Goal: Task Accomplishment & Management: Manage account settings

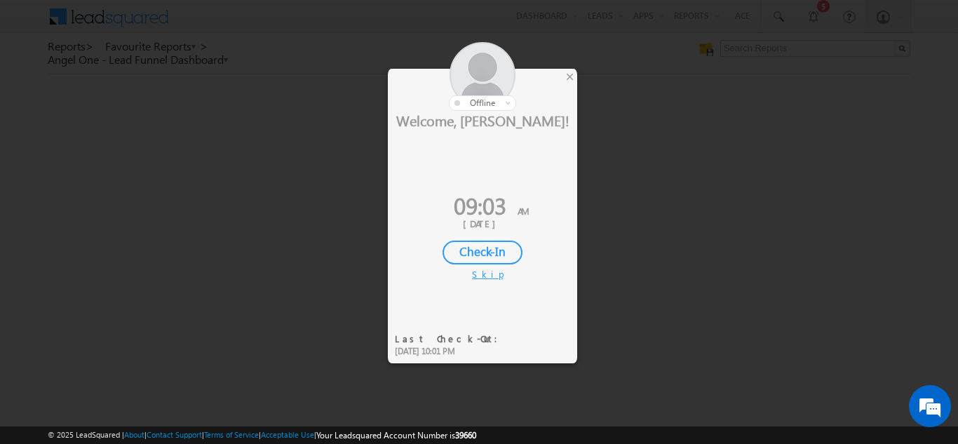
click at [494, 246] on div "Check-In" at bounding box center [482, 252] width 80 height 24
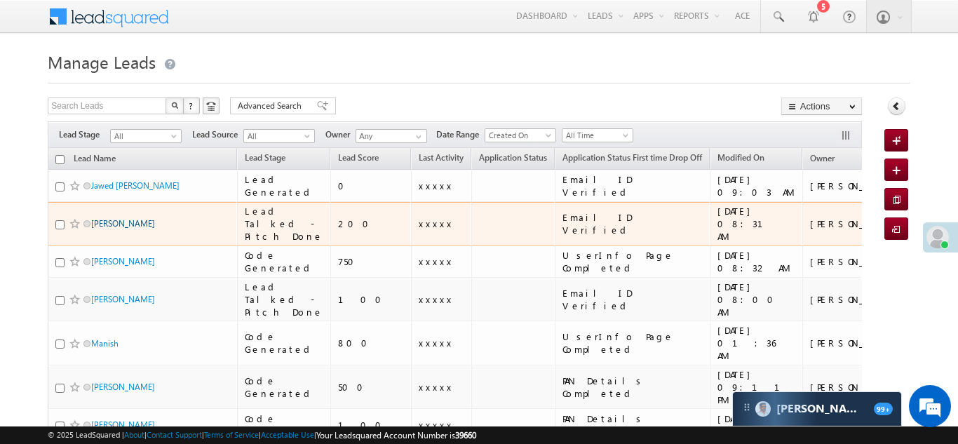
click at [135, 229] on link "[PERSON_NAME]" at bounding box center [123, 223] width 64 height 11
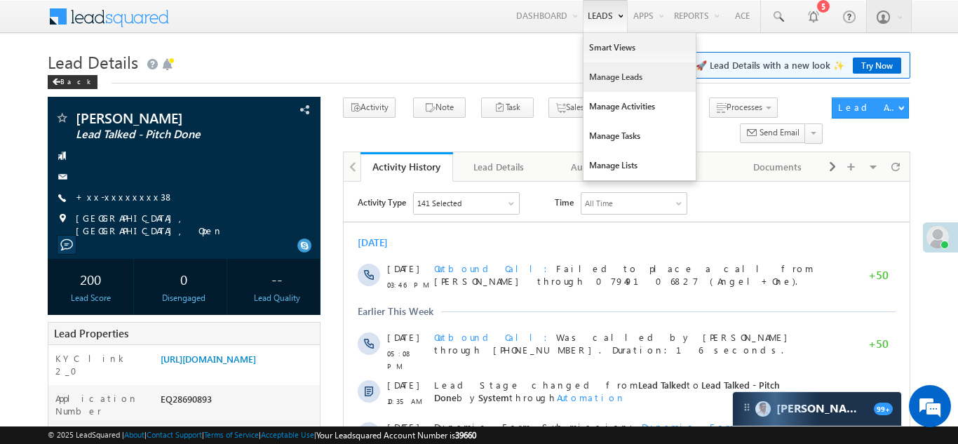
click link "Manage Leads"
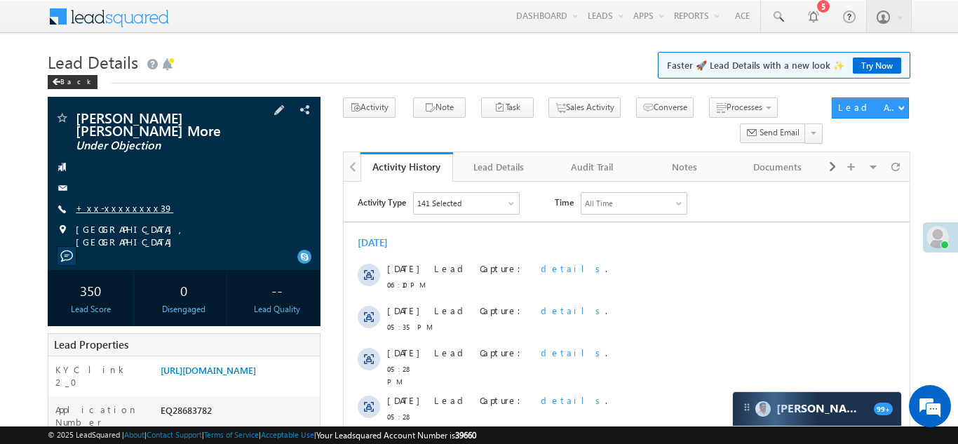
click at [106, 202] on link "+xx-xxxxxxxx39" at bounding box center [124, 208] width 97 height 12
click at [107, 202] on link "+xx-xxxxxxxx39" at bounding box center [124, 208] width 97 height 12
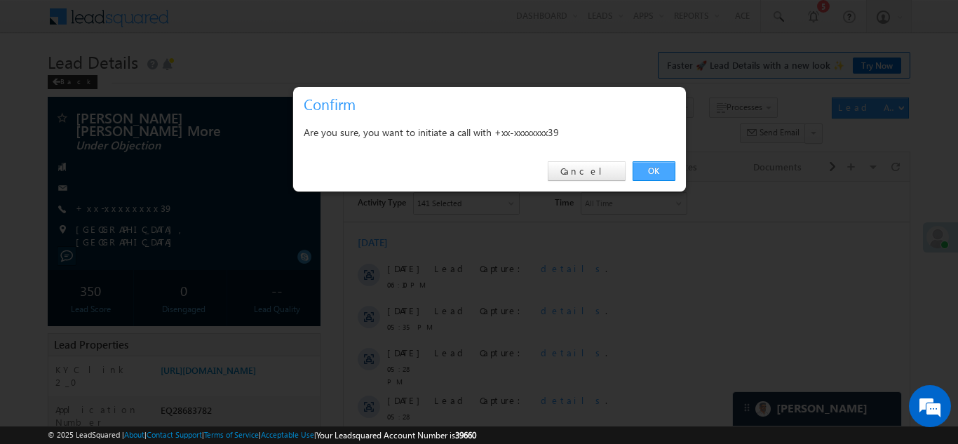
click at [646, 175] on link "OK" at bounding box center [653, 171] width 43 height 20
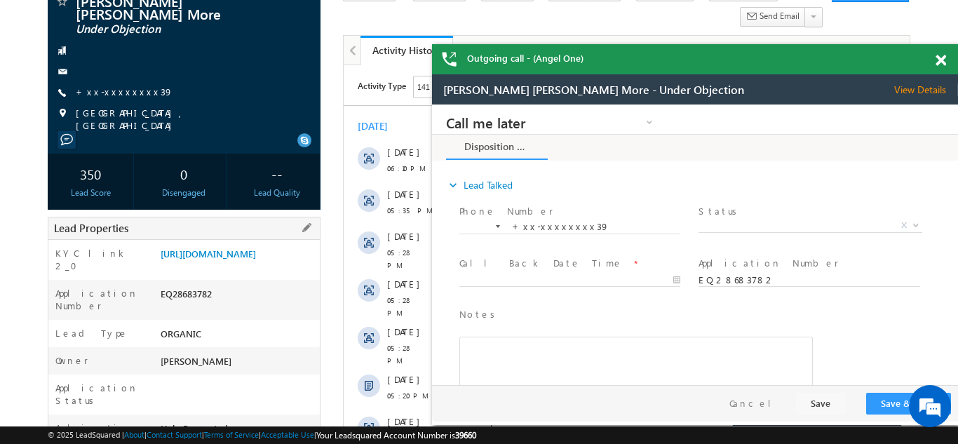
scroll to position [165, 0]
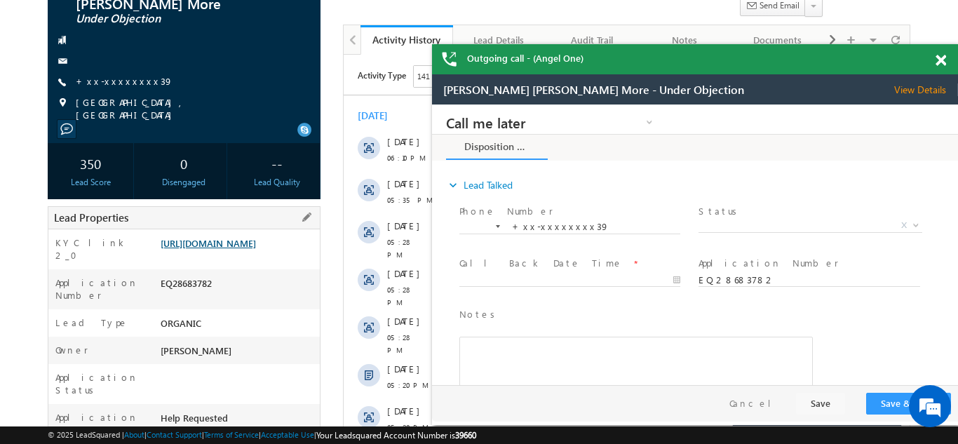
click at [236, 241] on link "https://angelbroking1-pk3em7sa.customui-test.leadsquared.com?leadId=11af3946-9d…" at bounding box center [208, 243] width 95 height 12
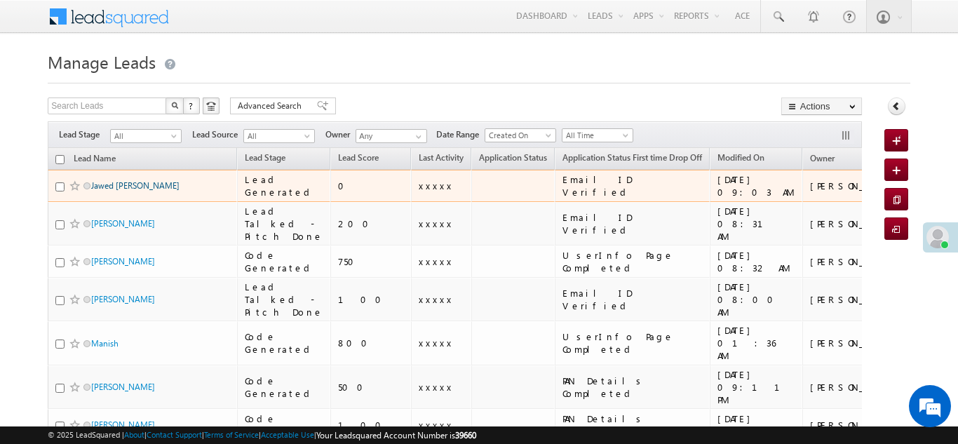
click at [119, 184] on link "Jawed habib Tamboli" at bounding box center [135, 185] width 88 height 11
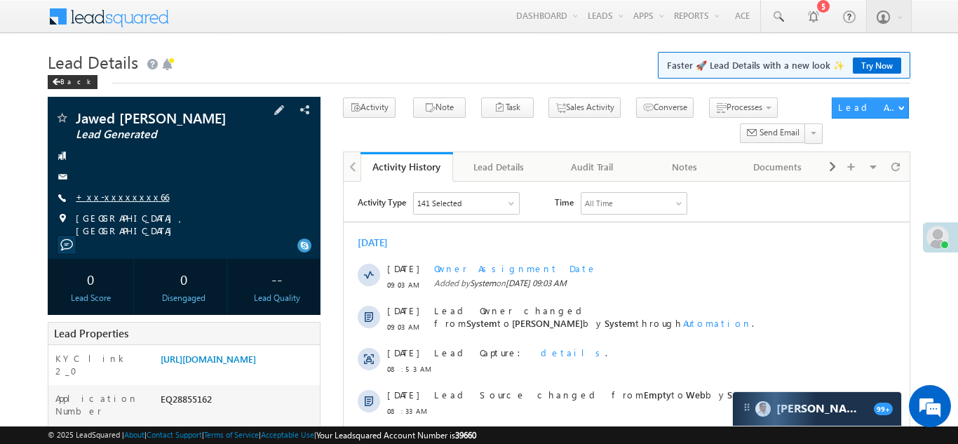
click at [121, 198] on link "+xx-xxxxxxxx66" at bounding box center [122, 197] width 93 height 12
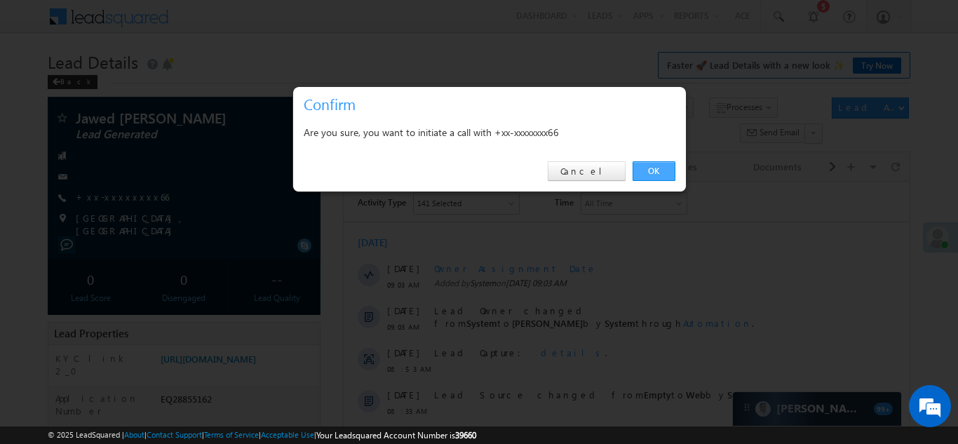
click at [655, 167] on link "OK" at bounding box center [653, 171] width 43 height 20
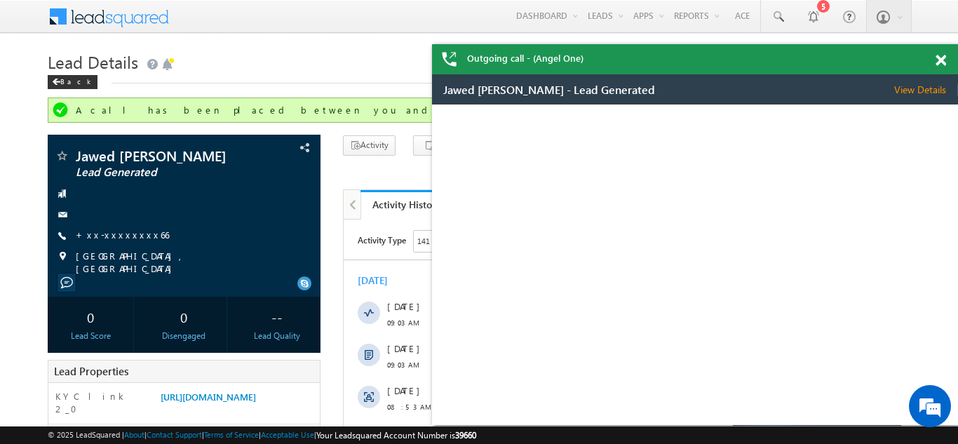
click at [942, 60] on span at bounding box center [940, 61] width 11 height 12
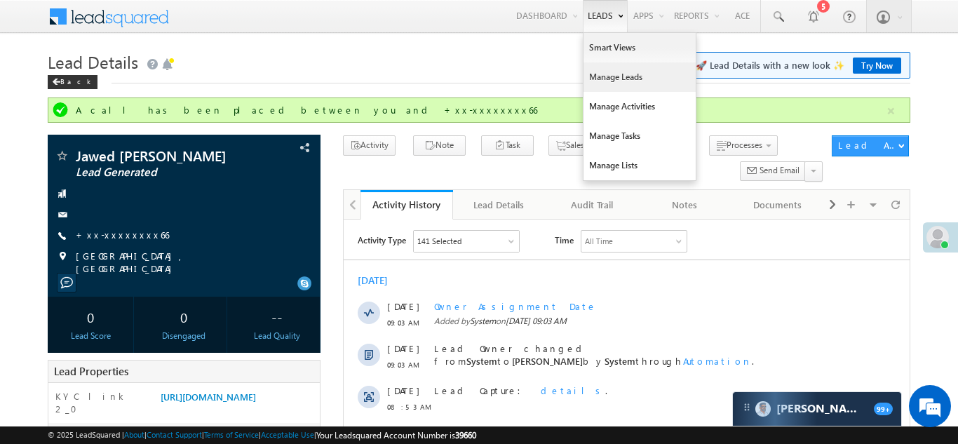
click at [590, 76] on link "Manage Leads" at bounding box center [639, 76] width 112 height 29
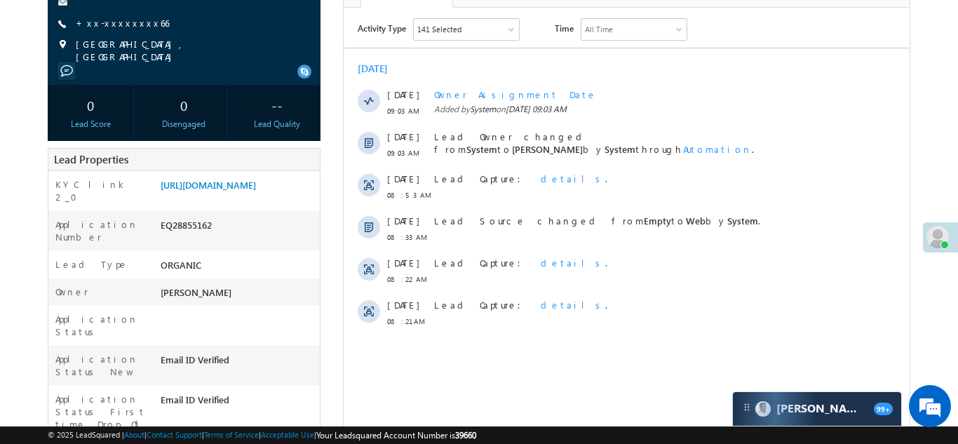
scroll to position [246, 0]
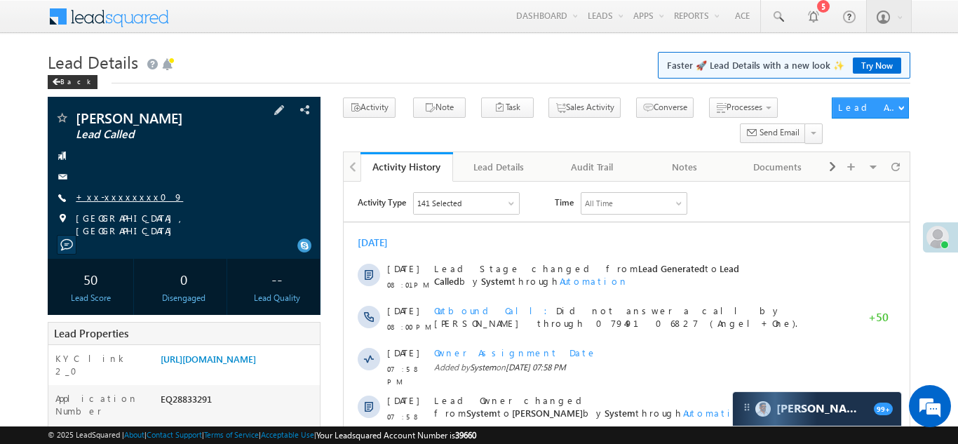
click at [118, 198] on link "+xx-xxxxxxxx09" at bounding box center [129, 197] width 107 height 12
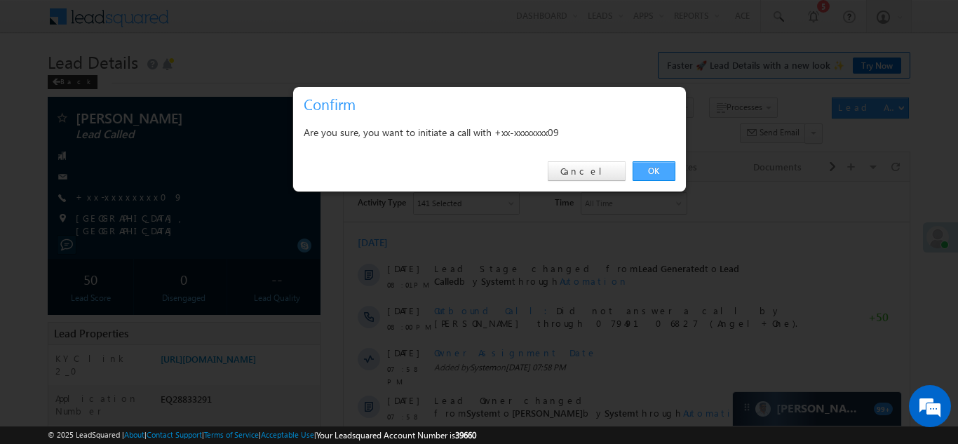
click at [659, 169] on link "OK" at bounding box center [653, 171] width 43 height 20
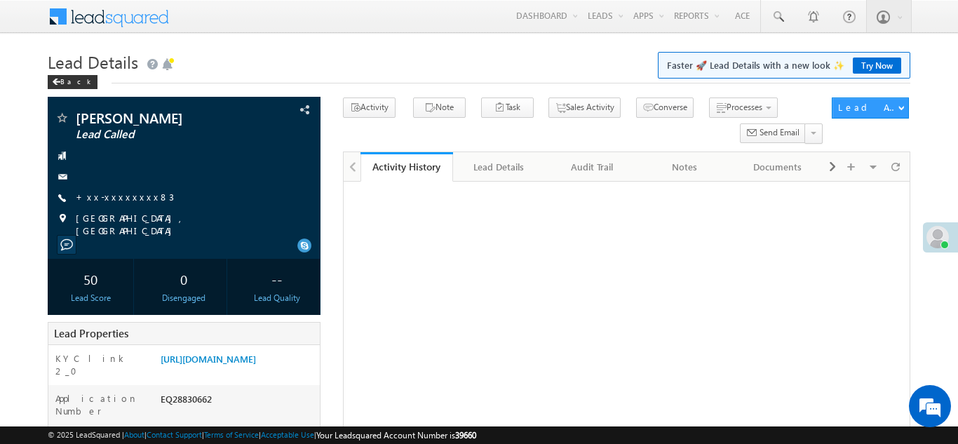
click at [108, 200] on link "+xx-xxxxxxxx83" at bounding box center [125, 197] width 98 height 12
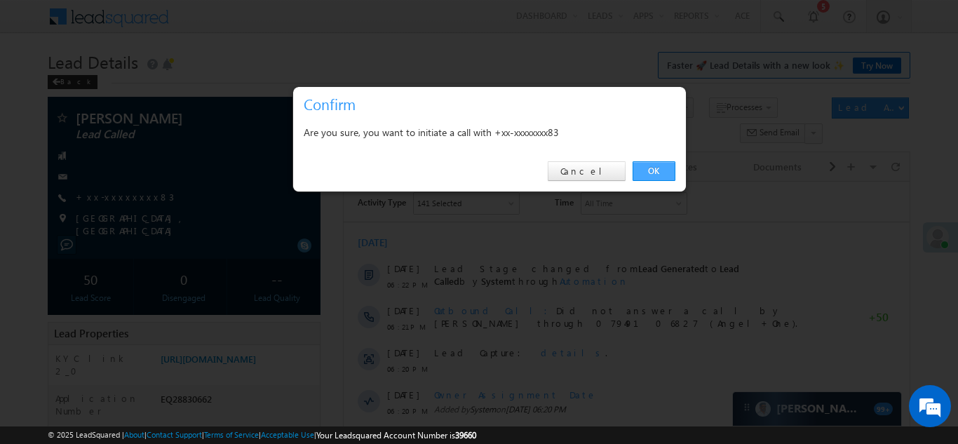
click at [648, 172] on link "OK" at bounding box center [653, 171] width 43 height 20
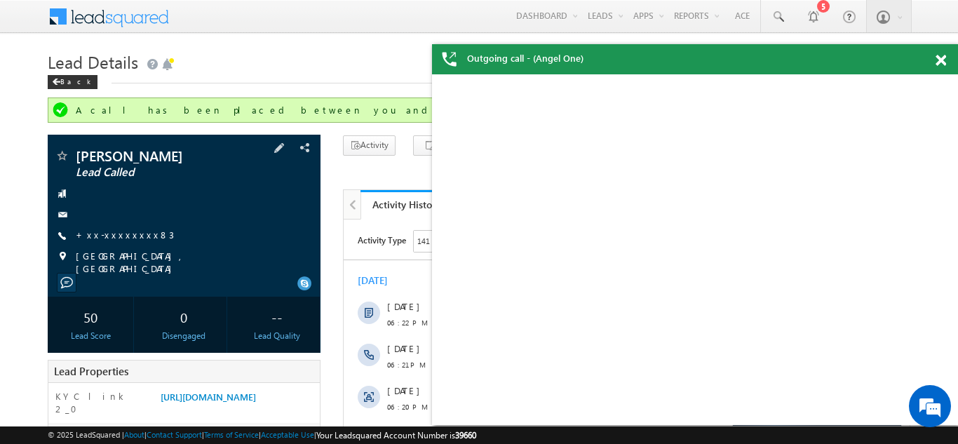
click at [278, 214] on div at bounding box center [184, 215] width 259 height 14
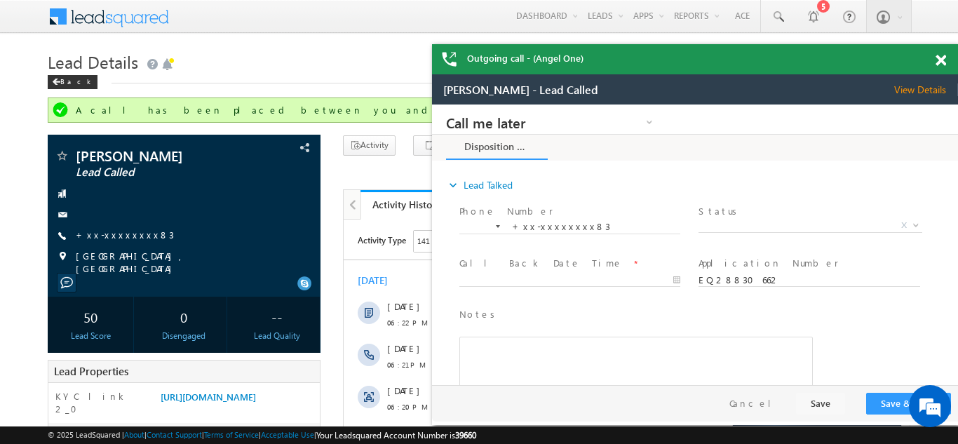
click at [937, 59] on span at bounding box center [940, 61] width 11 height 12
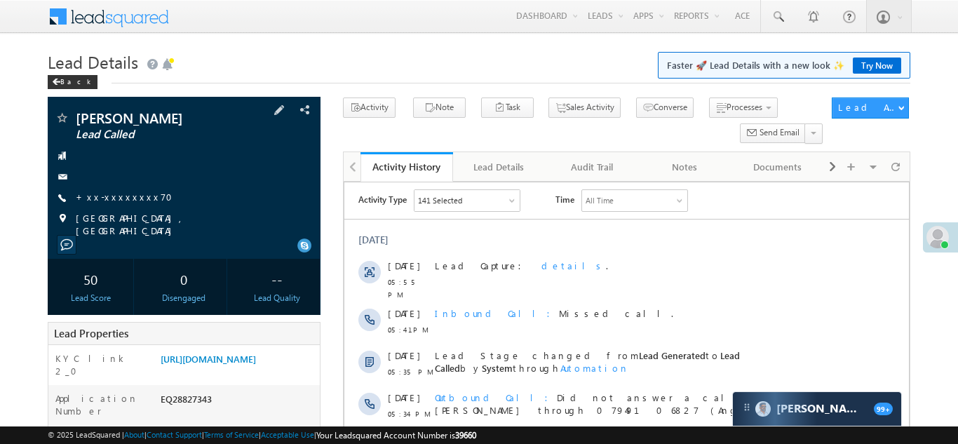
click at [118, 189] on div "SURAJ KUMAR Lead Called +xx-xxxxxxxx70" at bounding box center [184, 174] width 259 height 126
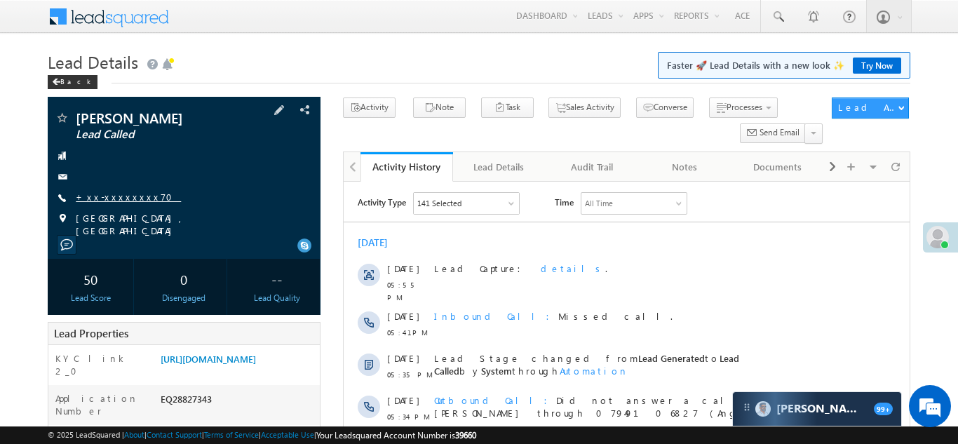
click at [119, 194] on link "+xx-xxxxxxxx70" at bounding box center [128, 197] width 105 height 12
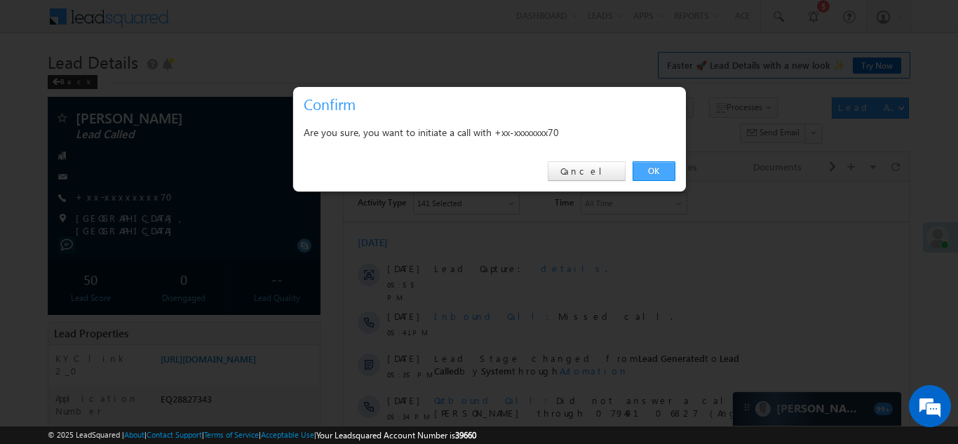
click at [650, 167] on link "OK" at bounding box center [653, 171] width 43 height 20
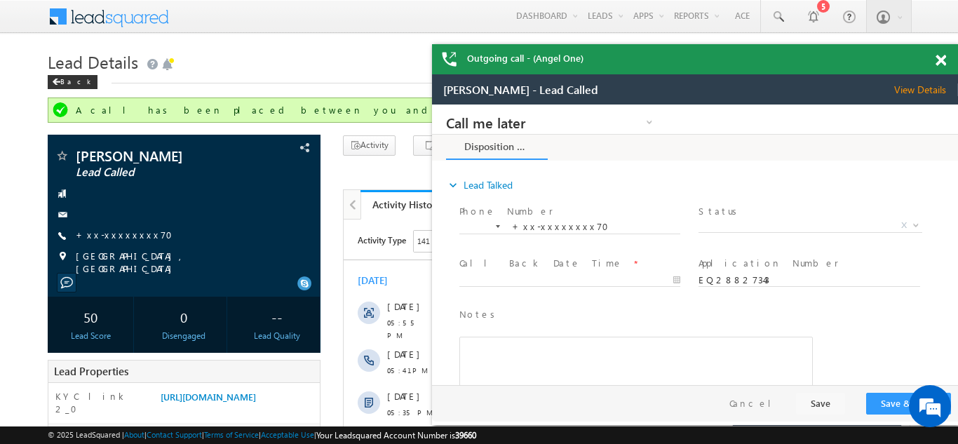
click at [942, 62] on span at bounding box center [940, 61] width 11 height 12
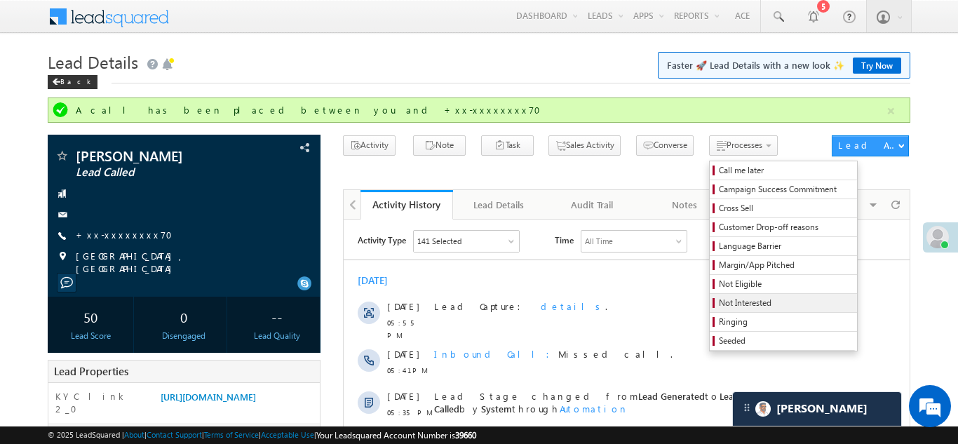
click at [719, 298] on span "Not Interested" at bounding box center [785, 303] width 133 height 13
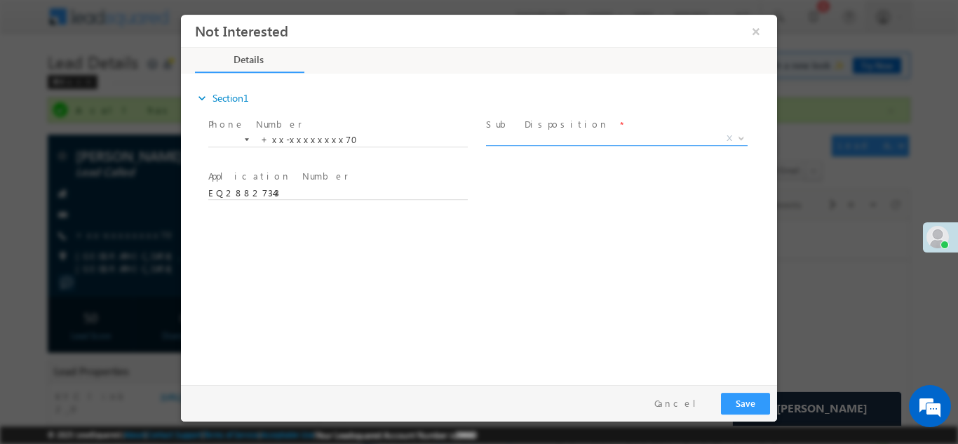
click at [631, 138] on span "X" at bounding box center [616, 138] width 261 height 14
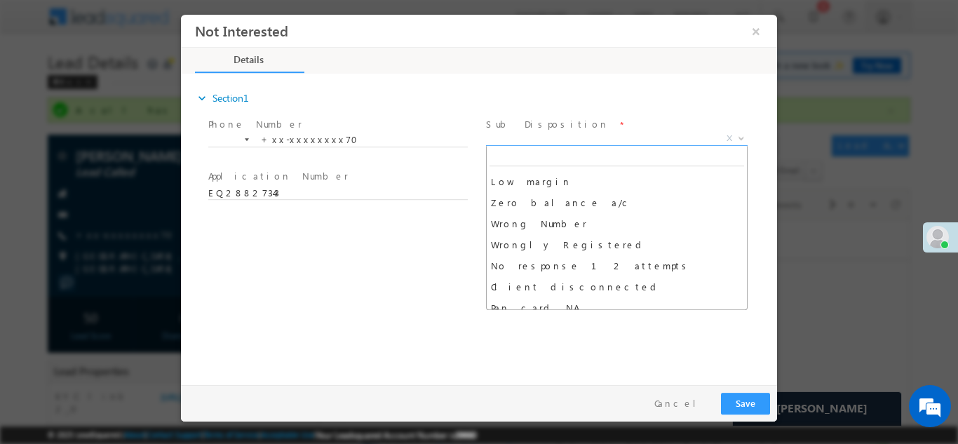
scroll to position [83, 0]
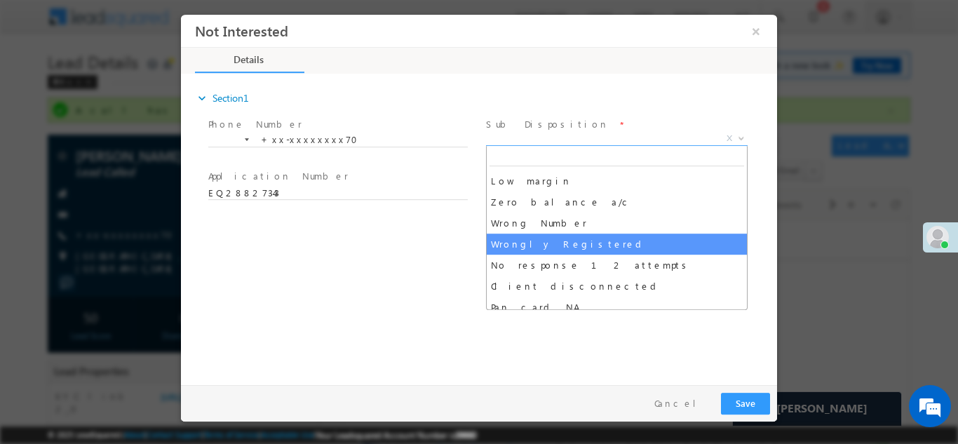
select select "Wrongly Registered"
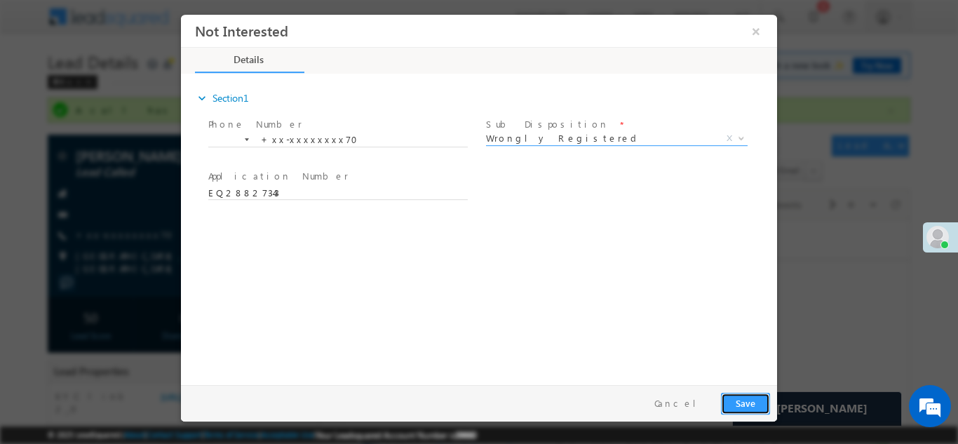
click at [737, 401] on button "Save" at bounding box center [745, 403] width 49 height 22
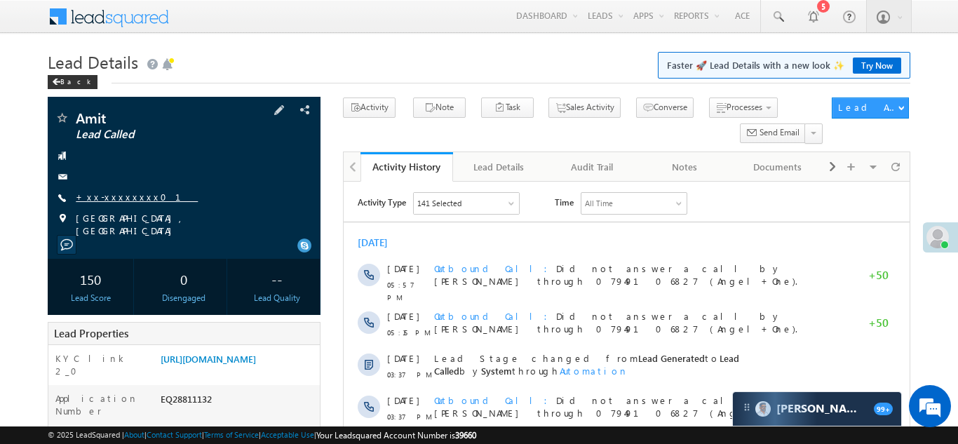
click at [121, 193] on link "+xx-xxxxxxxx01" at bounding box center [137, 197] width 122 height 12
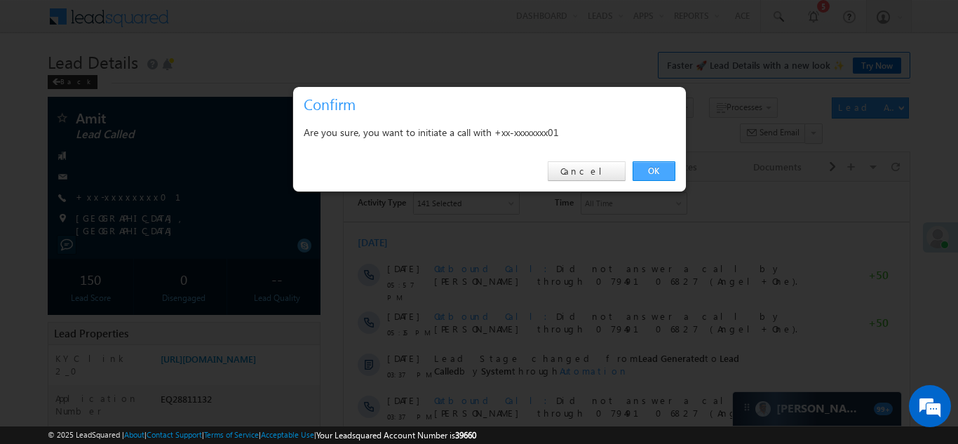
click at [651, 169] on link "OK" at bounding box center [653, 171] width 43 height 20
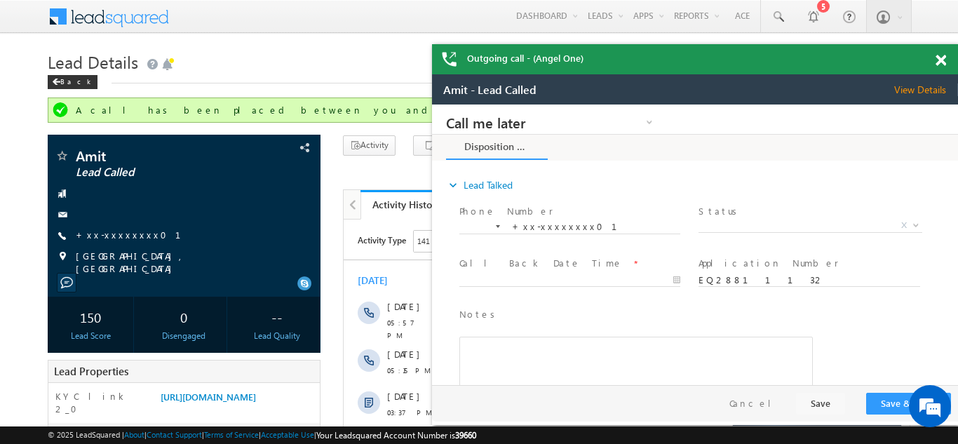
click at [938, 58] on span at bounding box center [940, 61] width 11 height 12
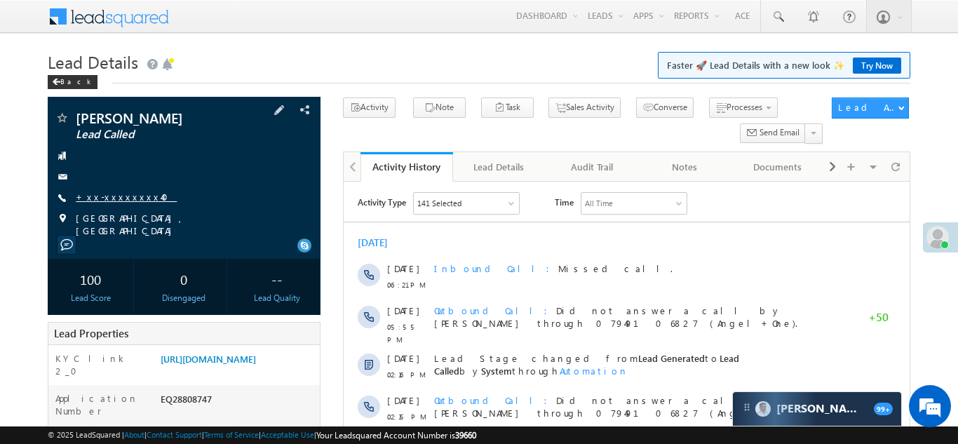
click at [112, 193] on link "+xx-xxxxxxxx40" at bounding box center [126, 197] width 101 height 12
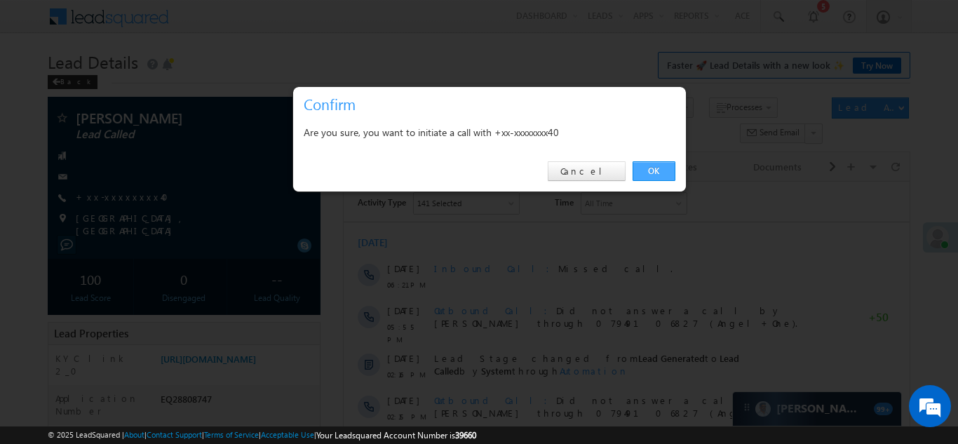
click at [653, 169] on link "OK" at bounding box center [653, 171] width 43 height 20
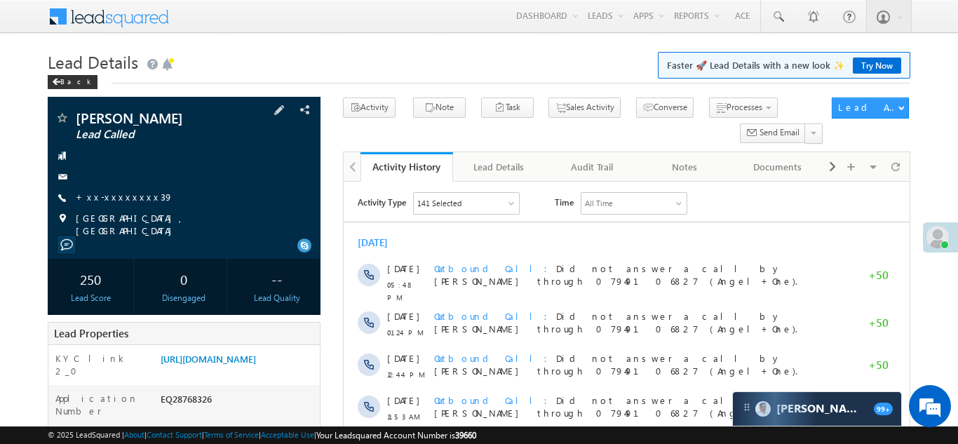
click at [118, 189] on div "[PERSON_NAME] Lead Called +xx-xxxxxxxx39" at bounding box center [184, 174] width 259 height 126
click at [118, 197] on link "+xx-xxxxxxxx39" at bounding box center [124, 197] width 97 height 12
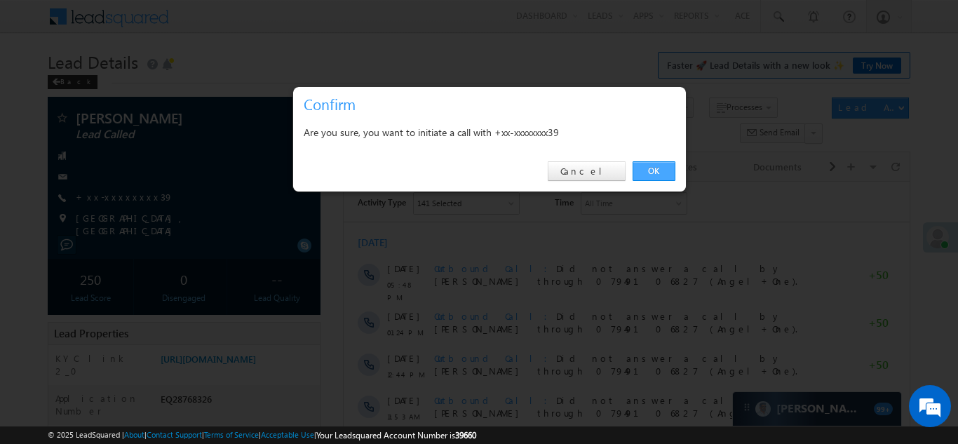
click at [651, 170] on link "OK" at bounding box center [653, 171] width 43 height 20
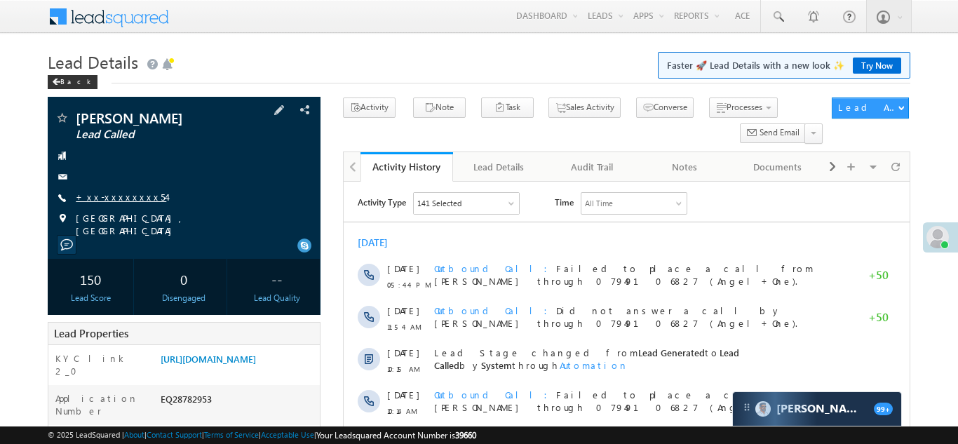
click at [111, 196] on link "+xx-xxxxxxxx54" at bounding box center [121, 197] width 90 height 12
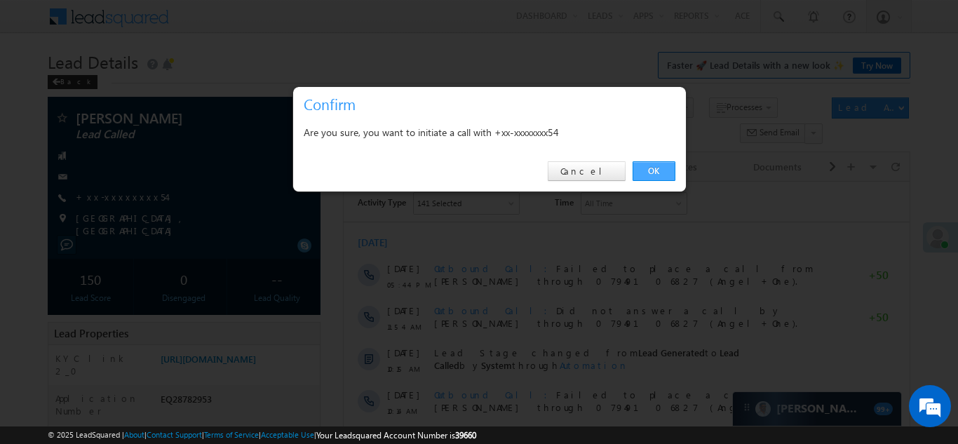
click at [649, 171] on link "OK" at bounding box center [653, 171] width 43 height 20
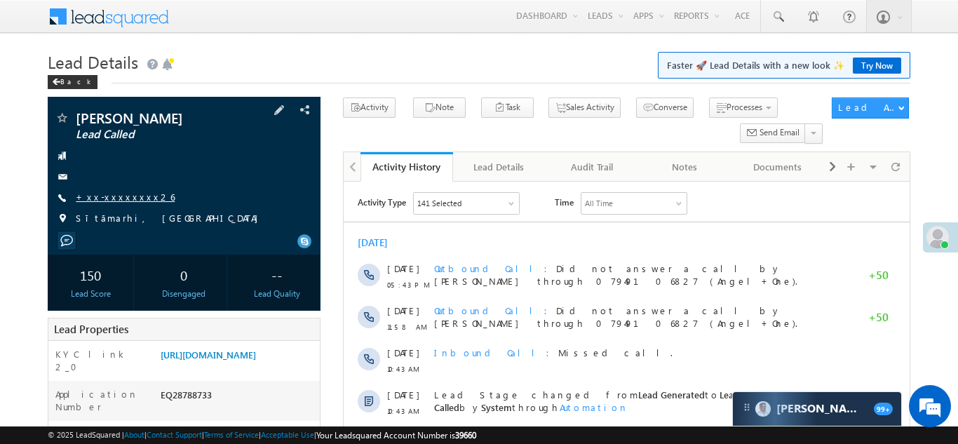
click at [106, 193] on link "+xx-xxxxxxxx26" at bounding box center [125, 197] width 99 height 12
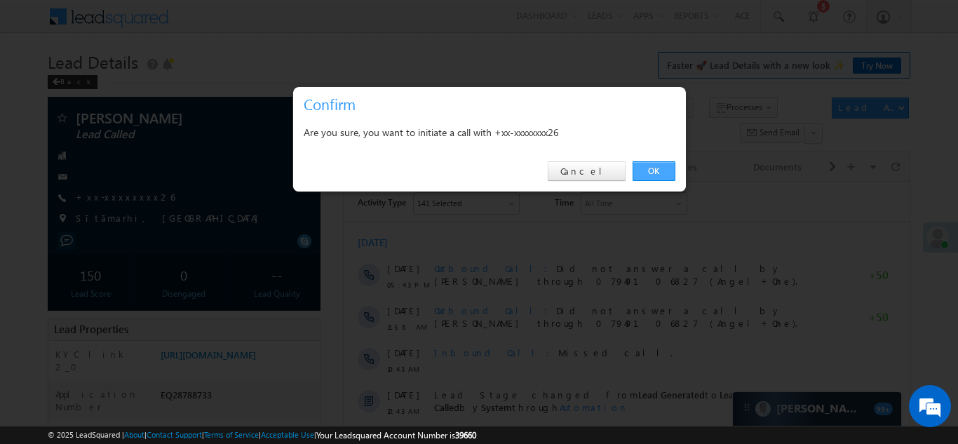
click at [648, 170] on link "OK" at bounding box center [653, 171] width 43 height 20
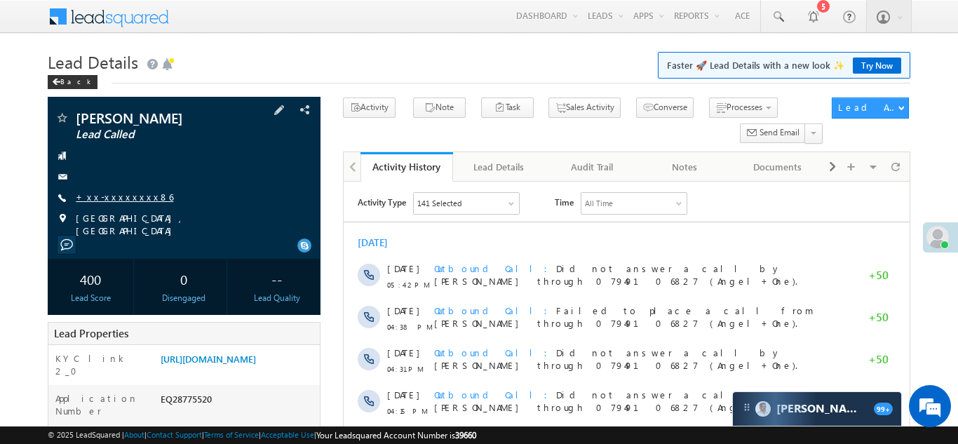
click at [106, 202] on link "+xx-xxxxxxxx86" at bounding box center [124, 197] width 97 height 12
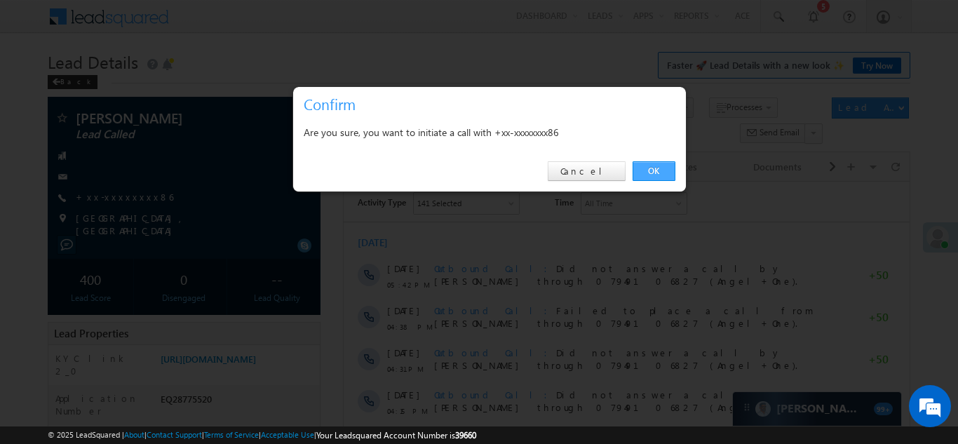
click at [651, 170] on link "OK" at bounding box center [653, 171] width 43 height 20
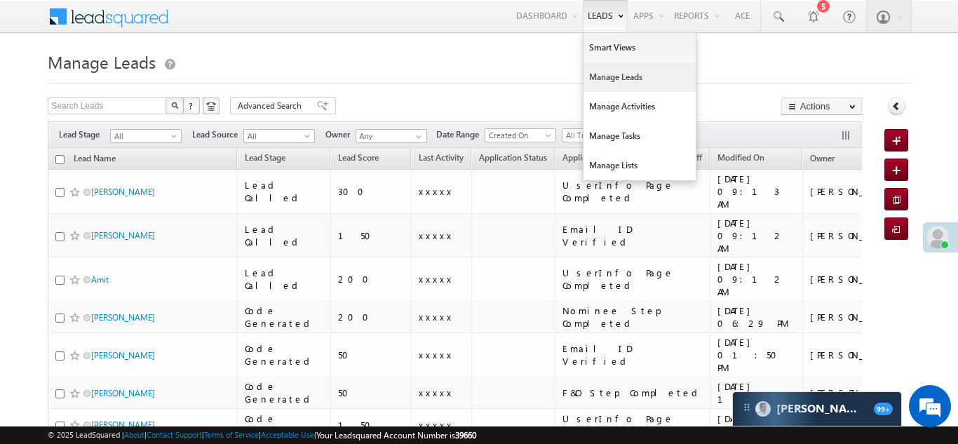
click at [594, 79] on link "Manage Leads" at bounding box center [639, 76] width 112 height 29
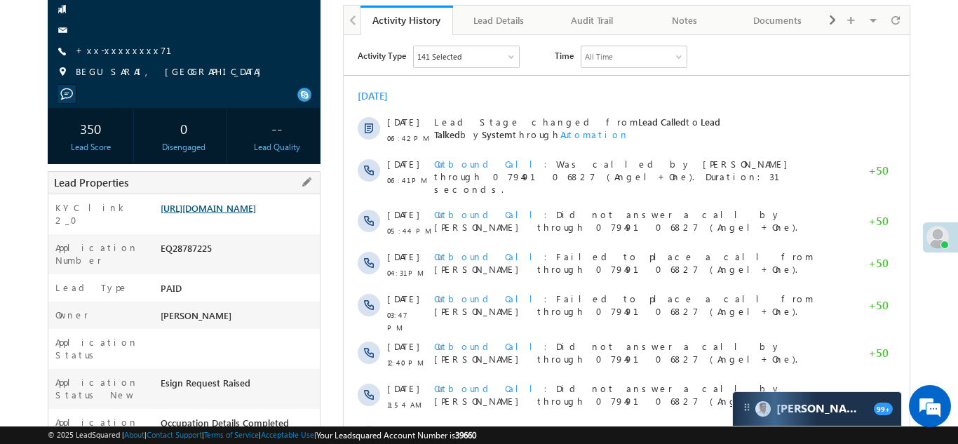
click at [210, 214] on link "[URL][DOMAIN_NAME]" at bounding box center [208, 208] width 95 height 12
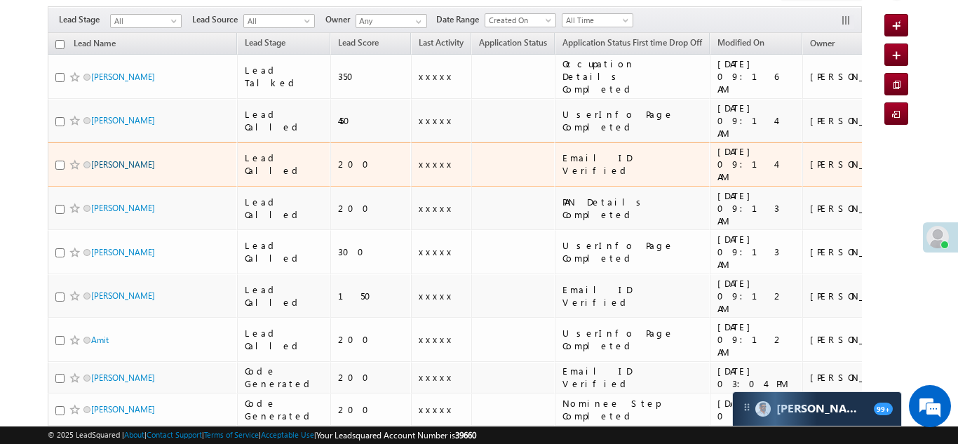
click at [110, 159] on link "[PERSON_NAME]" at bounding box center [123, 164] width 64 height 11
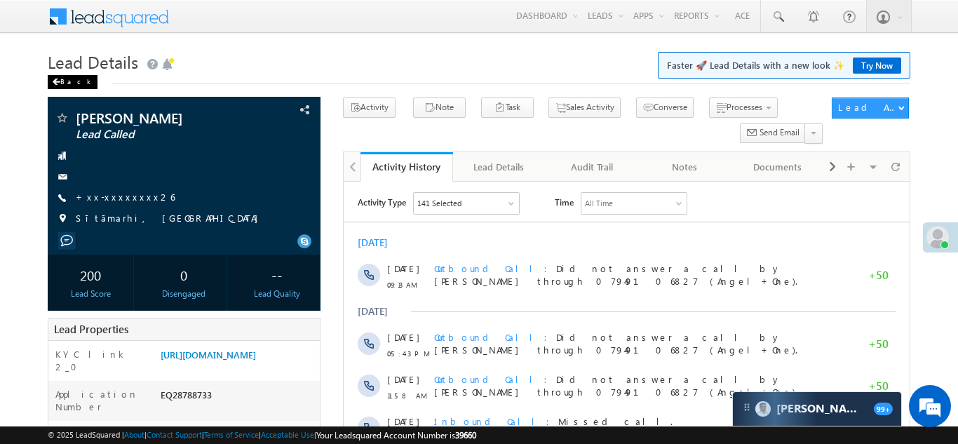
click at [60, 81] on div "Back" at bounding box center [73, 82] width 50 height 14
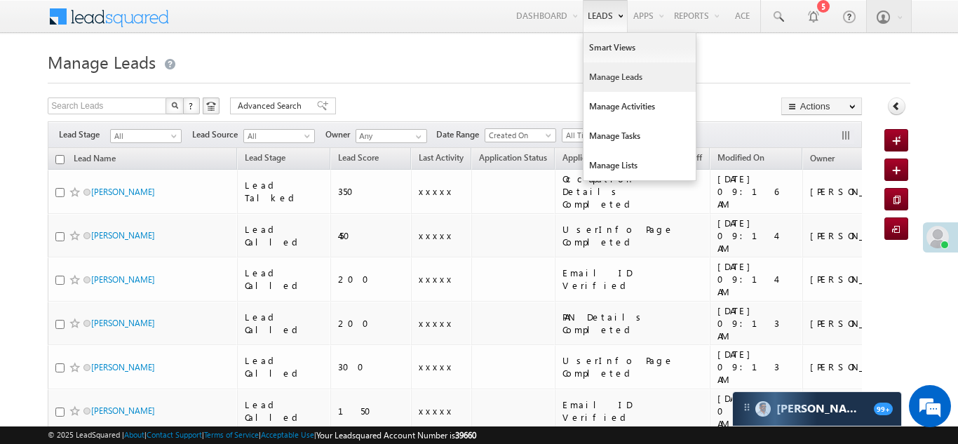
click at [599, 76] on link "Manage Leads" at bounding box center [639, 76] width 112 height 29
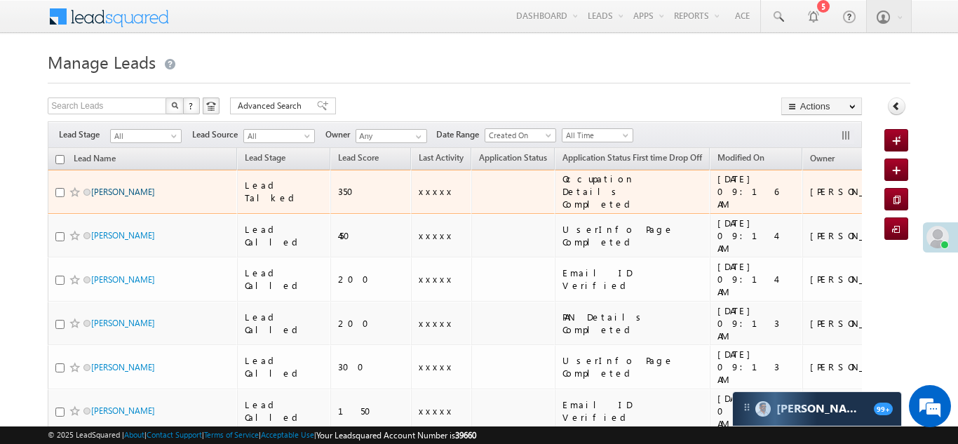
click at [101, 186] on link "[PERSON_NAME]" at bounding box center [123, 191] width 64 height 11
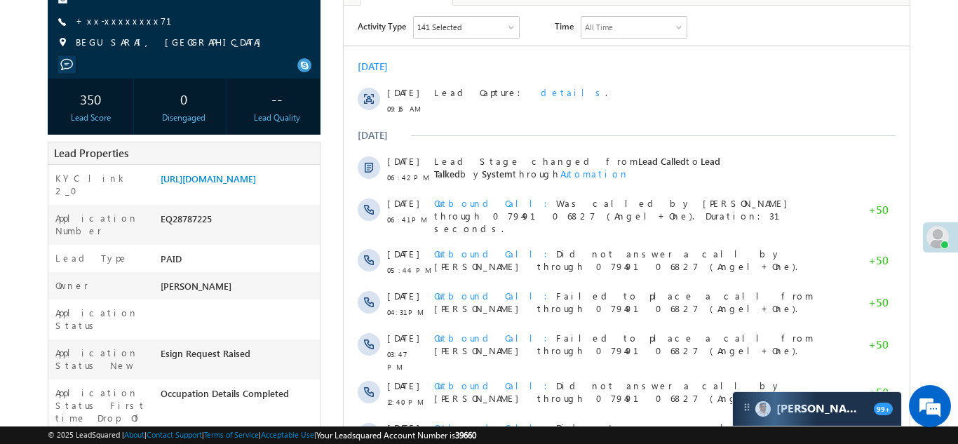
scroll to position [193, 0]
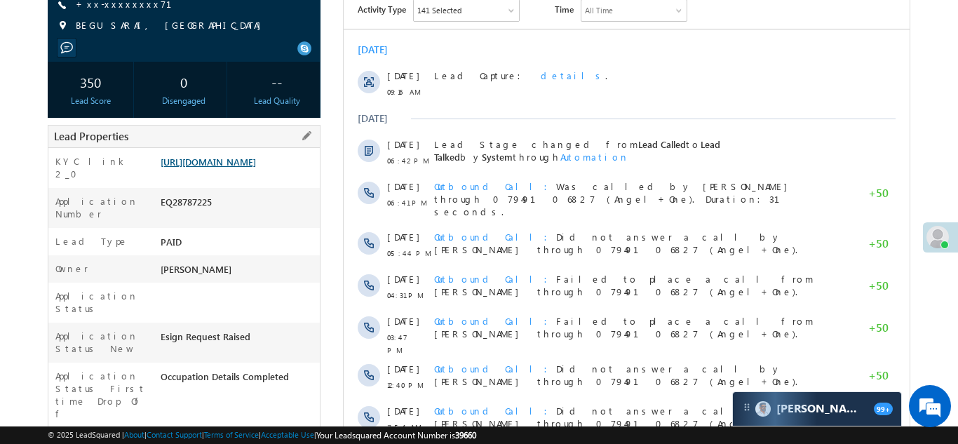
click at [212, 168] on link "[URL][DOMAIN_NAME]" at bounding box center [208, 162] width 95 height 12
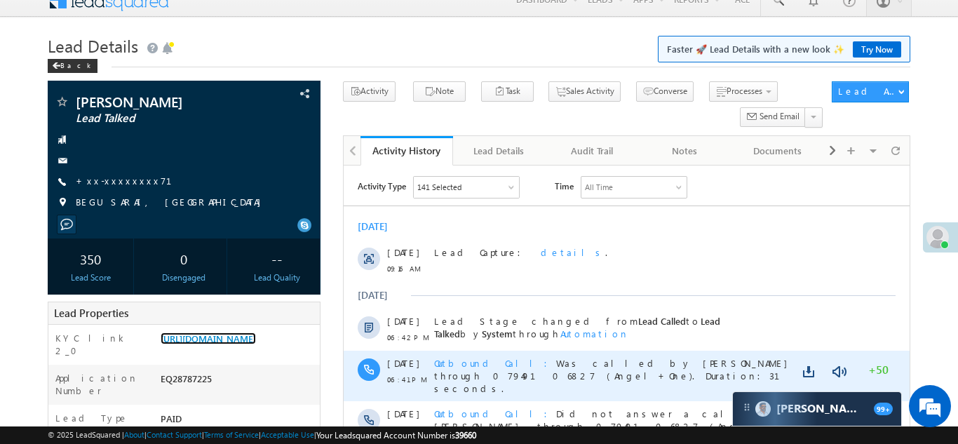
scroll to position [0, 0]
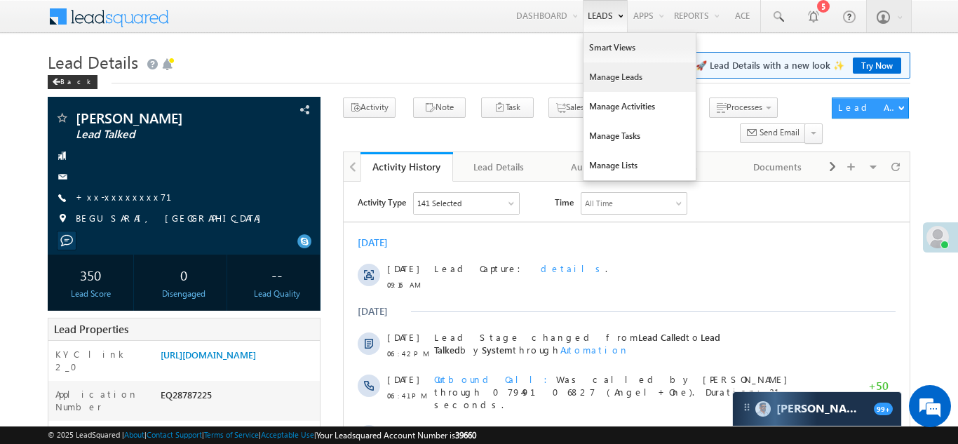
click at [599, 74] on link "Manage Leads" at bounding box center [639, 76] width 112 height 29
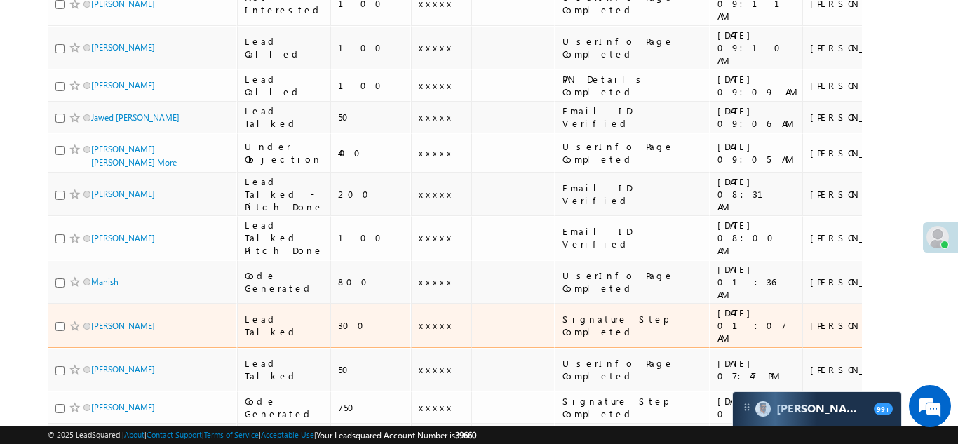
scroll to position [898, 0]
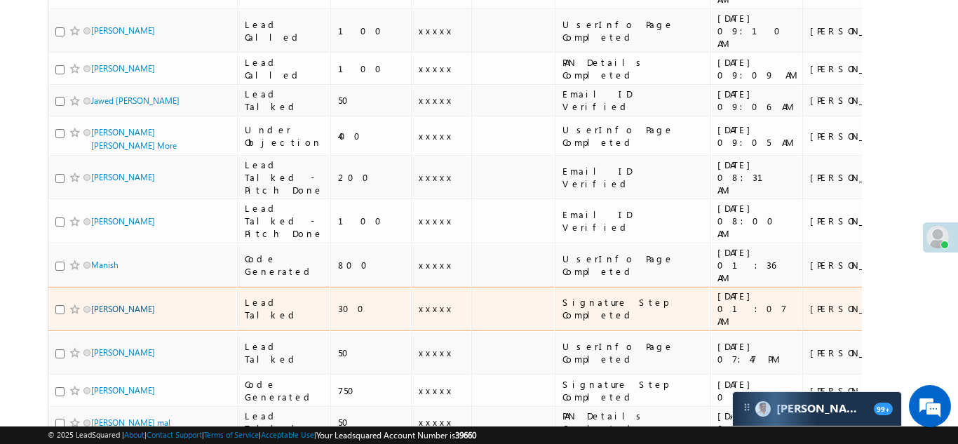
click at [109, 304] on link "Vivek Chauhan" at bounding box center [123, 309] width 64 height 11
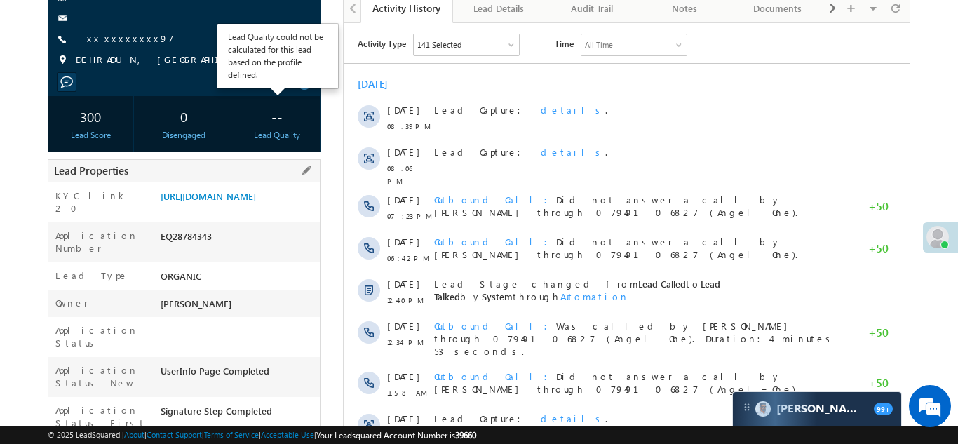
scroll to position [109, 0]
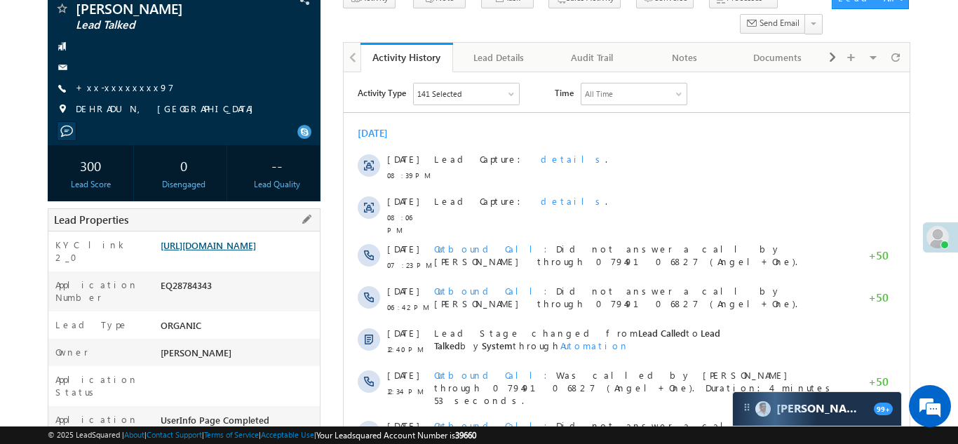
click at [238, 251] on link "https://angelbroking1-pk3em7sa.customui-test.leadsquared.com?leadId=eca61c2b-93…" at bounding box center [208, 245] width 95 height 12
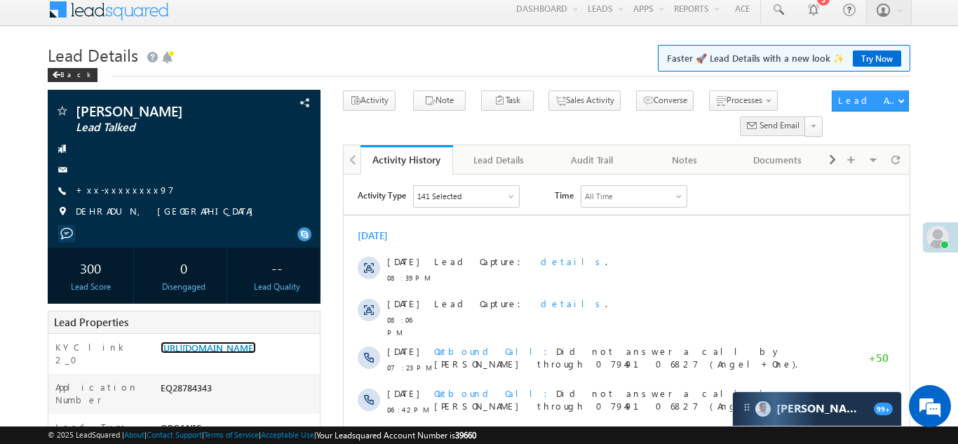
scroll to position [0, 0]
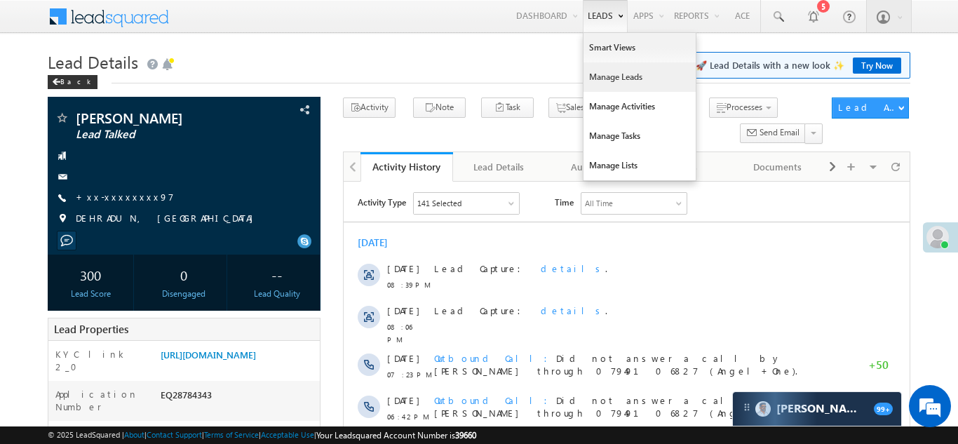
click at [601, 74] on link "Manage Leads" at bounding box center [639, 76] width 112 height 29
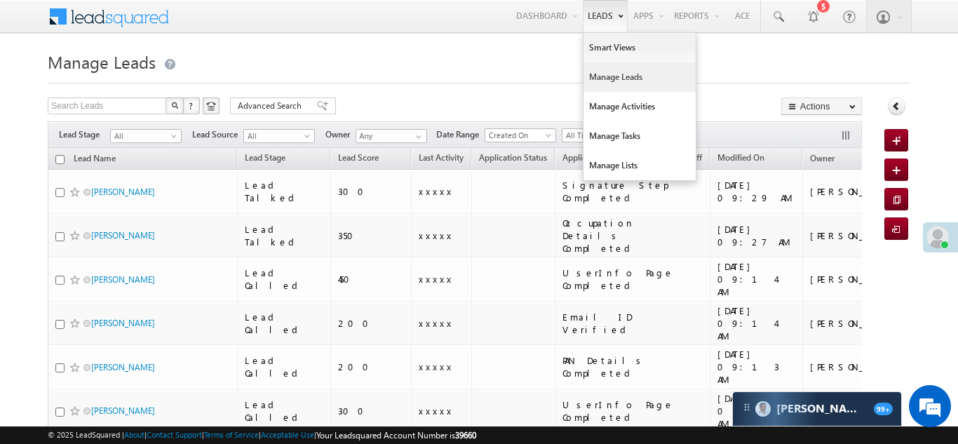
click at [595, 75] on link "Manage Leads" at bounding box center [639, 76] width 112 height 29
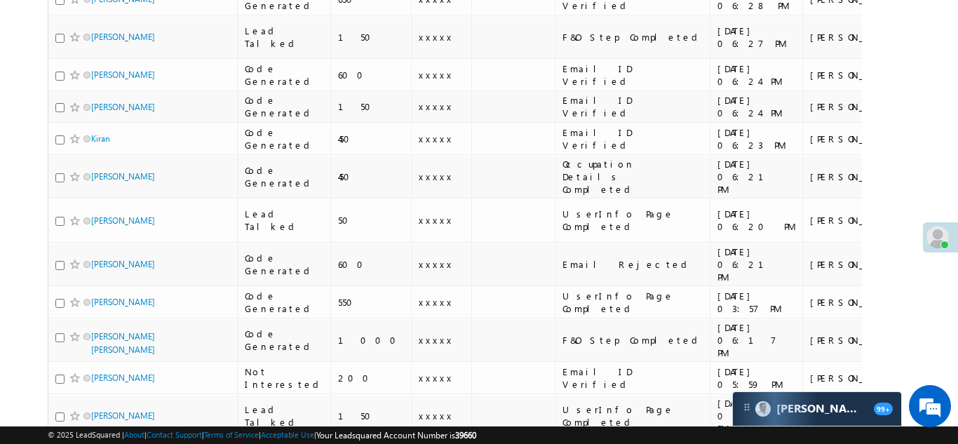
scroll to position [1505, 0]
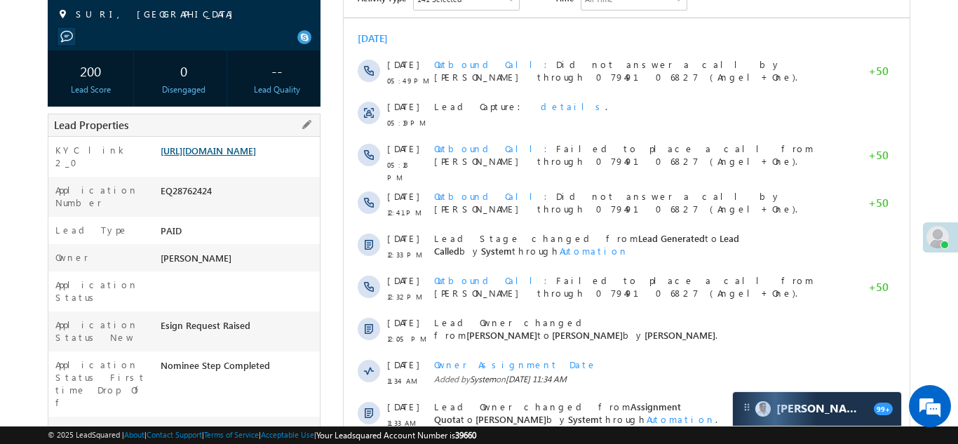
click at [226, 152] on link "https://angelbroking1-pk3em7sa.customui-test.leadsquared.com?leadId=94cf4642-c0…" at bounding box center [208, 150] width 95 height 12
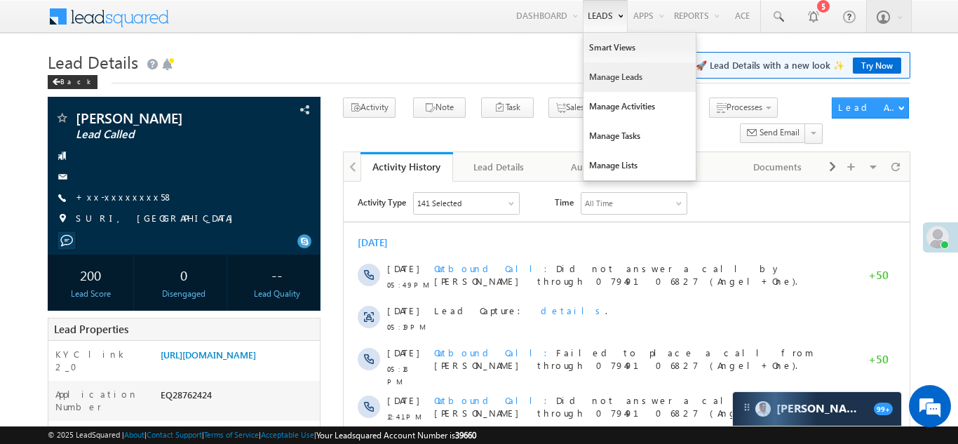
click at [591, 81] on link "Manage Leads" at bounding box center [639, 76] width 112 height 29
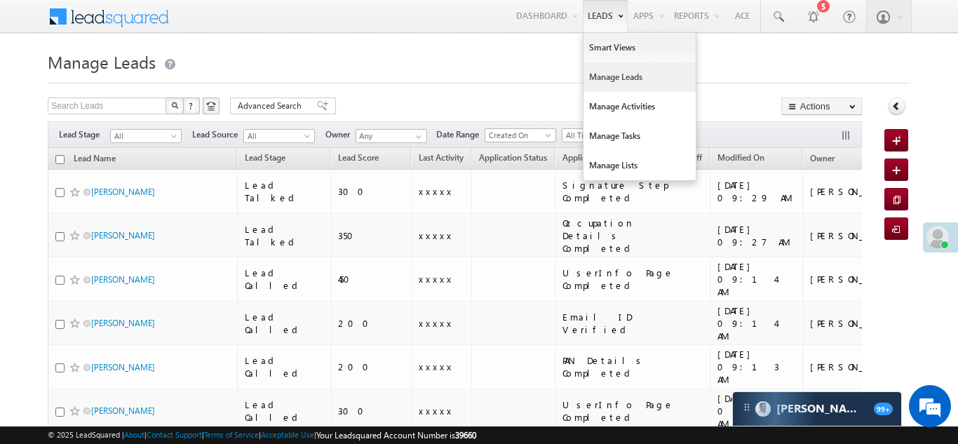
click at [606, 79] on link "Manage Leads" at bounding box center [639, 76] width 112 height 29
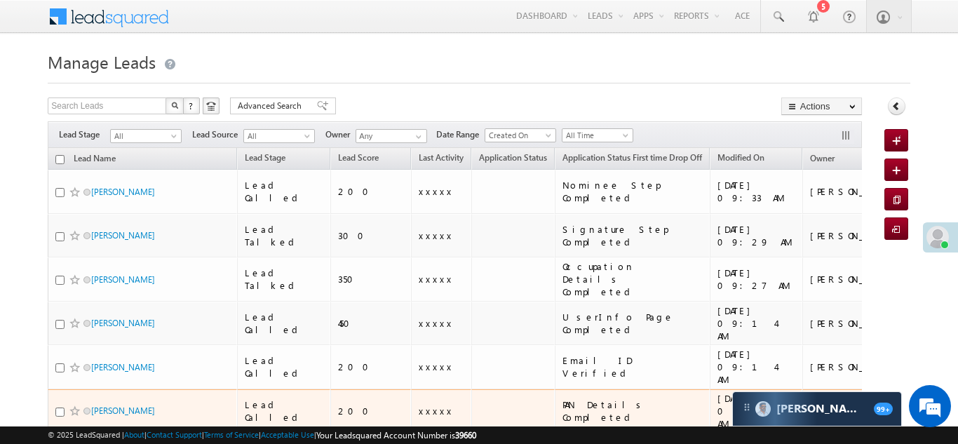
click at [471, 389] on td at bounding box center [512, 411] width 83 height 44
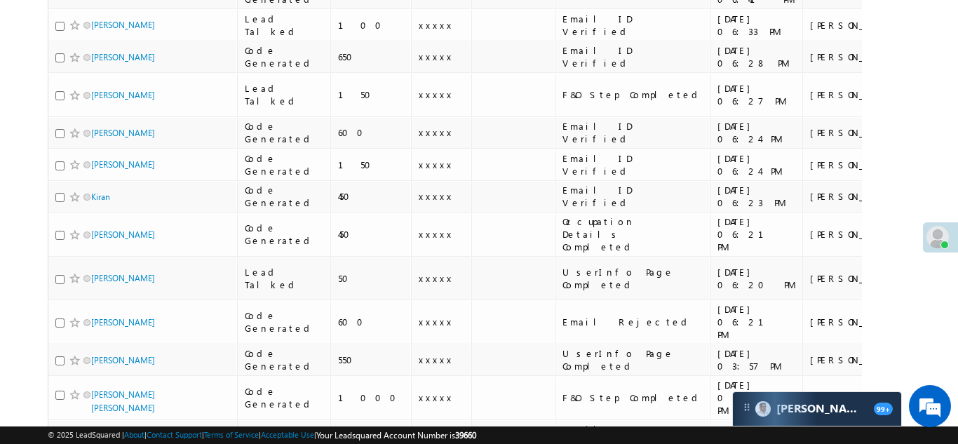
scroll to position [1505, 0]
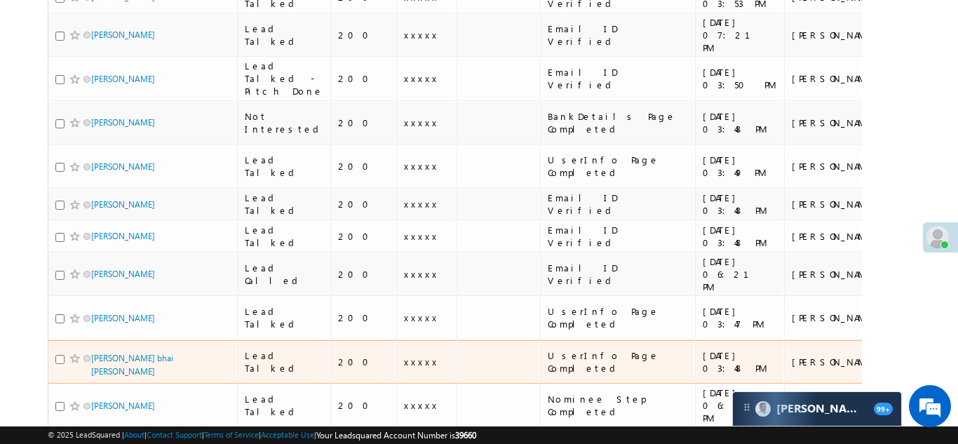
scroll to position [712, 0]
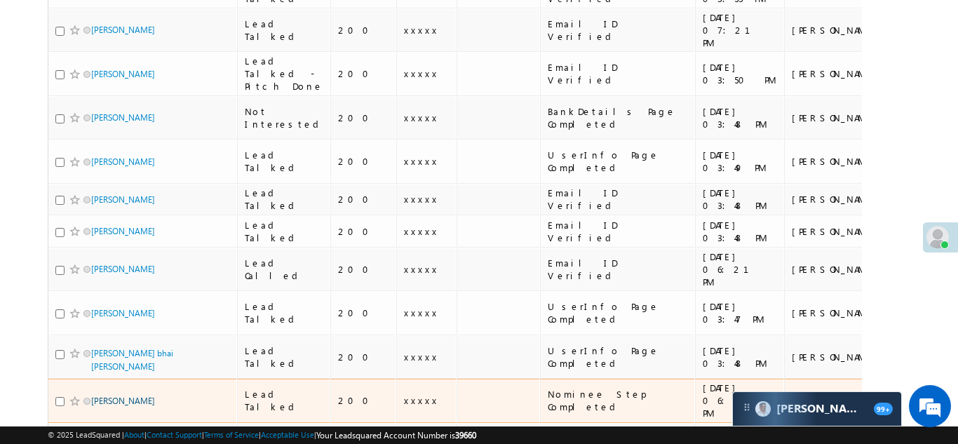
click at [95, 395] on link "[PERSON_NAME]" at bounding box center [123, 400] width 64 height 11
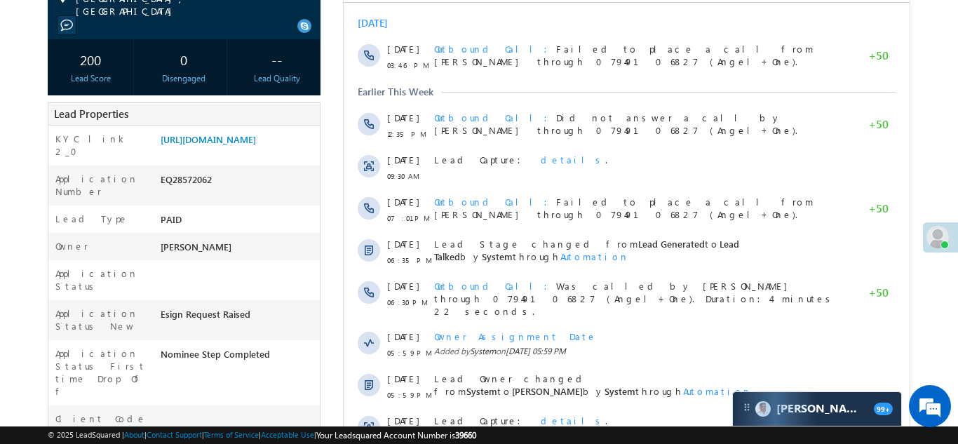
scroll to position [273, 0]
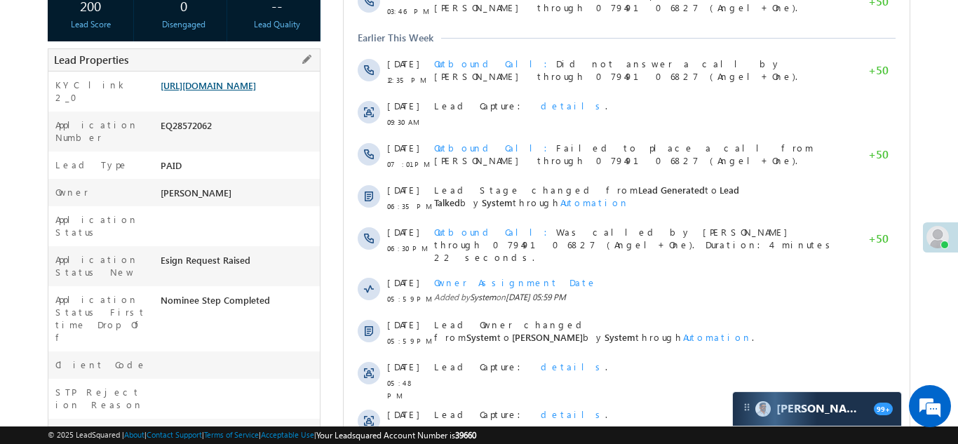
click at [238, 91] on link "https://angelbroking1-pk3em7sa.customui-test.leadsquared.com?leadId=2e0ac5d6-c5…" at bounding box center [208, 85] width 95 height 12
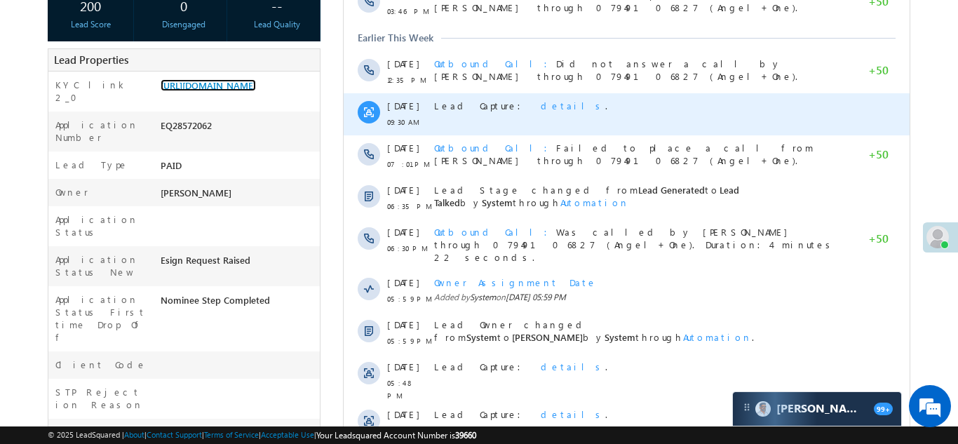
scroll to position [0, 0]
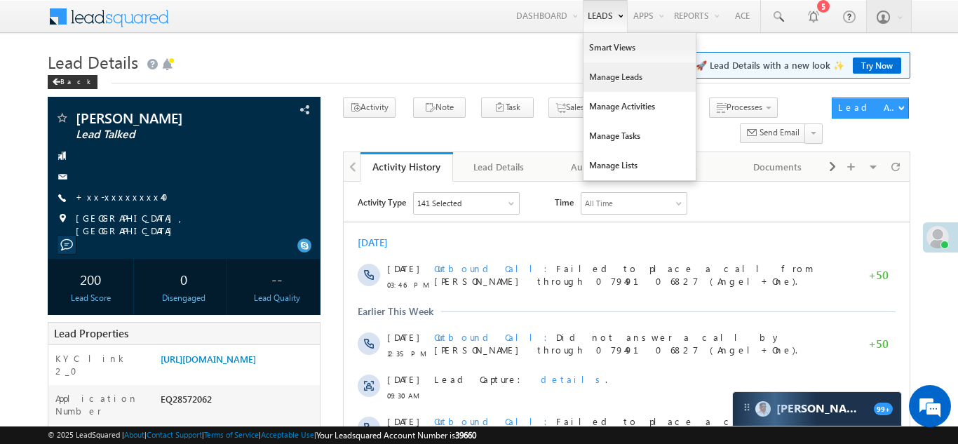
click at [592, 86] on link "Manage Leads" at bounding box center [639, 76] width 112 height 29
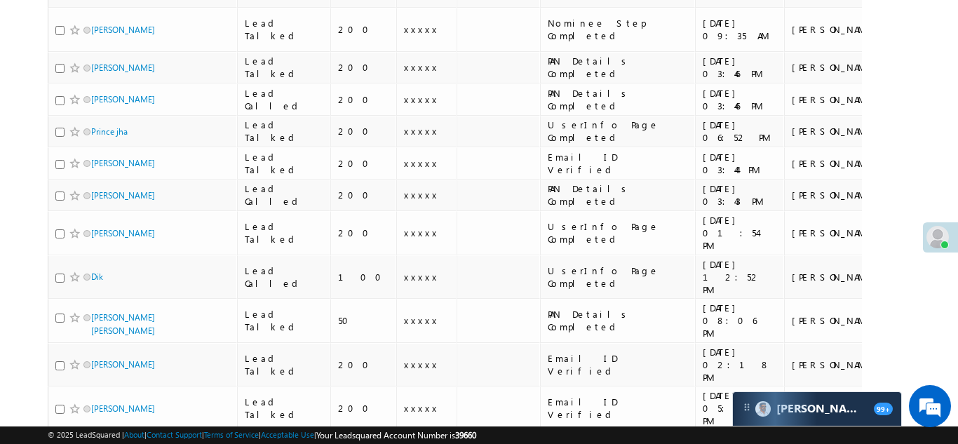
scroll to position [1537, 0]
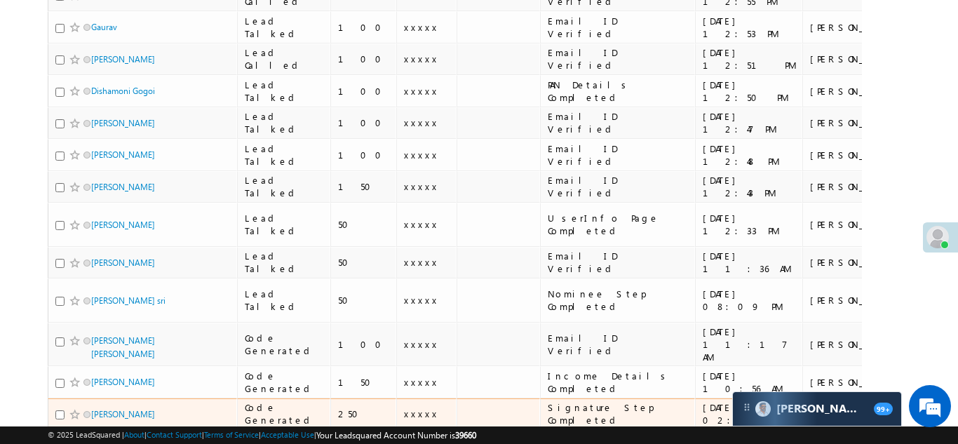
scroll to position [1218, 0]
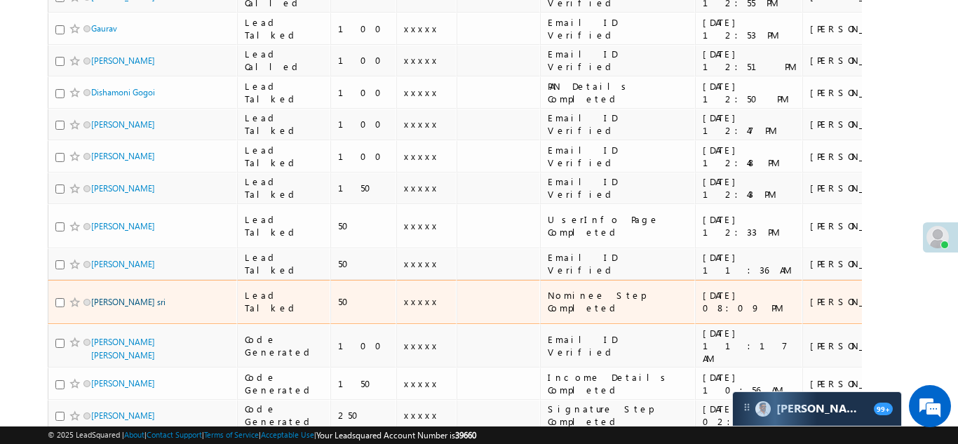
click at [118, 297] on link "Madhumita sri" at bounding box center [128, 302] width 74 height 11
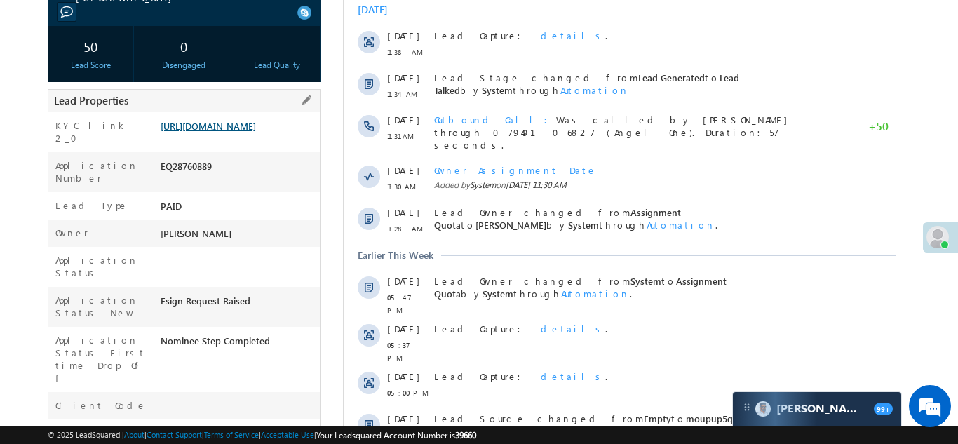
click at [230, 127] on link "[URL][DOMAIN_NAME]" at bounding box center [208, 126] width 95 height 12
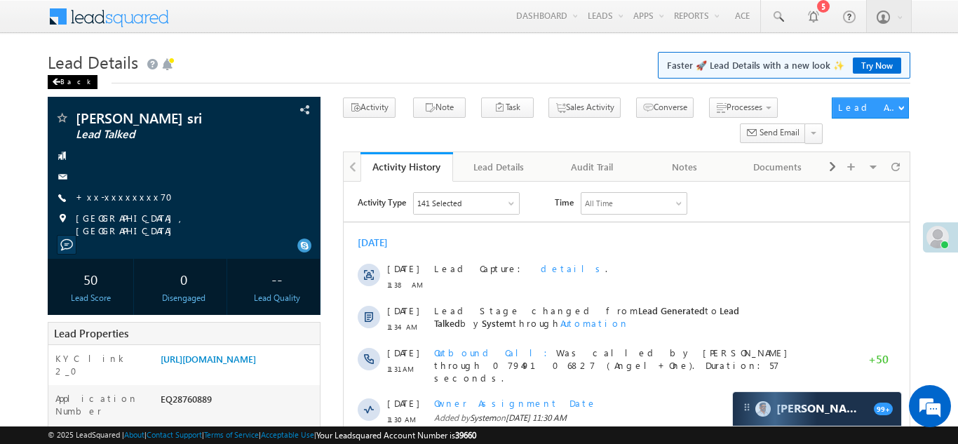
click at [60, 83] on div "Back" at bounding box center [73, 82] width 50 height 14
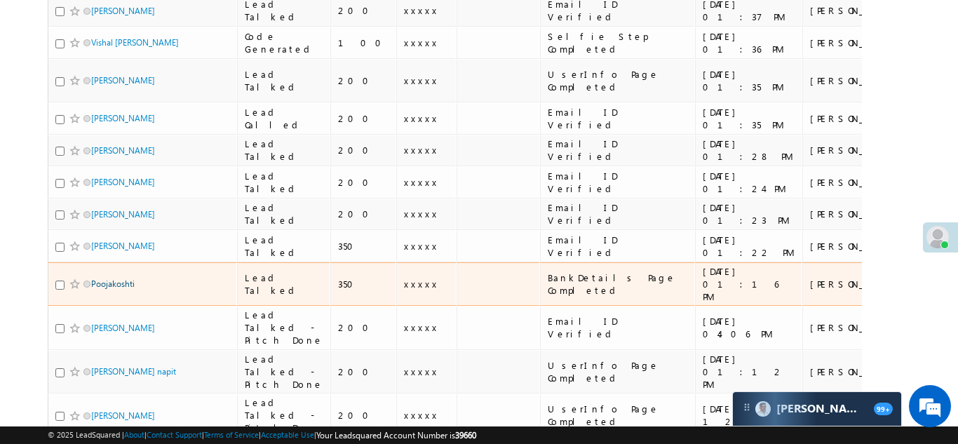
click at [116, 278] on link "Poojakoshti" at bounding box center [112, 283] width 43 height 11
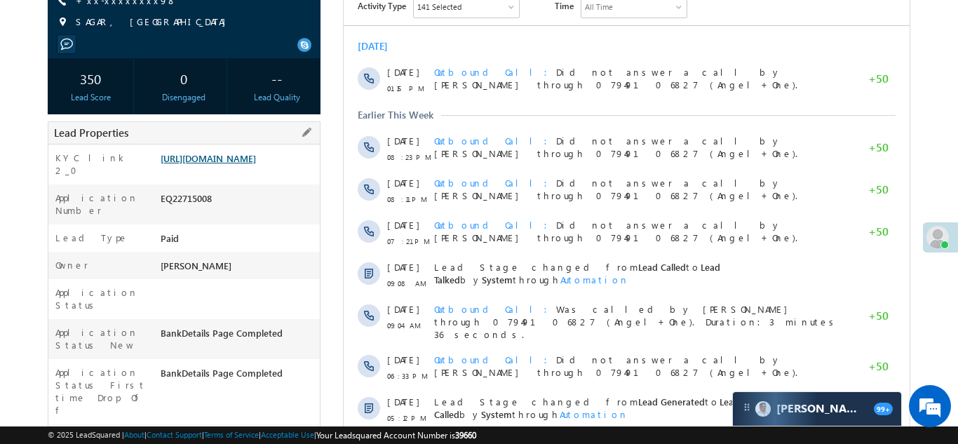
click at [238, 156] on link "https://angelbroking1-pk3em7sa.customui-test.leadsquared.com?leadId=1d3cf9c3-db…" at bounding box center [208, 158] width 95 height 12
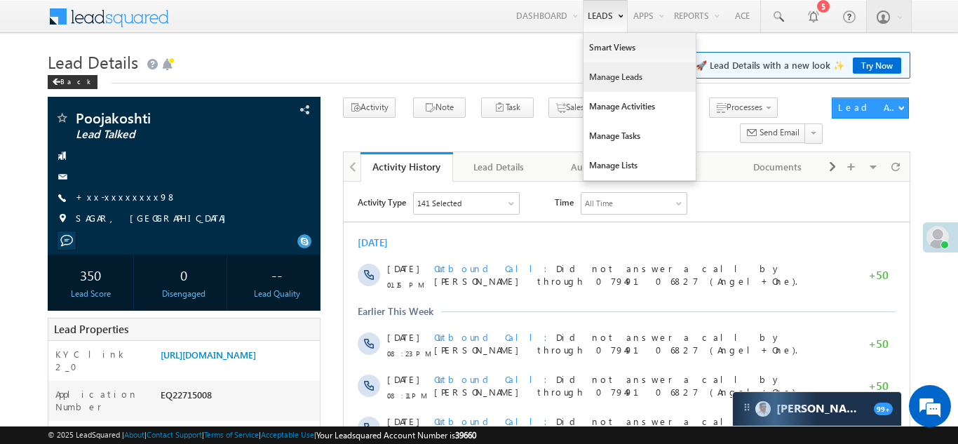
click at [606, 77] on link "Manage Leads" at bounding box center [639, 76] width 112 height 29
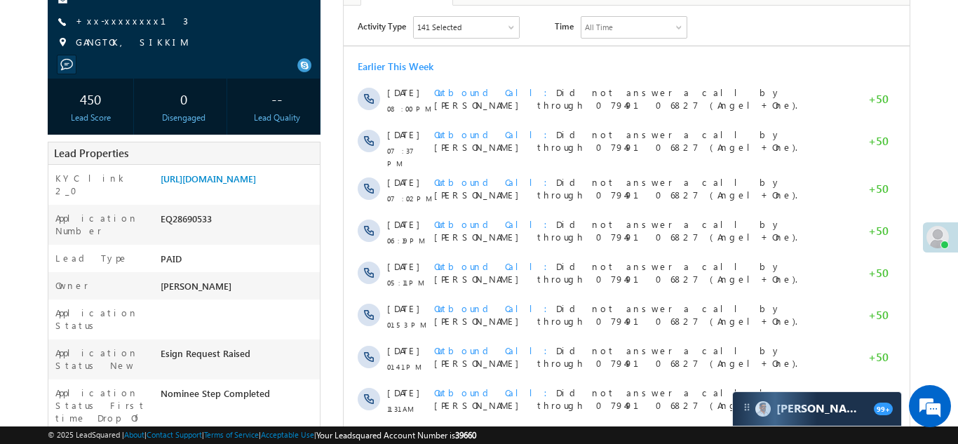
scroll to position [173, 0]
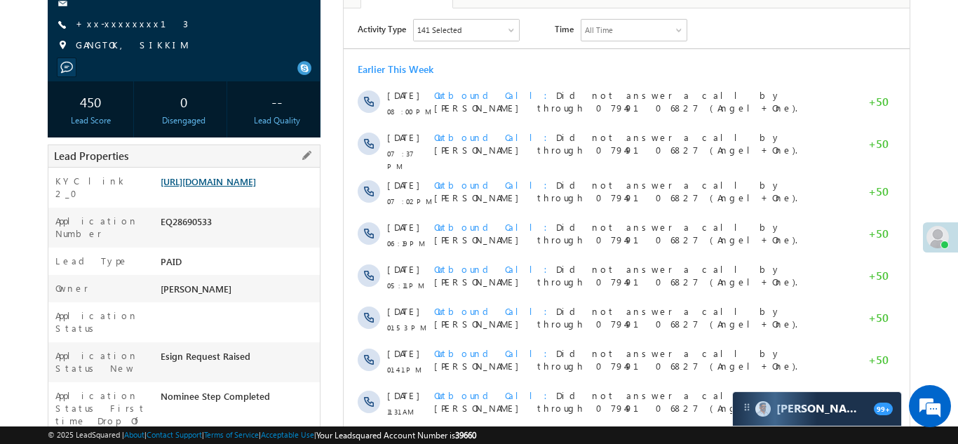
click at [233, 187] on link "https://angelbroking1-pk3em7sa.customui-test.leadsquared.com?leadId=92d03540-f6…" at bounding box center [208, 181] width 95 height 12
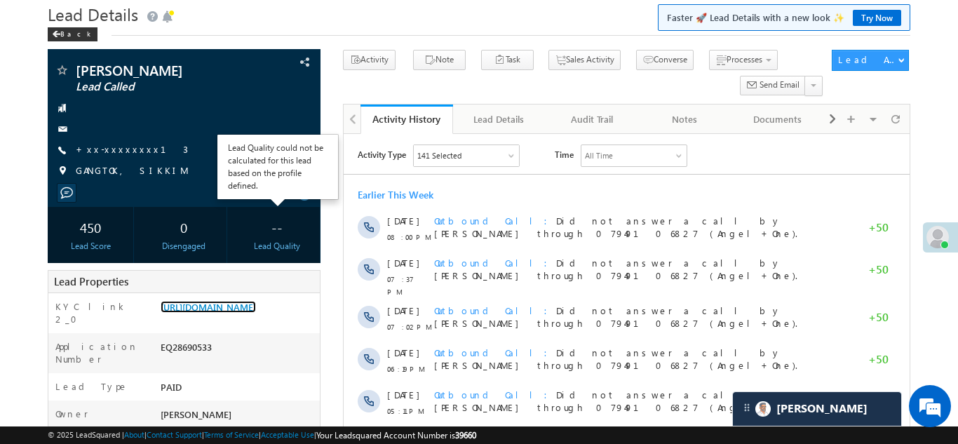
scroll to position [0, 0]
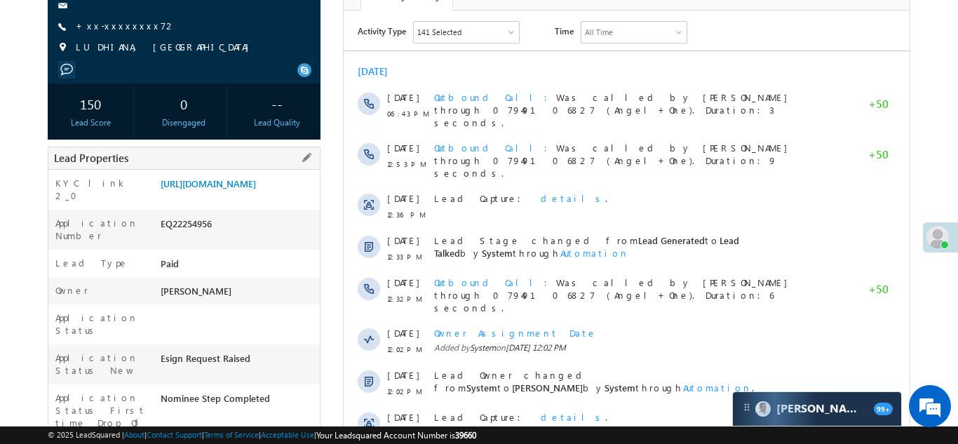
scroll to position [172, 0]
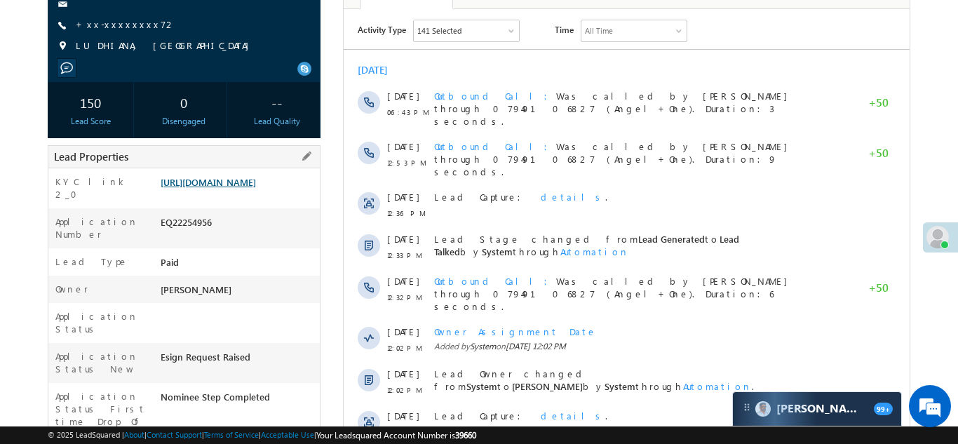
click at [225, 188] on link "[URL][DOMAIN_NAME]" at bounding box center [208, 182] width 95 height 12
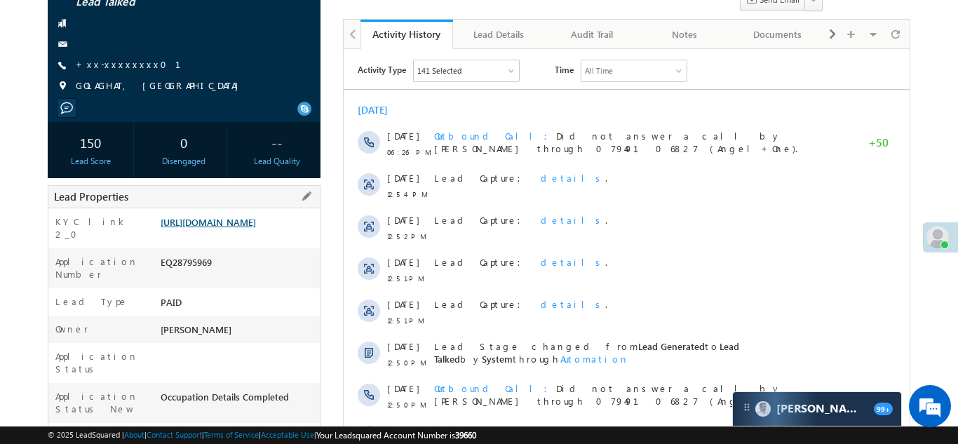
scroll to position [190, 0]
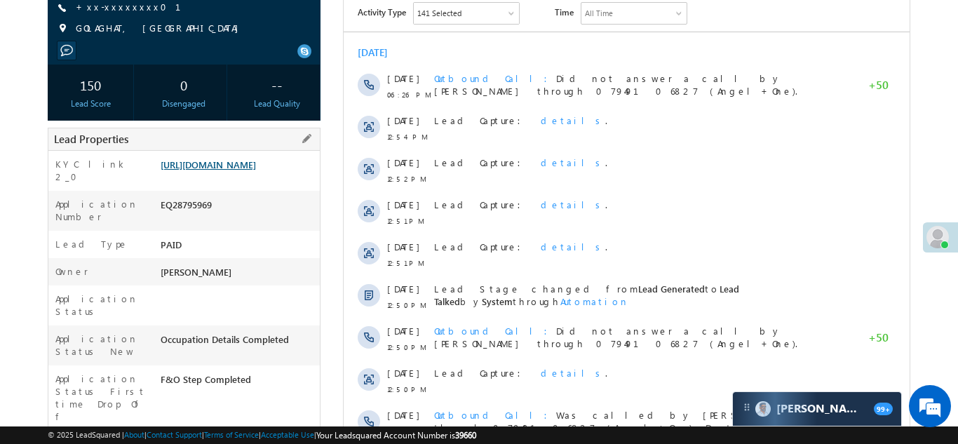
click at [223, 170] on link "[URL][DOMAIN_NAME]" at bounding box center [208, 164] width 95 height 12
click at [215, 170] on link "[URL][DOMAIN_NAME]" at bounding box center [208, 164] width 95 height 12
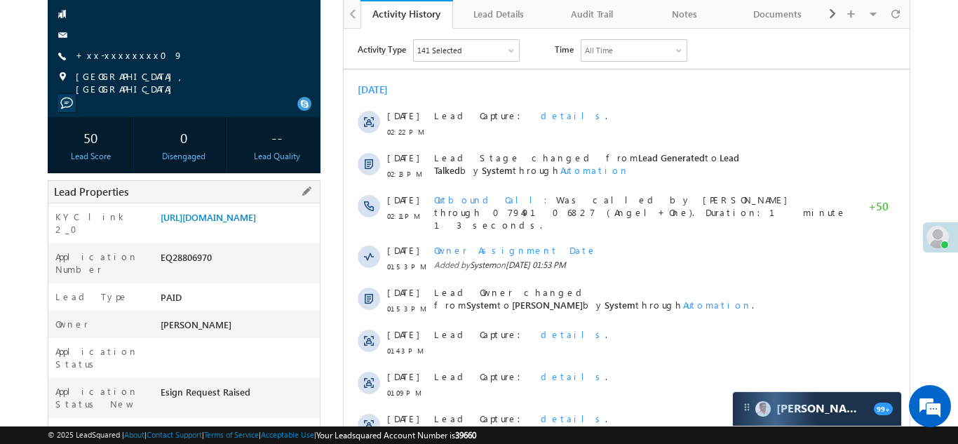
scroll to position [166, 0]
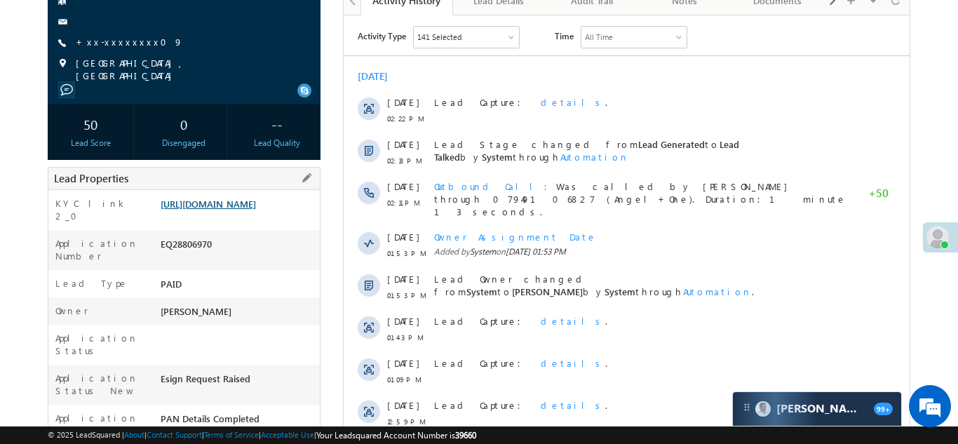
click at [232, 205] on link "https://angelbroking1-pk3em7sa.customui-test.leadsquared.com?leadId=d05848b6-30…" at bounding box center [208, 204] width 95 height 12
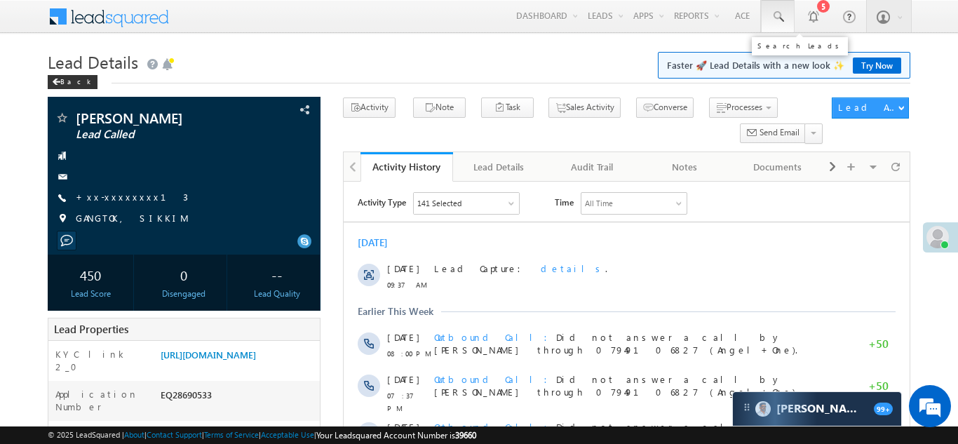
drag, startPoint x: 775, startPoint y: 14, endPoint x: 426, endPoint y: 137, distance: 370.1
click at [775, 14] on span at bounding box center [777, 17] width 14 height 14
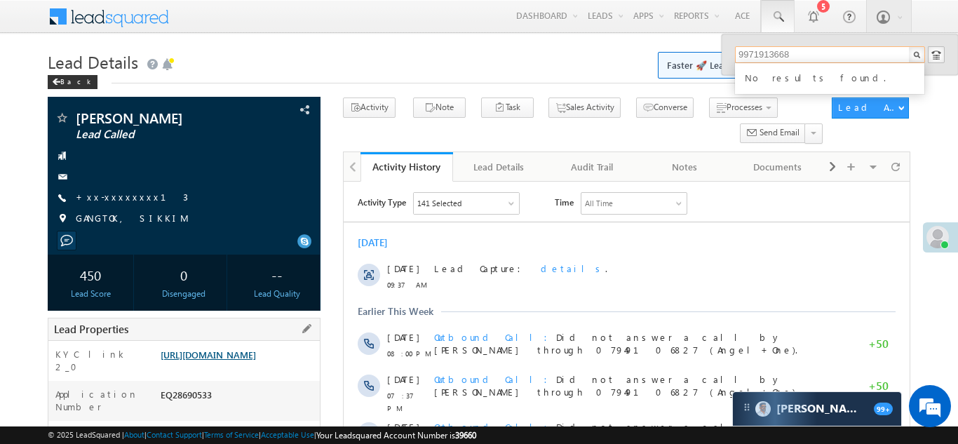
type input "9971913668"
click at [245, 360] on link "https://angelbroking1-pk3em7sa.customui-test.leadsquared.com?leadId=92d03540-f6…" at bounding box center [208, 354] width 95 height 12
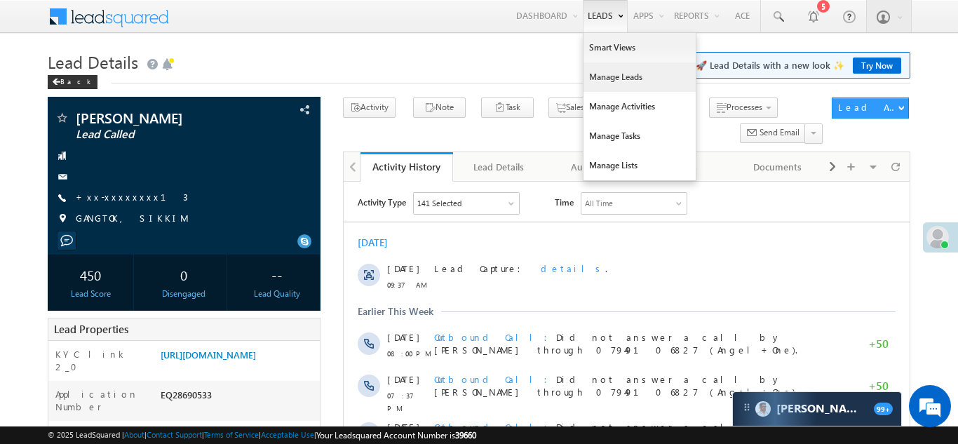
click at [588, 80] on link "Manage Leads" at bounding box center [639, 76] width 112 height 29
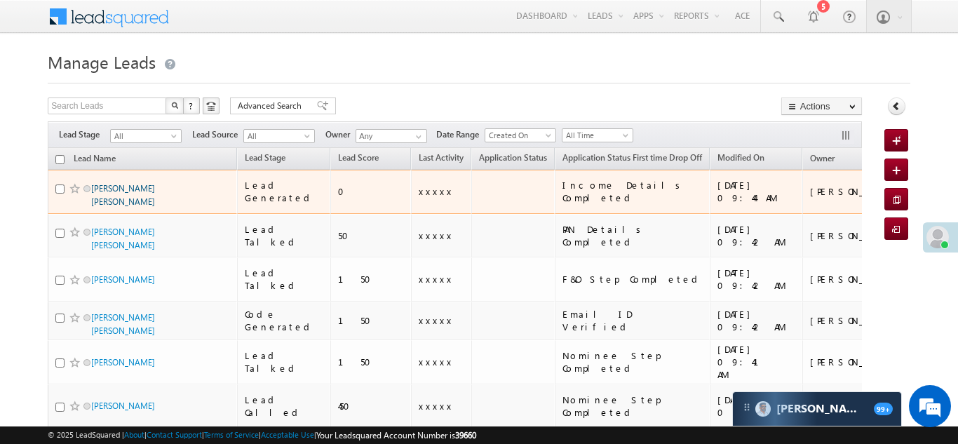
click at [102, 184] on link "[PERSON_NAME] [PERSON_NAME]" at bounding box center [123, 195] width 64 height 24
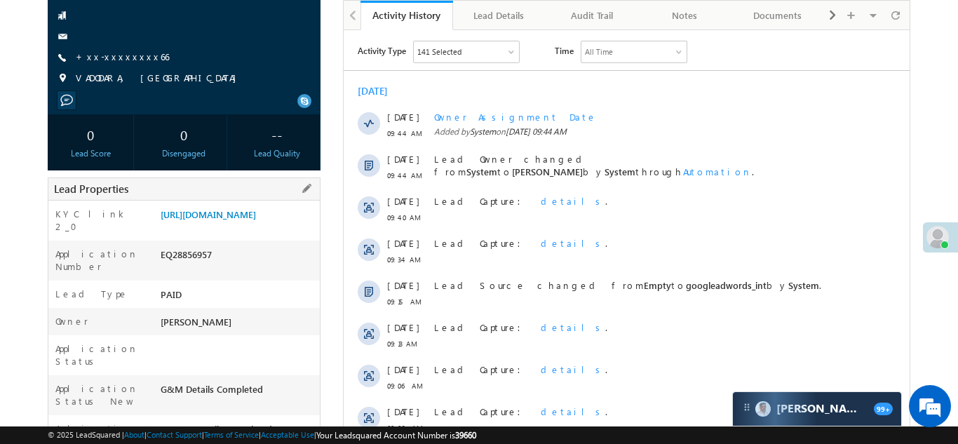
scroll to position [168, 0]
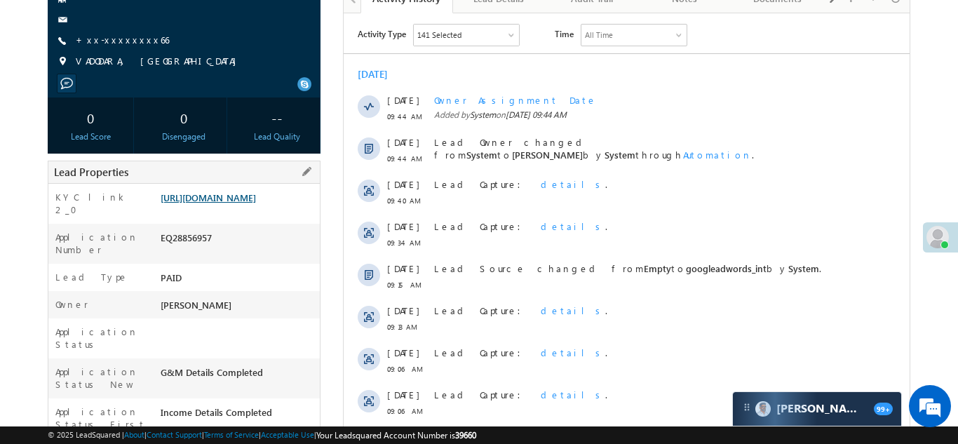
click at [236, 198] on link "[URL][DOMAIN_NAME]" at bounding box center [208, 197] width 95 height 12
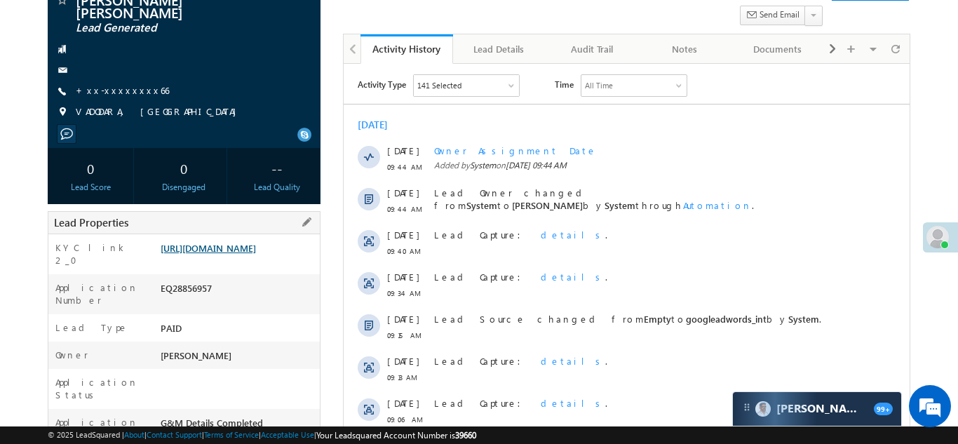
scroll to position [0, 0]
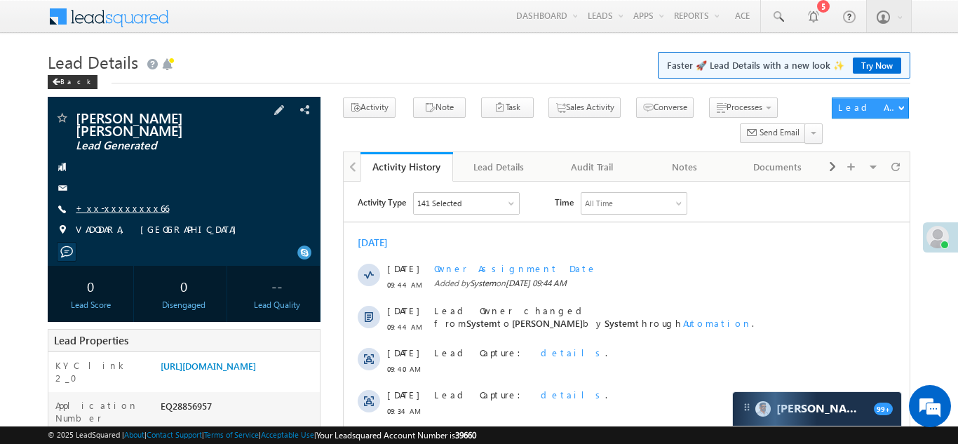
click at [123, 202] on link "+xx-xxxxxxxx66" at bounding box center [122, 208] width 93 height 12
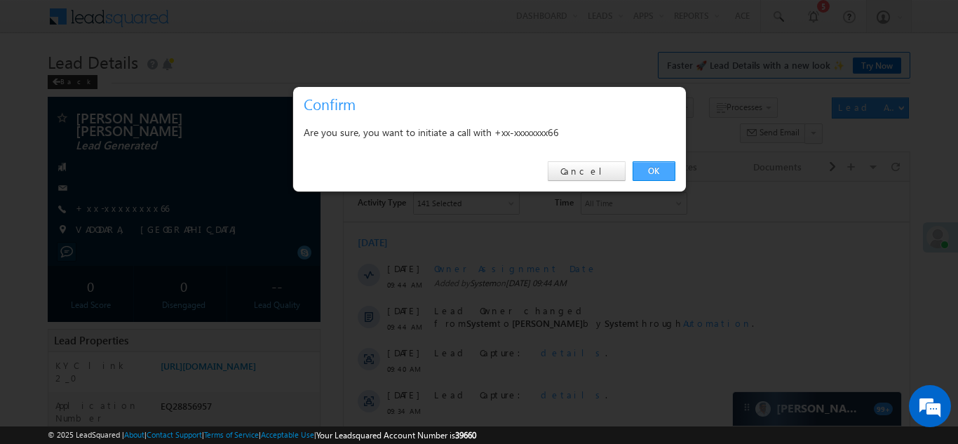
click at [658, 170] on link "OK" at bounding box center [653, 171] width 43 height 20
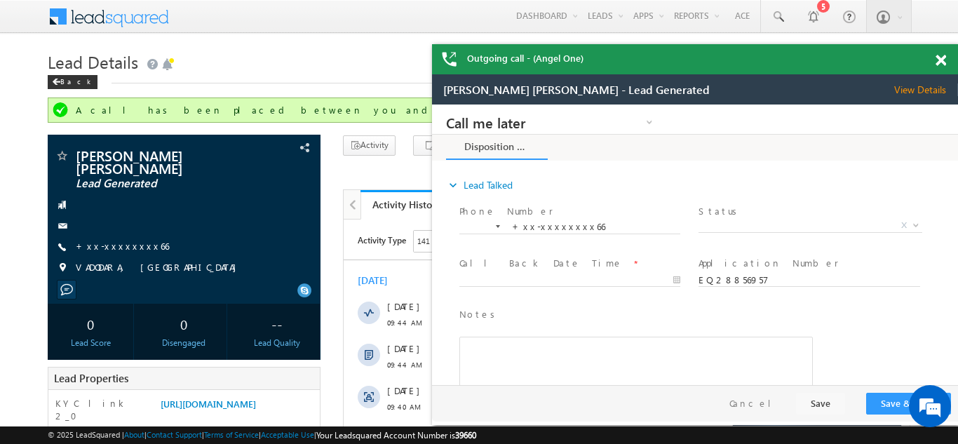
click at [939, 57] on span at bounding box center [940, 61] width 11 height 12
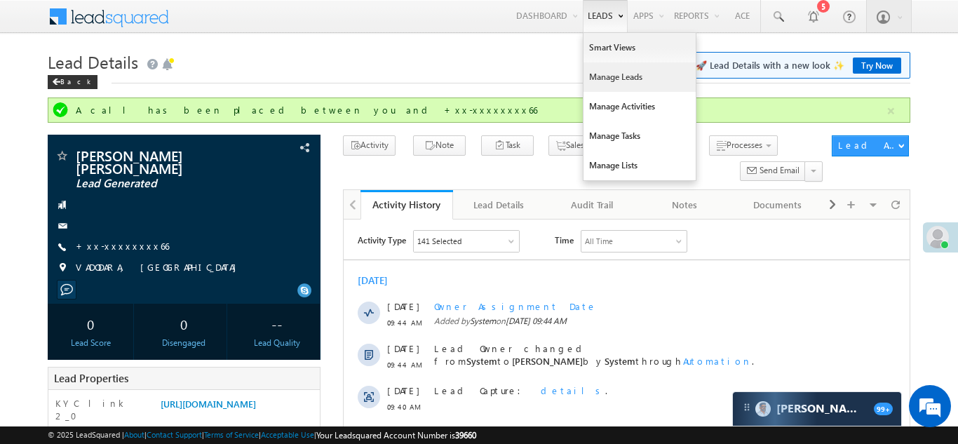
click at [611, 78] on link "Manage Leads" at bounding box center [639, 76] width 112 height 29
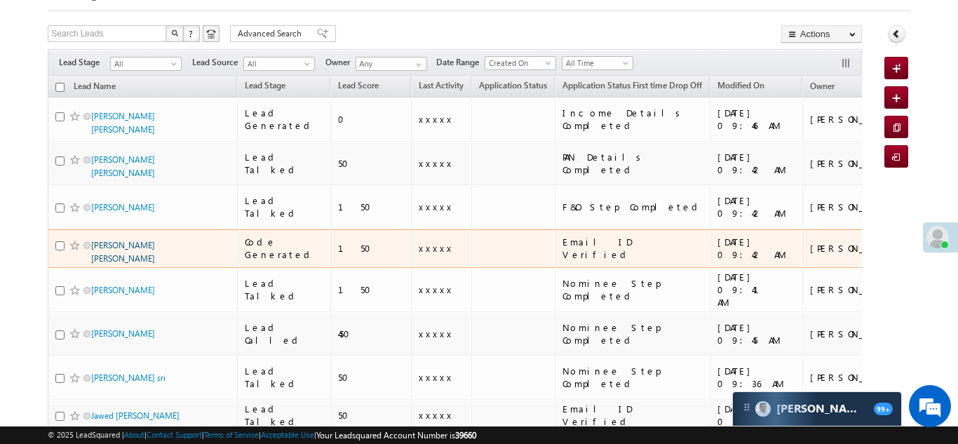
click at [129, 240] on link "[PERSON_NAME] [PERSON_NAME]" at bounding box center [123, 252] width 64 height 24
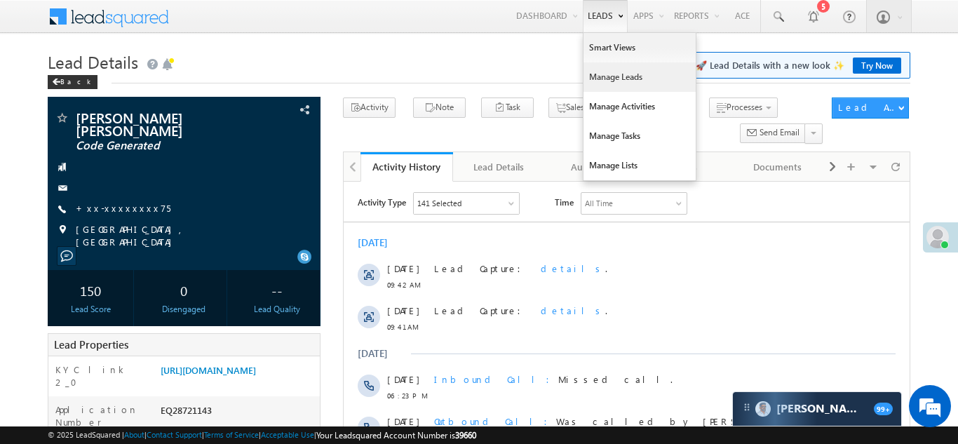
click at [615, 86] on link "Manage Leads" at bounding box center [639, 76] width 112 height 29
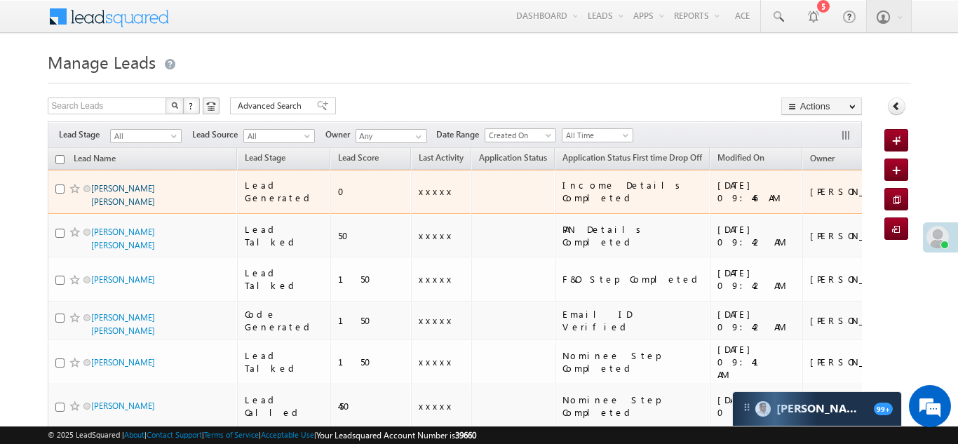
click at [102, 184] on link "[PERSON_NAME] [PERSON_NAME]" at bounding box center [123, 195] width 64 height 24
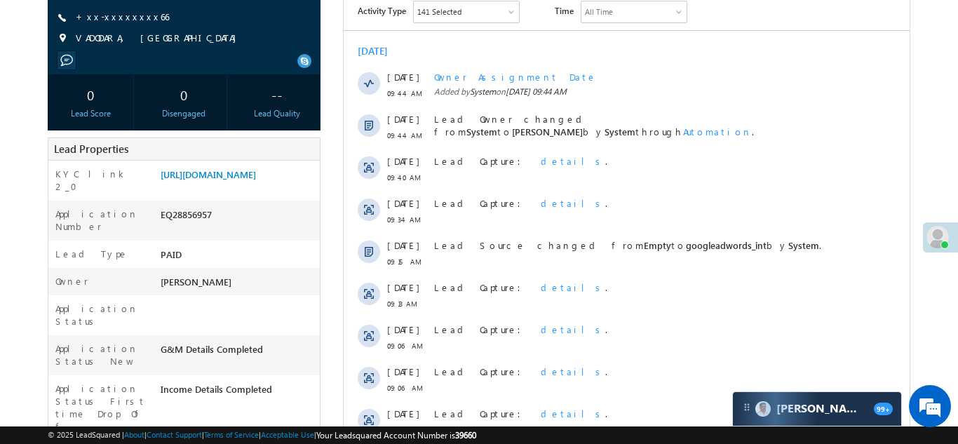
scroll to position [193, 0]
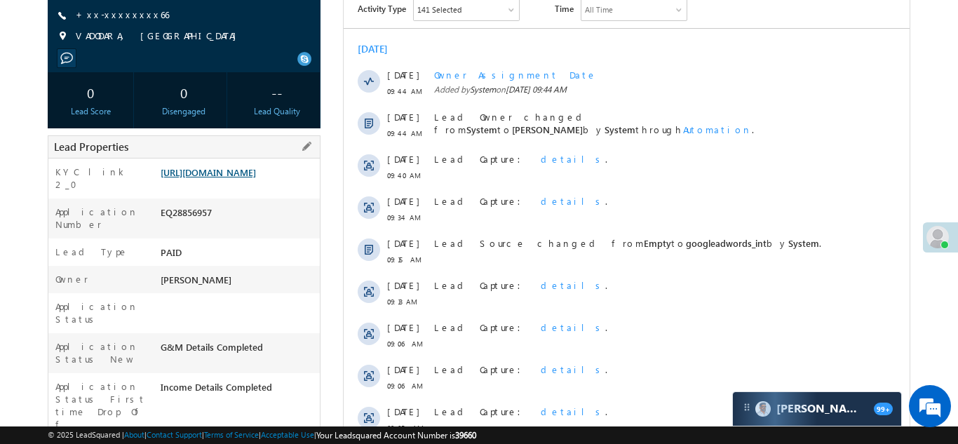
click at [235, 169] on link "https://angelbroking1-pk3em7sa.customui-test.leadsquared.com?leadId=d58fbf51-f1…" at bounding box center [208, 172] width 95 height 12
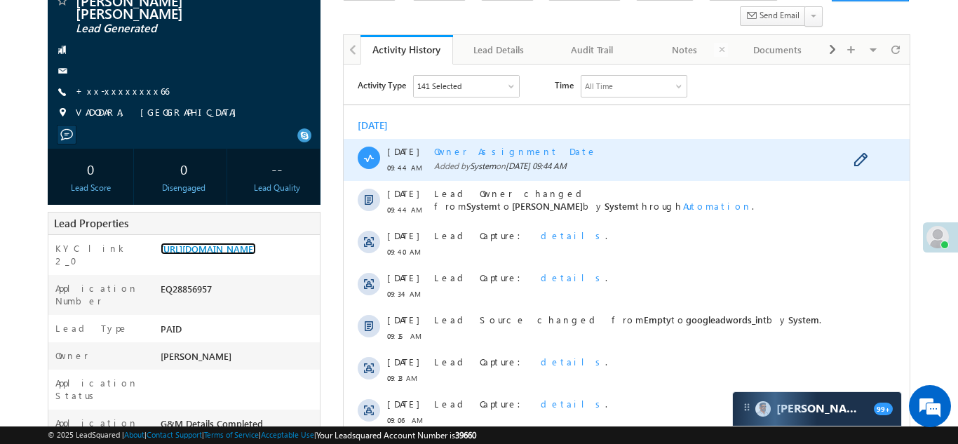
scroll to position [0, 0]
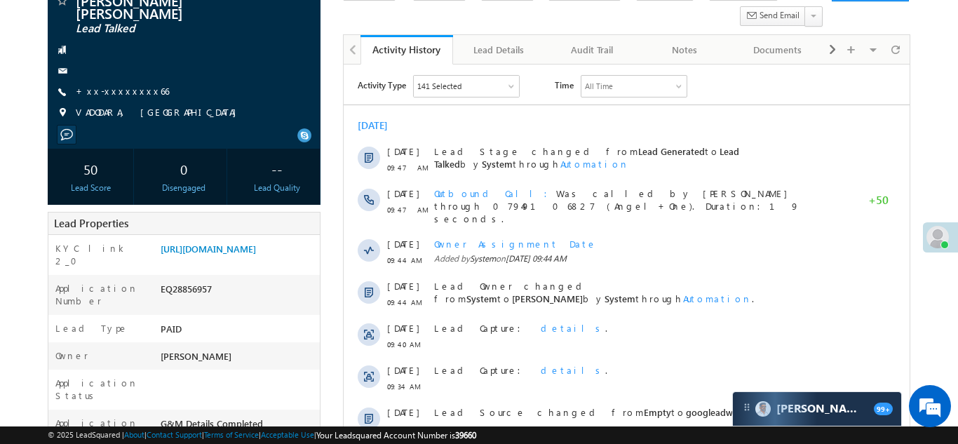
scroll to position [118, 0]
click at [219, 249] on link "[URL][DOMAIN_NAME]" at bounding box center [208, 248] width 95 height 12
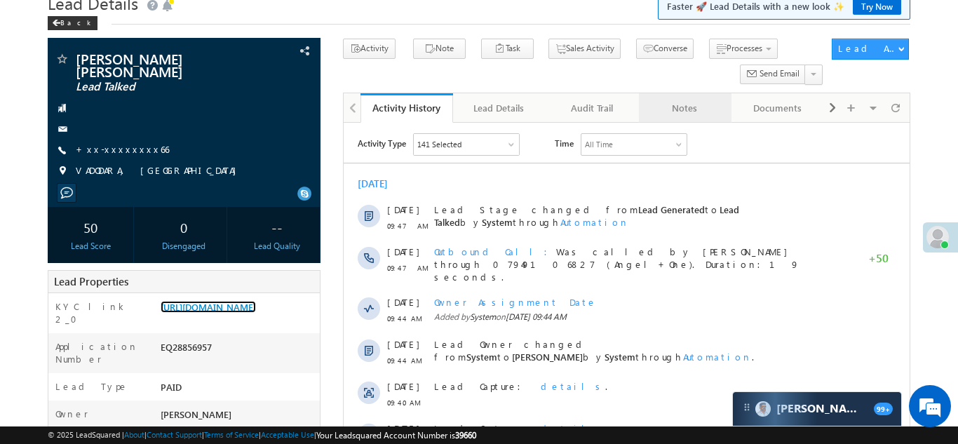
scroll to position [0, 0]
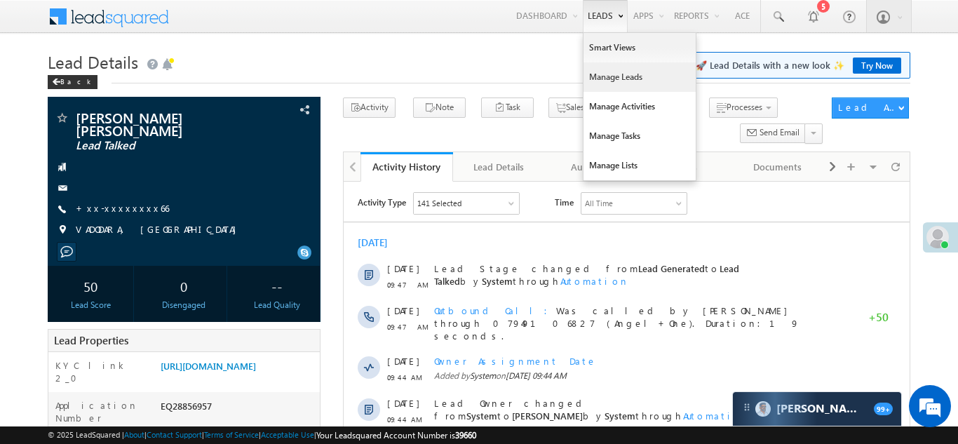
click at [606, 81] on link "Manage Leads" at bounding box center [639, 76] width 112 height 29
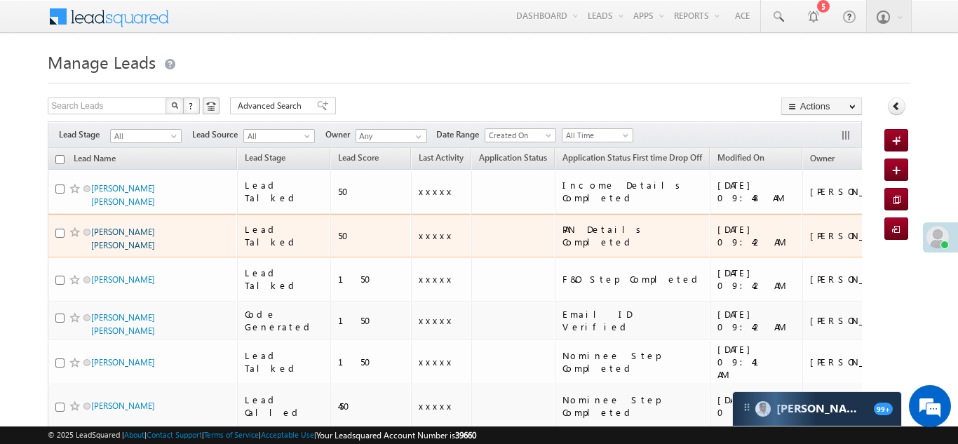
click at [106, 226] on link "Sanket Vishnu Saruk" at bounding box center [123, 238] width 64 height 24
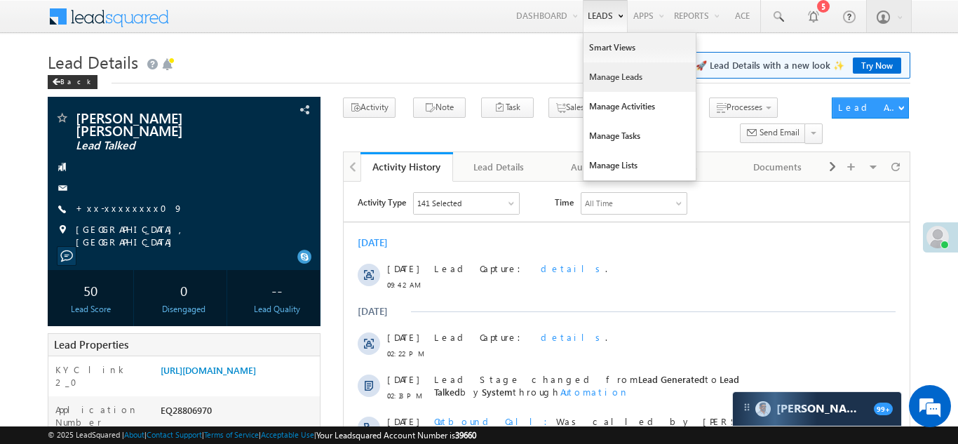
click at [597, 80] on link "Manage Leads" at bounding box center [639, 76] width 112 height 29
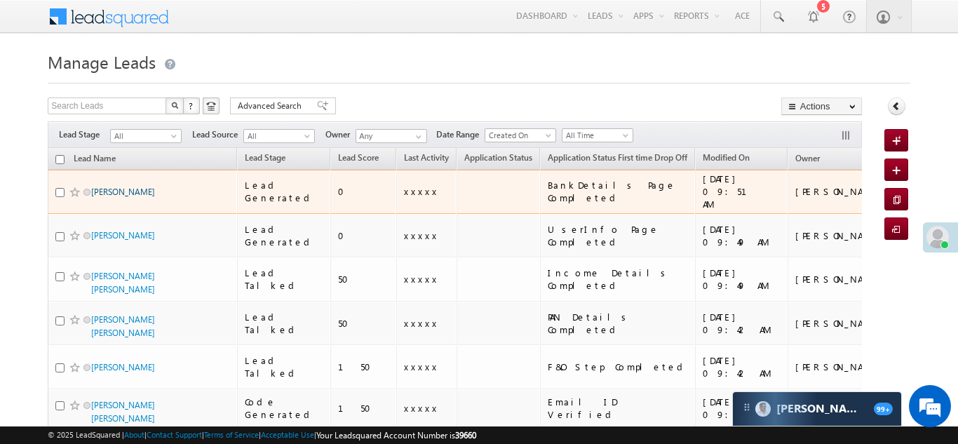
click at [108, 186] on link "Akanksha upadhyay" at bounding box center [123, 191] width 64 height 11
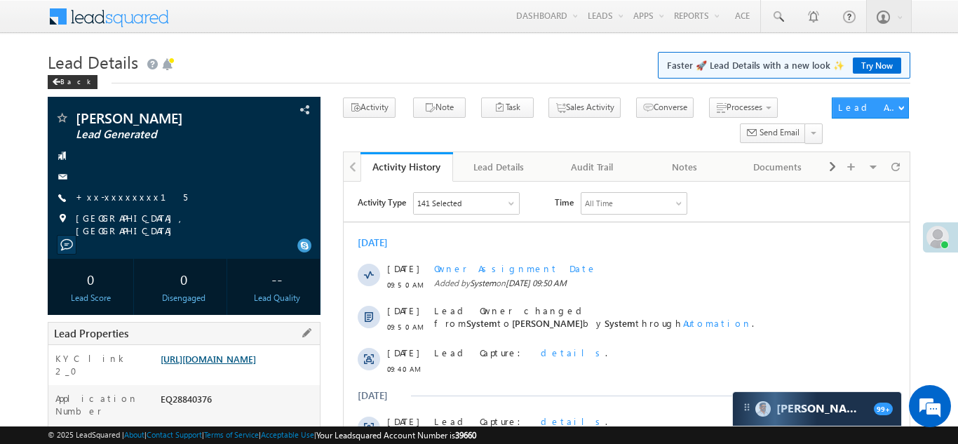
click at [225, 364] on link "[URL][DOMAIN_NAME]" at bounding box center [208, 359] width 95 height 12
click at [106, 196] on link "+xx-xxxxxxxx15" at bounding box center [131, 197] width 111 height 12
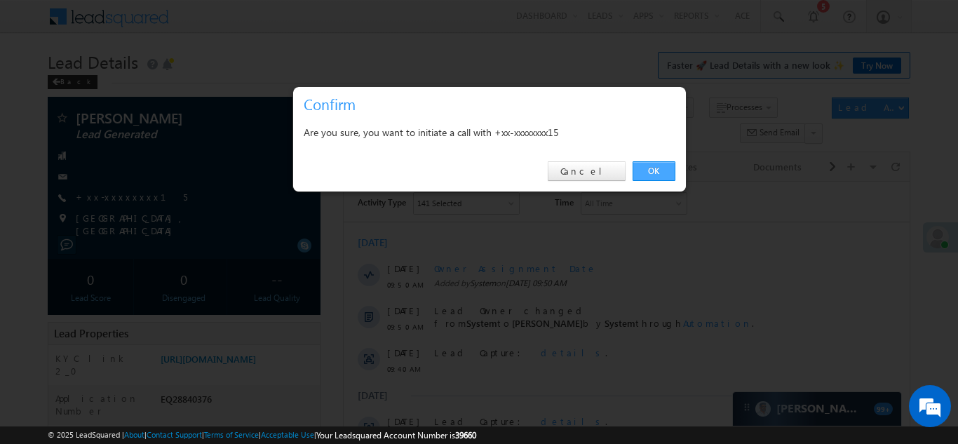
click at [646, 170] on link "OK" at bounding box center [653, 171] width 43 height 20
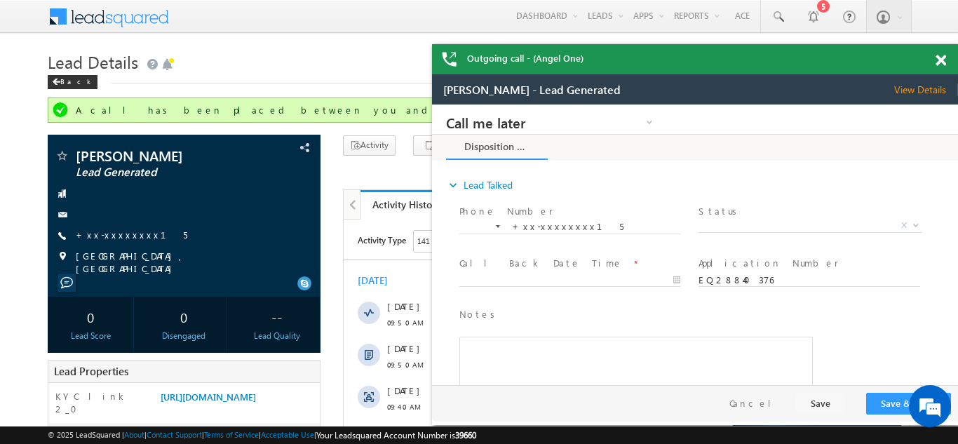
click at [940, 57] on span at bounding box center [940, 61] width 11 height 12
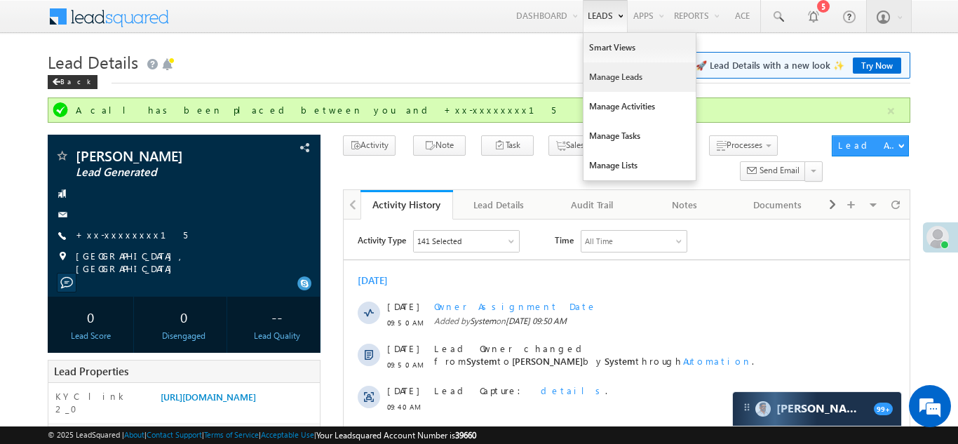
click at [611, 81] on link "Manage Leads" at bounding box center [639, 76] width 112 height 29
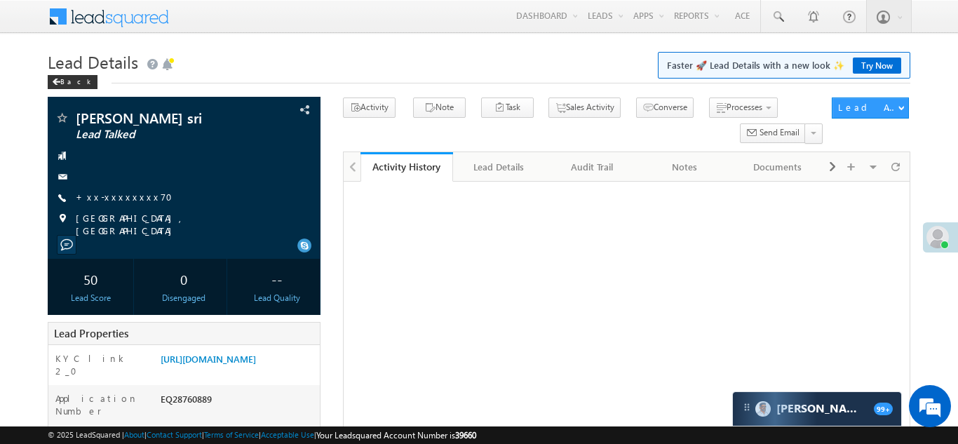
click at [128, 189] on div "[PERSON_NAME] sri Lead Talked +xx-xxxxxxxx70" at bounding box center [184, 174] width 259 height 126
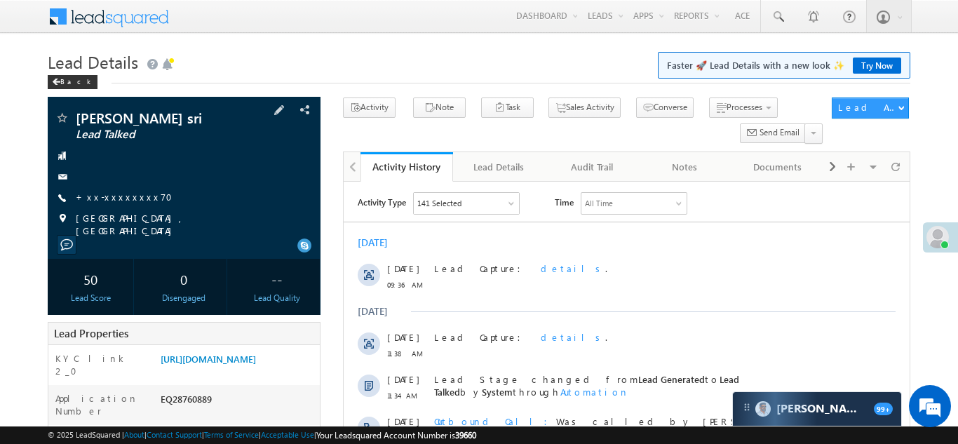
click at [113, 204] on span "+xx-xxxxxxxx70" at bounding box center [128, 198] width 105 height 14
click at [114, 191] on link "+xx-xxxxxxxx70" at bounding box center [128, 197] width 105 height 12
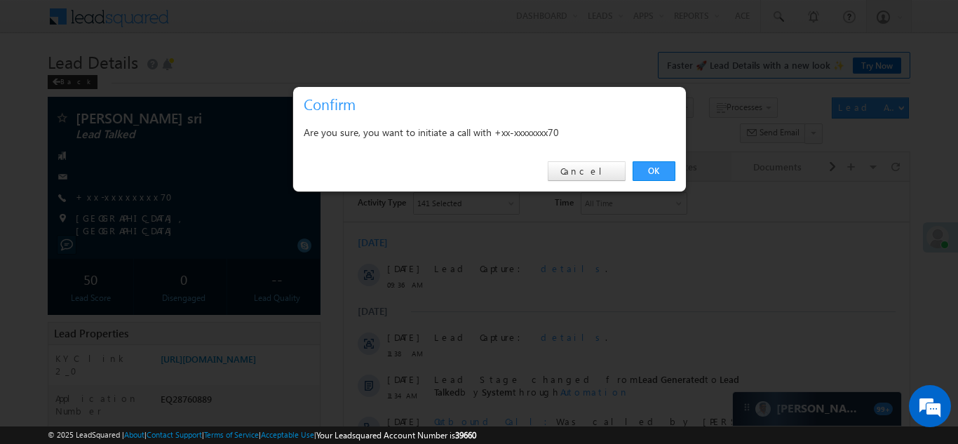
click at [648, 170] on link "OK" at bounding box center [653, 171] width 43 height 20
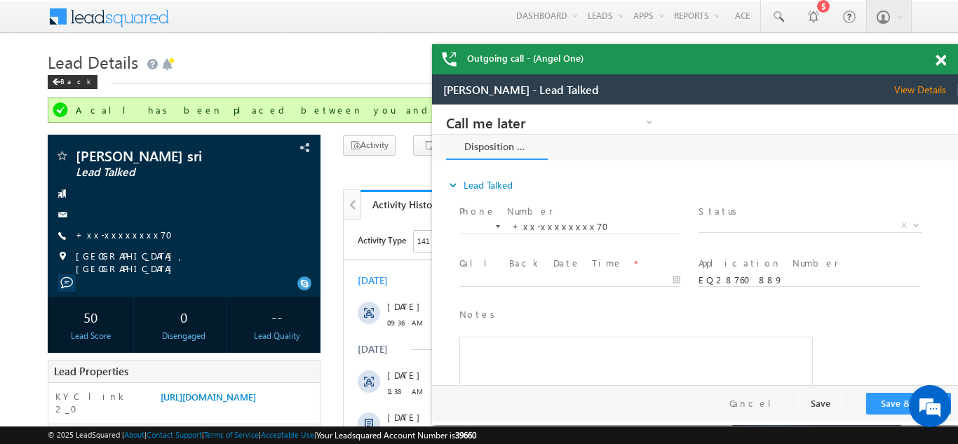
click at [941, 62] on span at bounding box center [940, 61] width 11 height 12
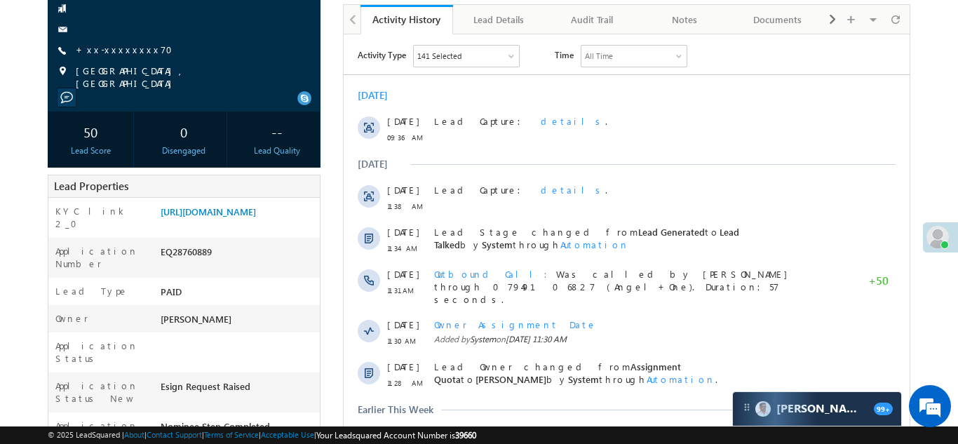
scroll to position [187, 0]
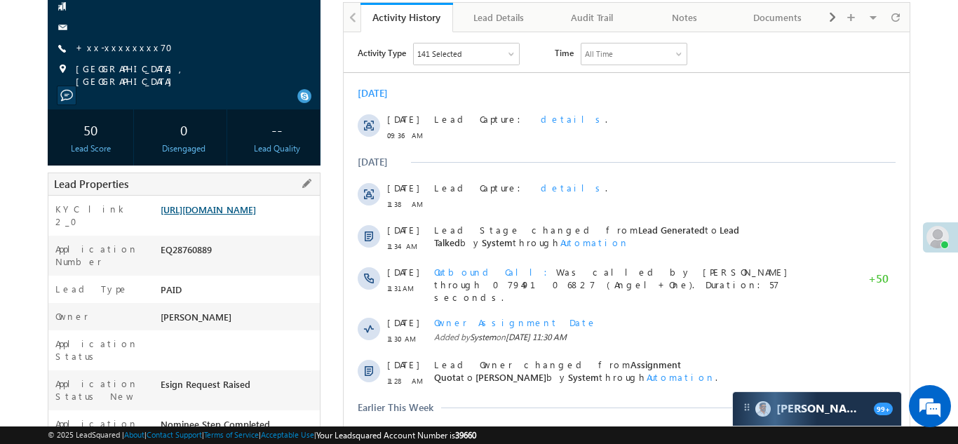
click at [214, 215] on link "https://angelbroking1-pk3em7sa.customui-test.leadsquared.com?leadId=1be07bac-40…" at bounding box center [208, 209] width 95 height 12
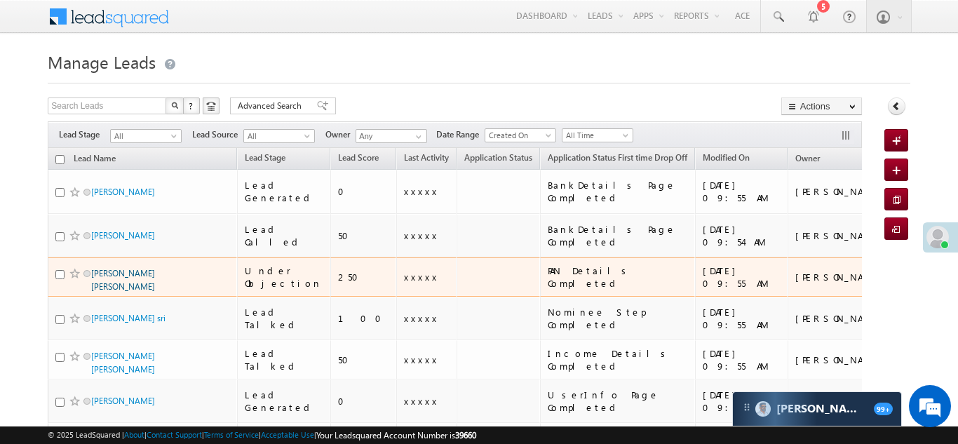
click at [139, 268] on link "[PERSON_NAME] [PERSON_NAME]" at bounding box center [123, 280] width 64 height 24
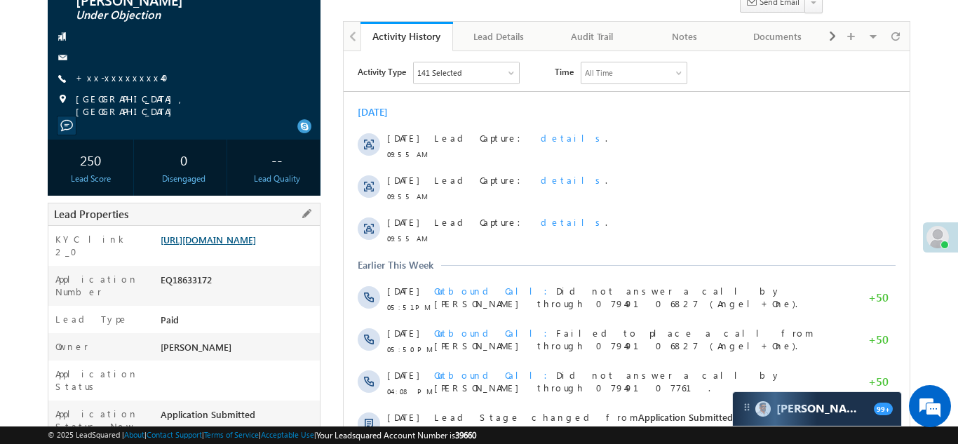
scroll to position [128, 0]
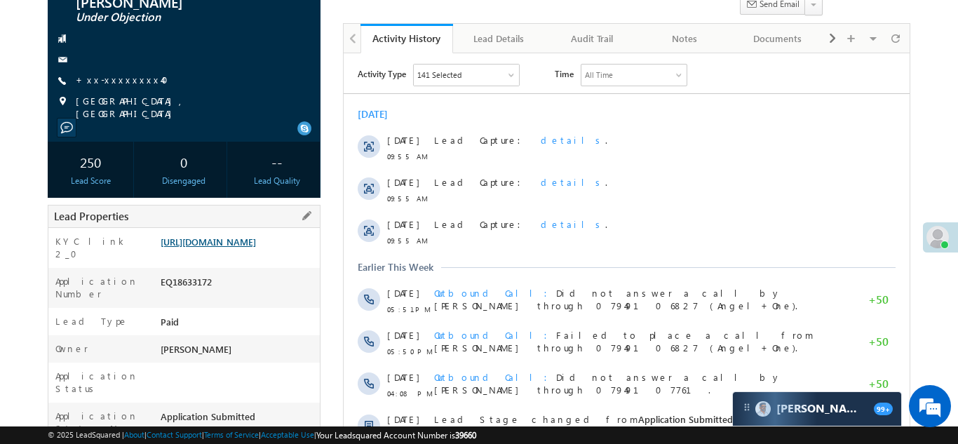
click at [233, 243] on link "https://angelbroking1-pk3em7sa.customui-test.leadsquared.com?leadId=33c0a08f-a3…" at bounding box center [208, 242] width 95 height 12
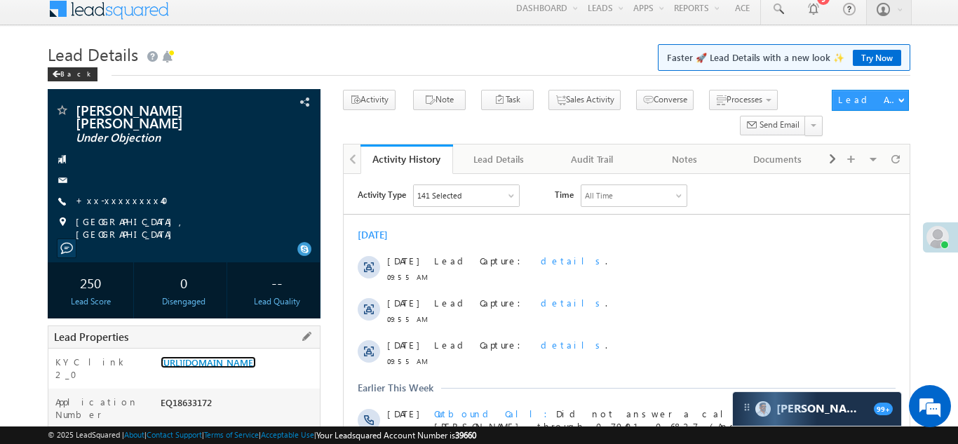
scroll to position [0, 0]
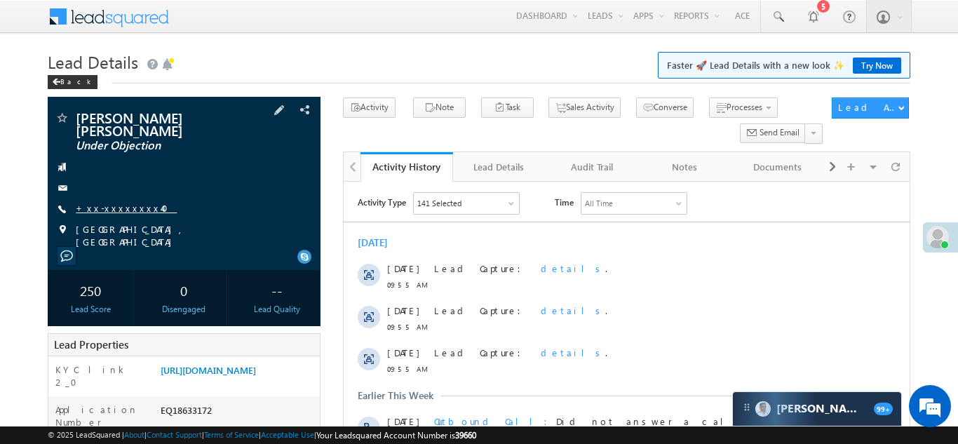
click at [121, 208] on link "+xx-xxxxxxxx40" at bounding box center [126, 208] width 101 height 12
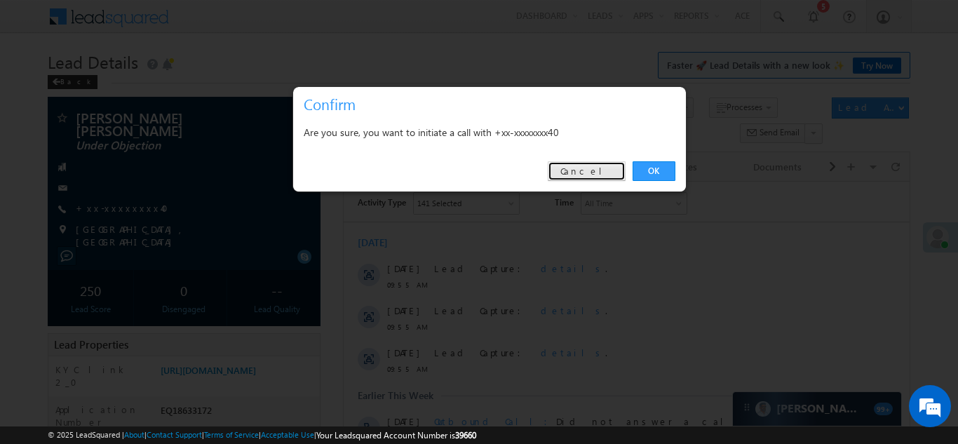
click at [606, 168] on link "Cancel" at bounding box center [587, 171] width 78 height 20
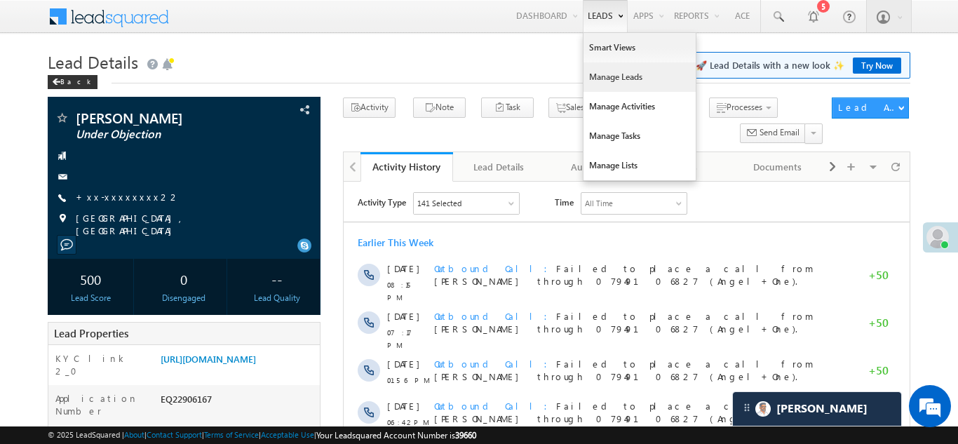
click at [599, 78] on link "Manage Leads" at bounding box center [639, 76] width 112 height 29
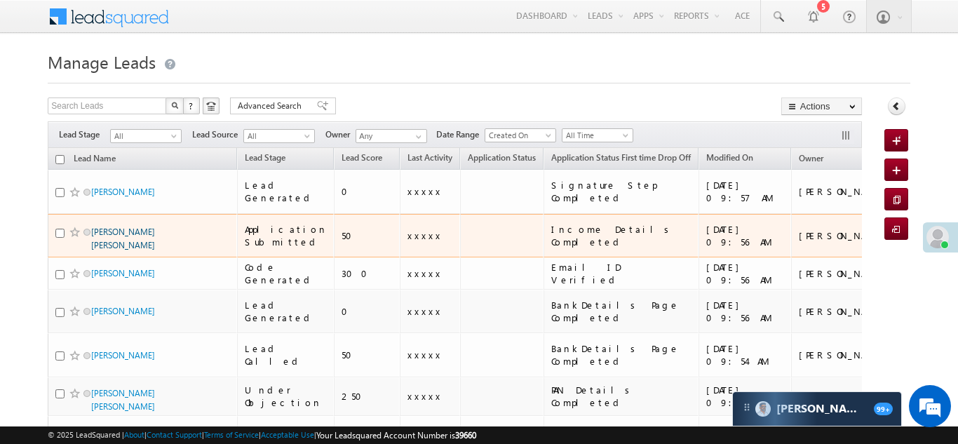
click at [105, 226] on link "[PERSON_NAME] [PERSON_NAME]" at bounding box center [123, 238] width 64 height 24
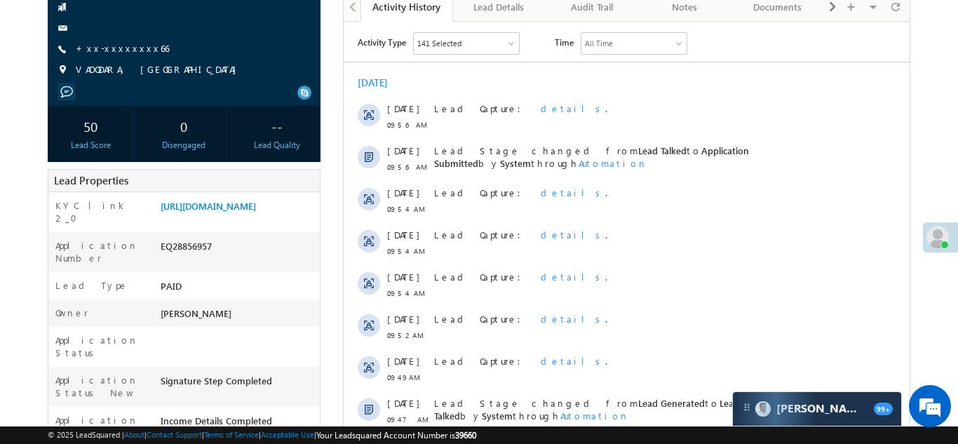
scroll to position [130, 0]
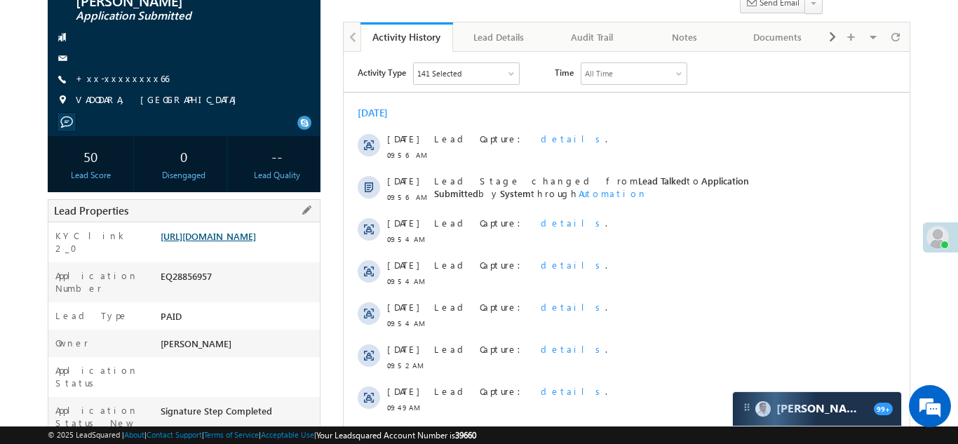
click at [228, 237] on link "https://angelbroking1-pk3em7sa.customui-test.leadsquared.com?leadId=d58fbf51-f1…" at bounding box center [208, 236] width 95 height 12
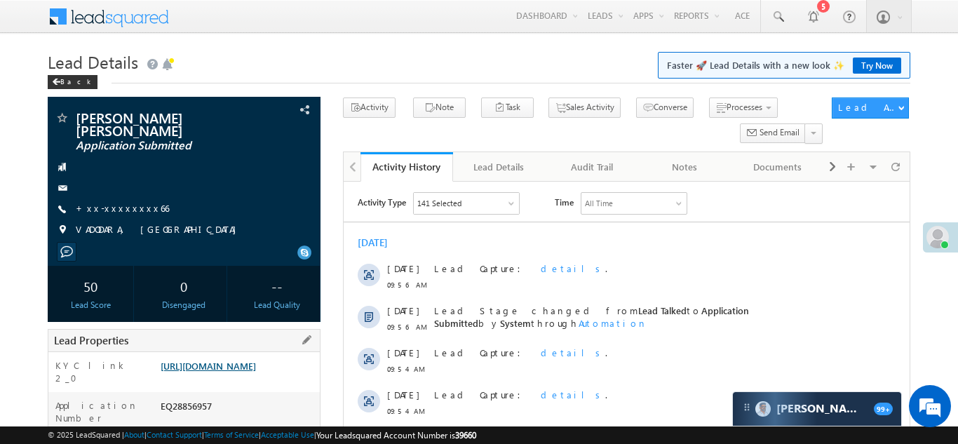
click at [231, 364] on link "https://angelbroking1-pk3em7sa.customui-test.leadsquared.com?leadId=d58fbf51-f1…" at bounding box center [208, 366] width 95 height 12
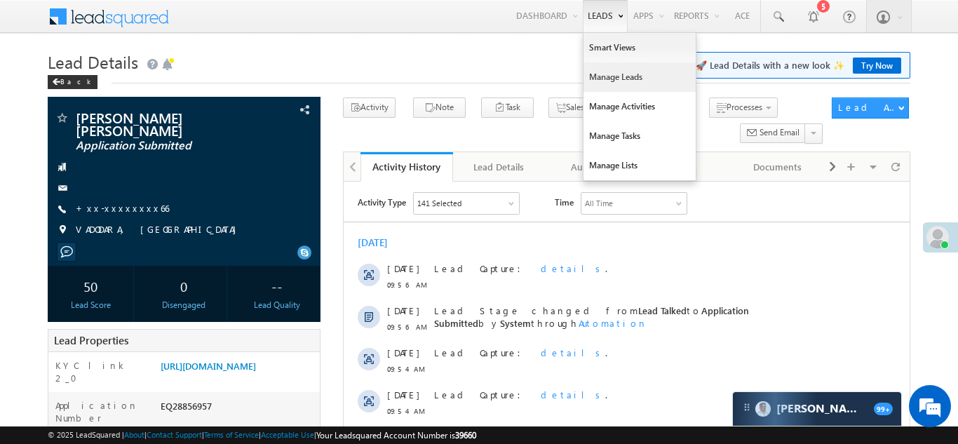
click at [603, 79] on link "Manage Leads" at bounding box center [639, 76] width 112 height 29
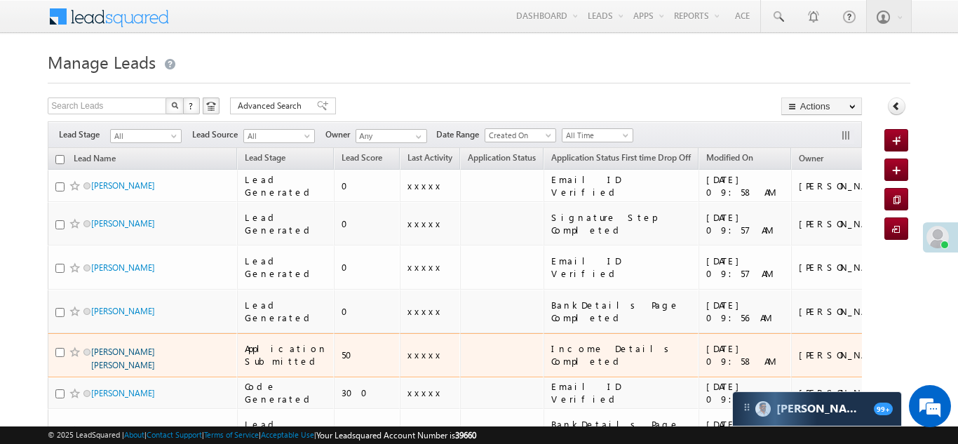
click at [100, 346] on link "[PERSON_NAME] [PERSON_NAME]" at bounding box center [123, 358] width 64 height 24
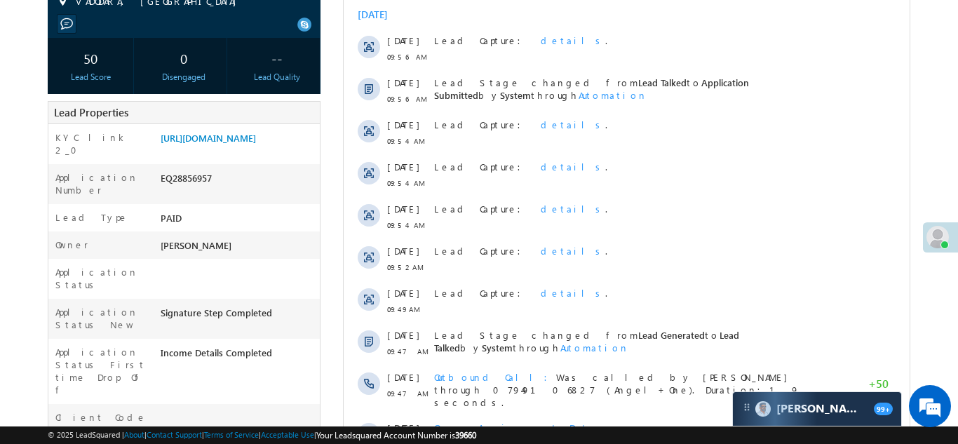
scroll to position [181, 0]
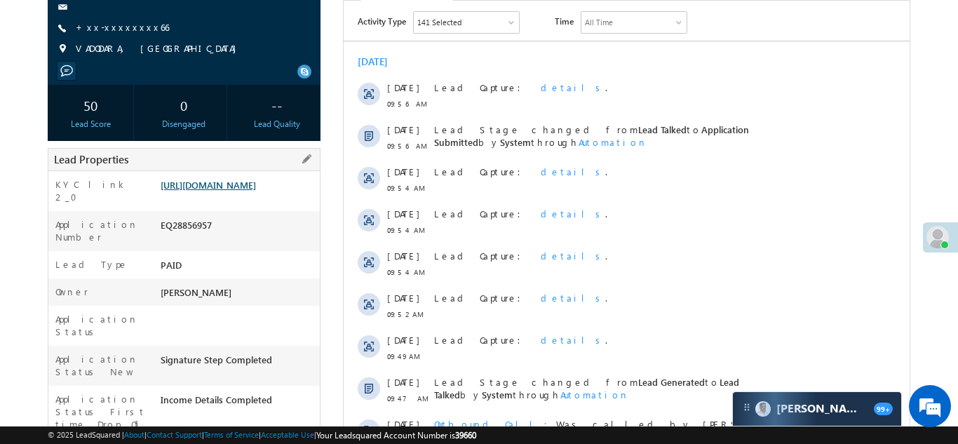
click at [240, 185] on link "https://angelbroking1-pk3em7sa.customui-test.leadsquared.com?leadId=d58fbf51-f1…" at bounding box center [208, 185] width 95 height 12
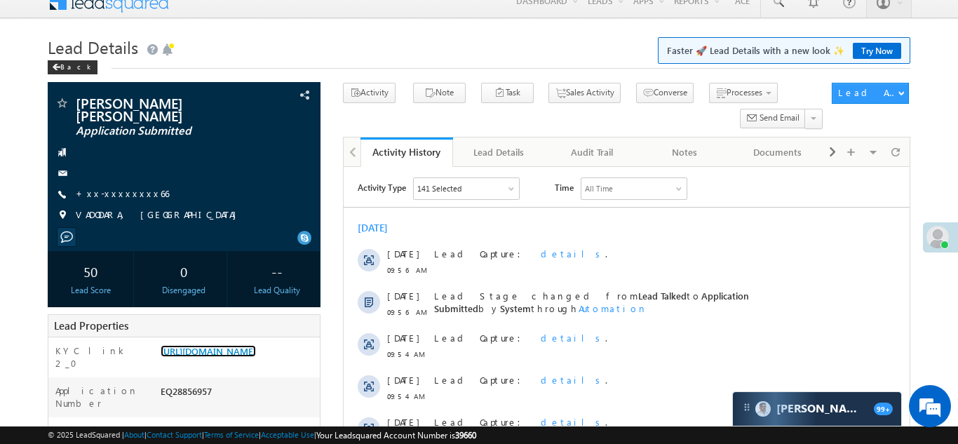
scroll to position [0, 0]
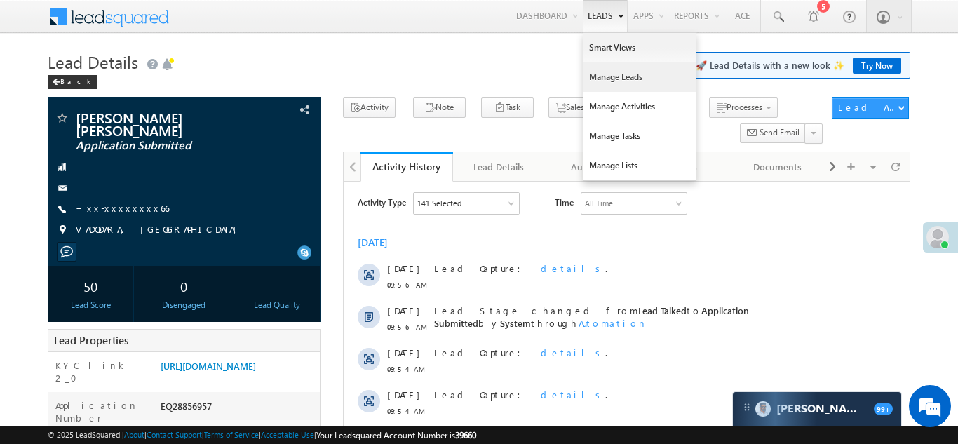
click at [597, 79] on link "Manage Leads" at bounding box center [639, 76] width 112 height 29
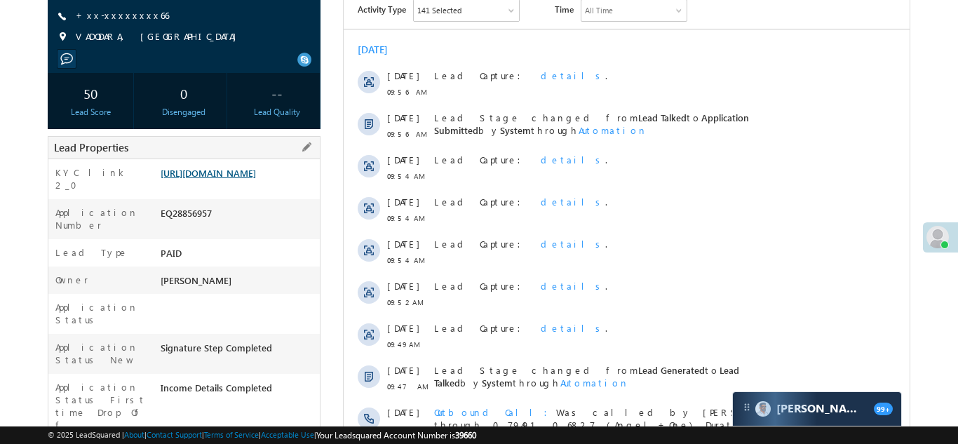
scroll to position [193, 0]
click at [253, 172] on link "[URL][DOMAIN_NAME]" at bounding box center [208, 173] width 95 height 12
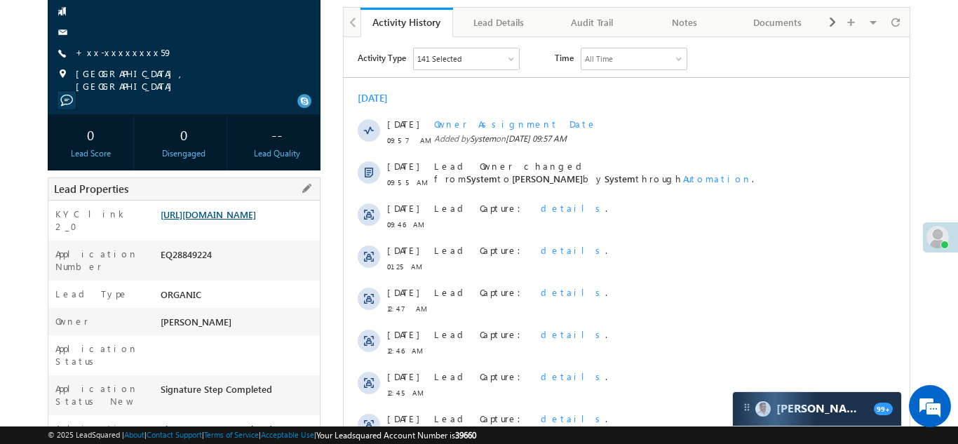
click at [222, 214] on link "[URL][DOMAIN_NAME]" at bounding box center [208, 214] width 95 height 12
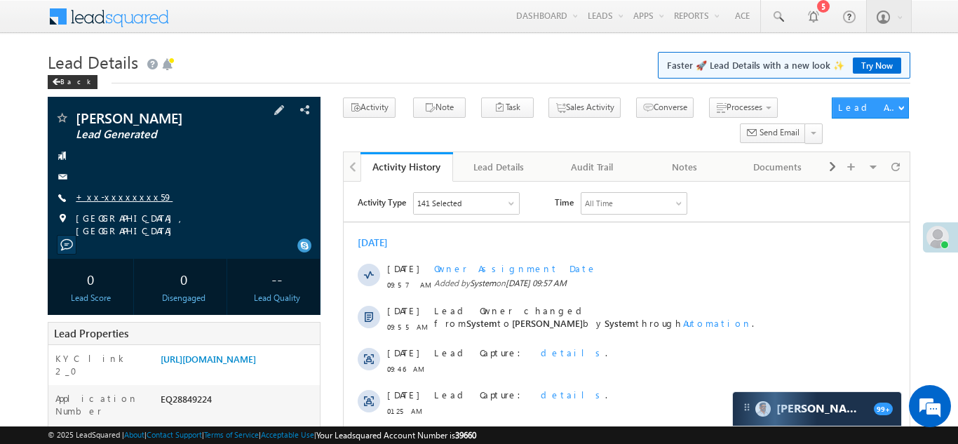
click at [99, 193] on link "+xx-xxxxxxxx59" at bounding box center [124, 197] width 97 height 12
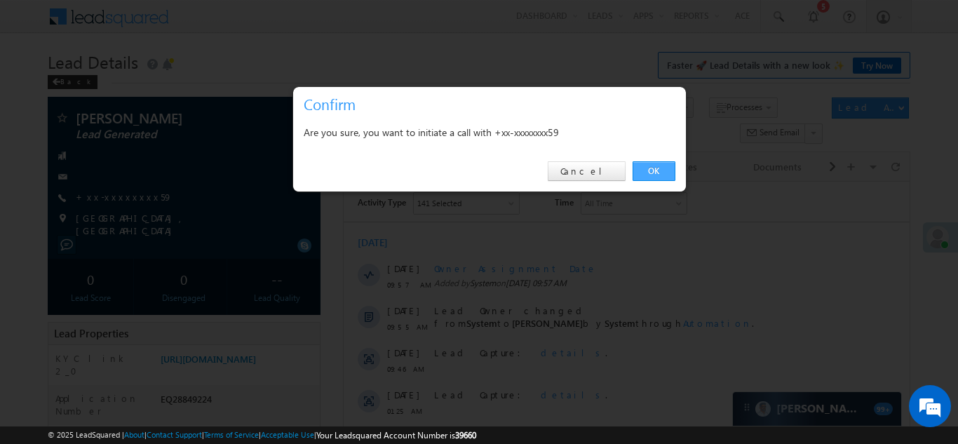
click at [644, 172] on link "OK" at bounding box center [653, 171] width 43 height 20
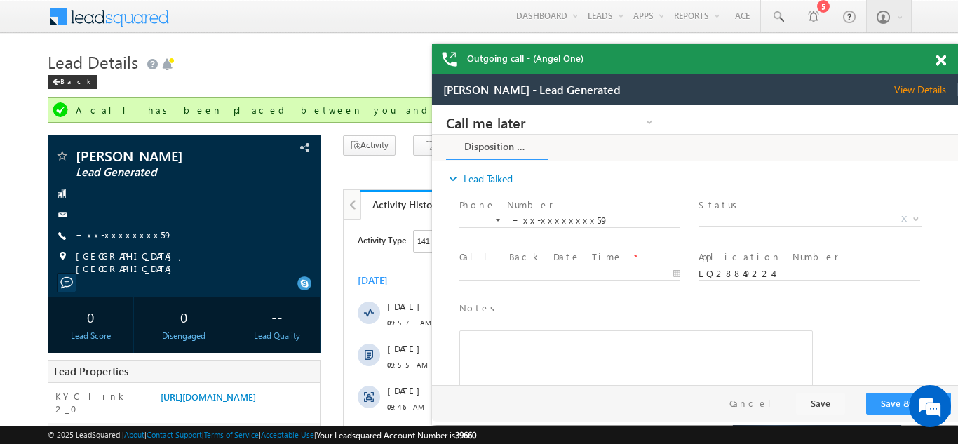
scroll to position [14, 0]
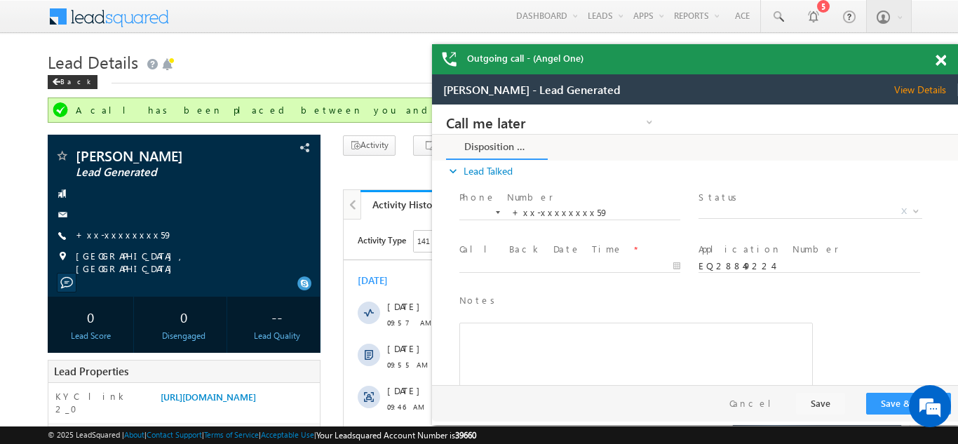
drag, startPoint x: 939, startPoint y: 55, endPoint x: 502, endPoint y: 4, distance: 440.4
click at [939, 55] on span at bounding box center [940, 61] width 11 height 12
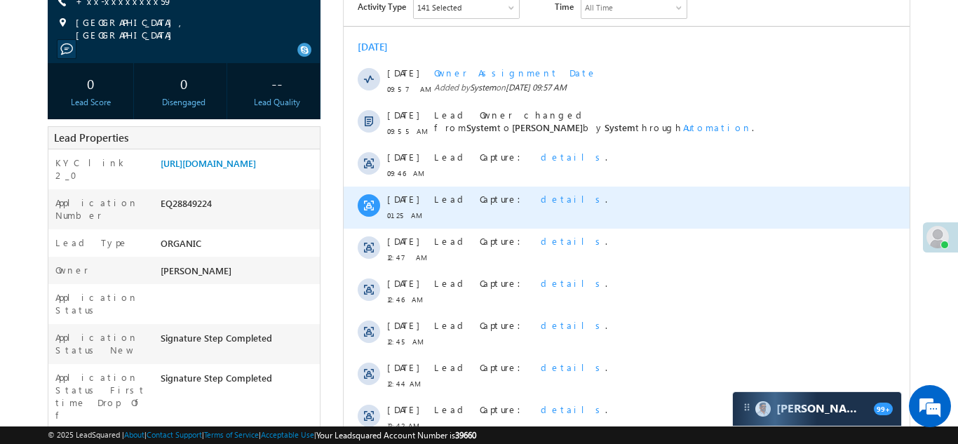
scroll to position [0, 0]
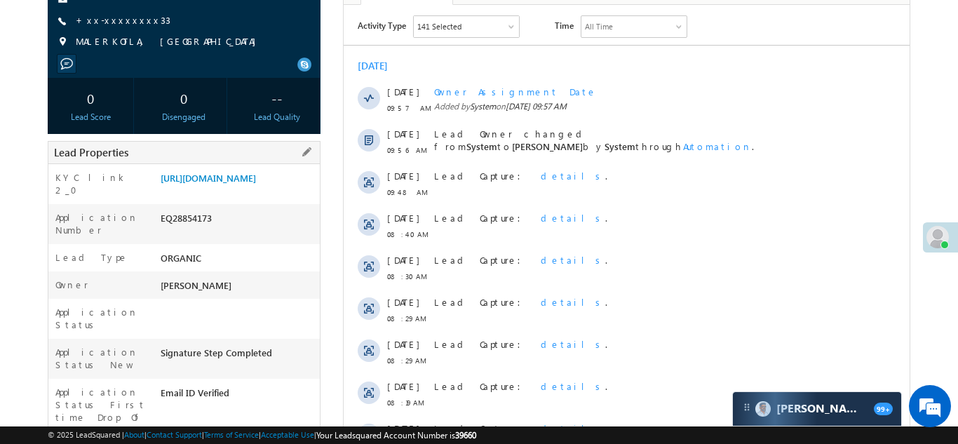
scroll to position [177, 0]
click at [227, 183] on link "[URL][DOMAIN_NAME]" at bounding box center [208, 177] width 95 height 12
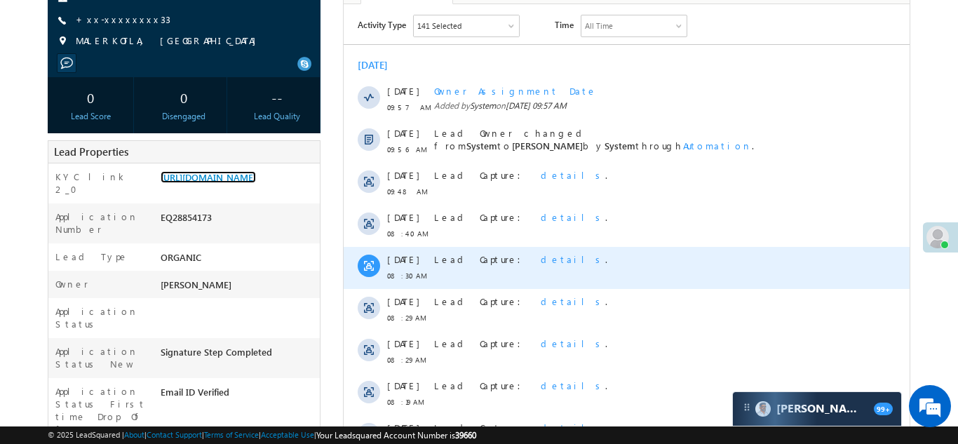
scroll to position [0, 0]
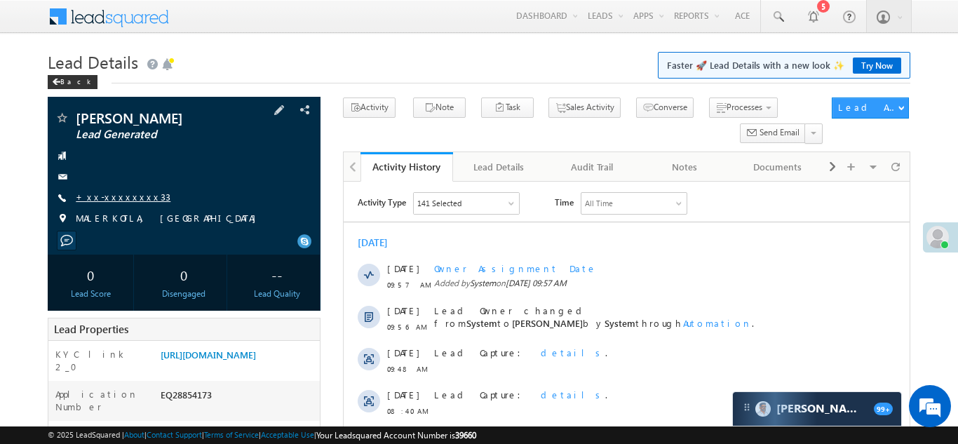
click at [116, 196] on link "+xx-xxxxxxxx33" at bounding box center [123, 197] width 95 height 12
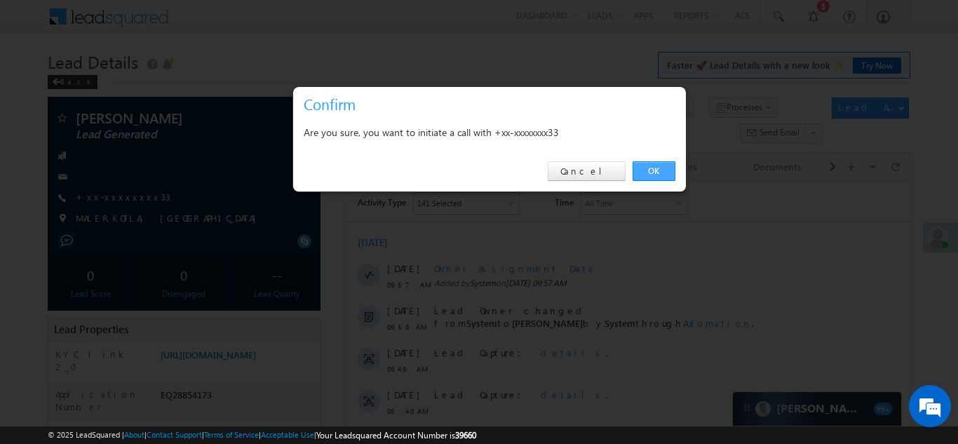
click at [650, 170] on link "OK" at bounding box center [653, 171] width 43 height 20
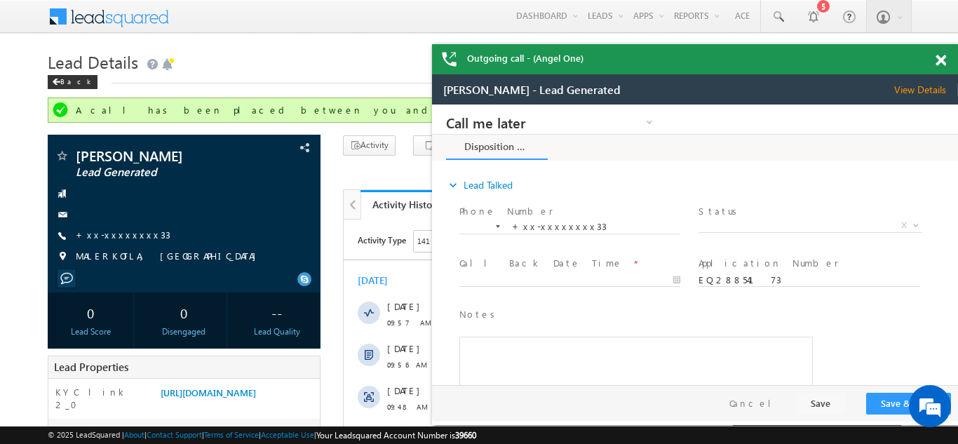
click at [941, 58] on span at bounding box center [940, 61] width 11 height 12
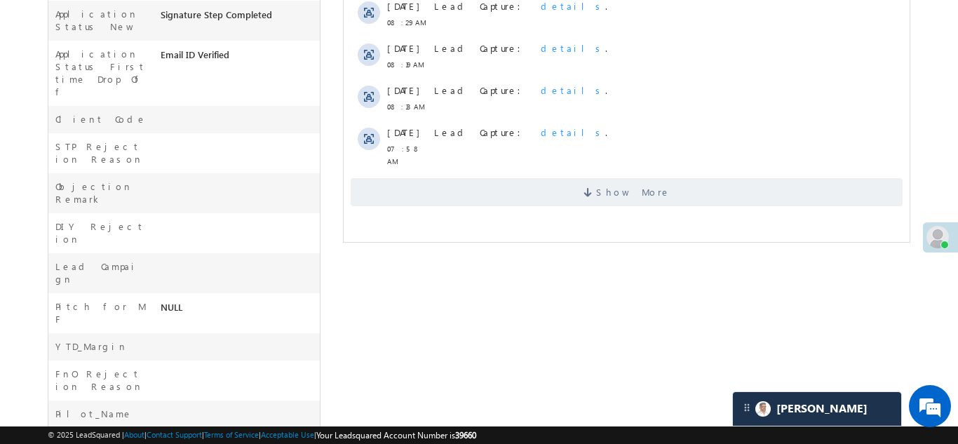
scroll to position [557, 0]
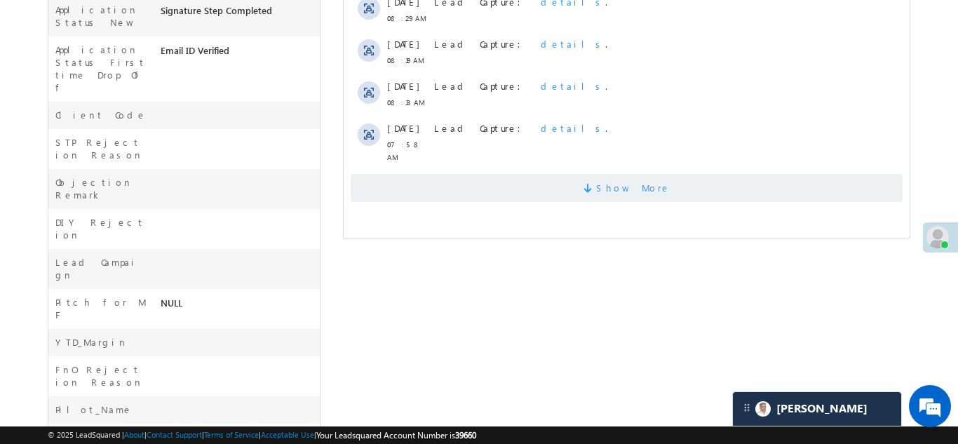
click at [529, 174] on span "Show More" at bounding box center [626, 188] width 552 height 28
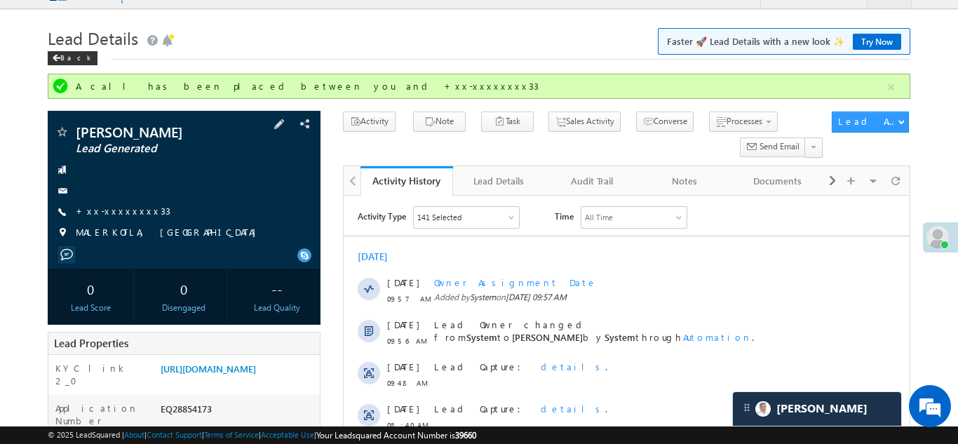
scroll to position [142, 0]
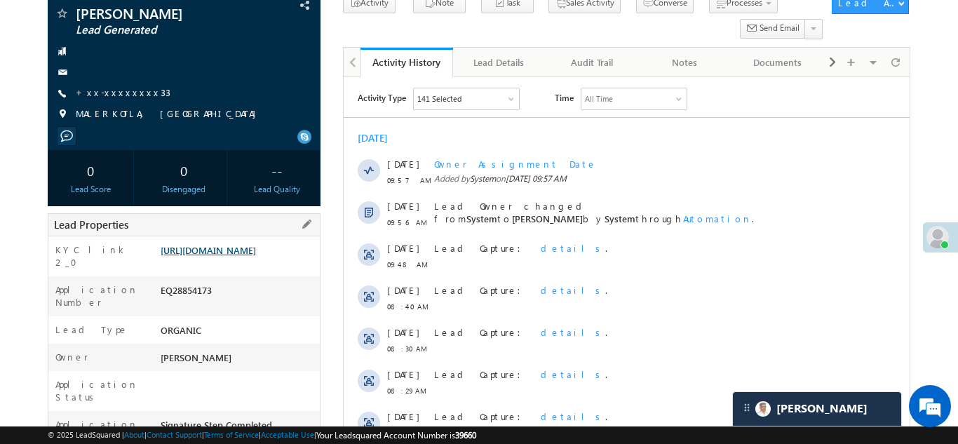
click at [226, 256] on link "[URL][DOMAIN_NAME]" at bounding box center [208, 250] width 95 height 12
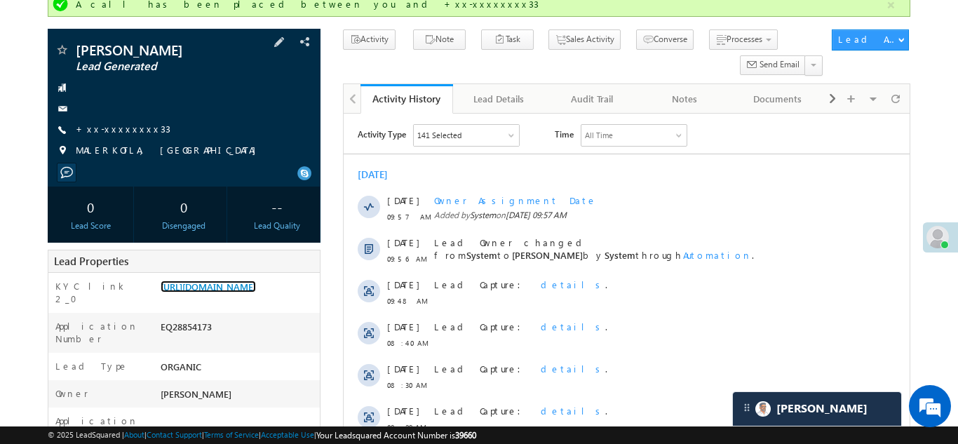
scroll to position [143, 0]
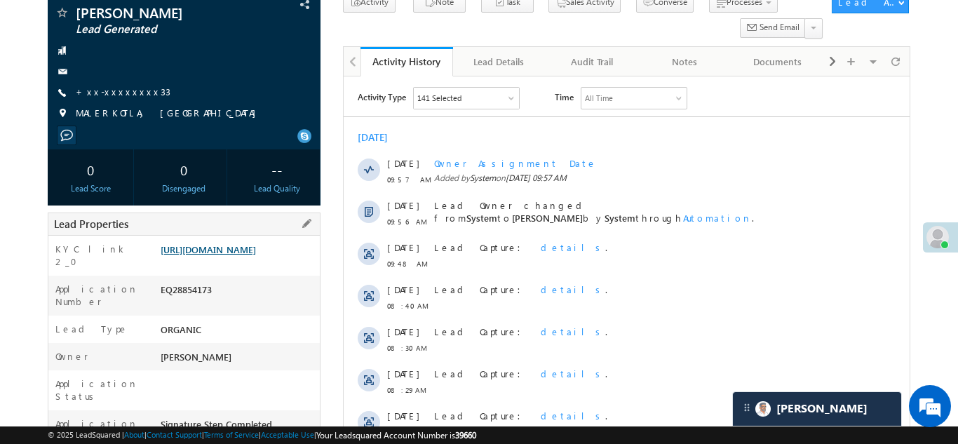
click at [230, 255] on link "https://angelbroking1-pk3em7sa.customui-test.leadsquared.com?leadId=18639475-67…" at bounding box center [208, 249] width 95 height 12
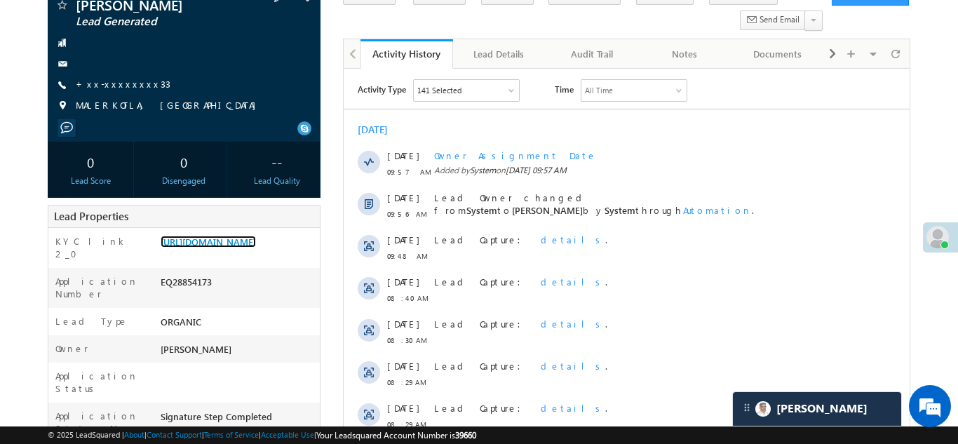
scroll to position [163, 0]
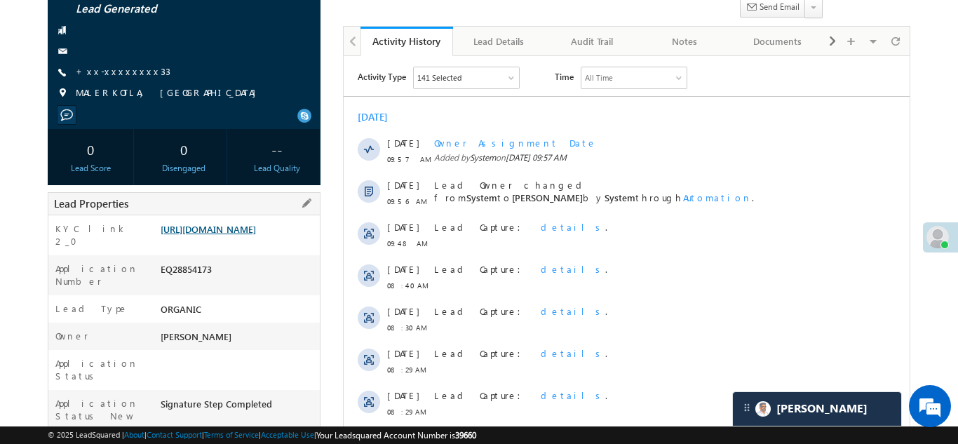
click at [237, 235] on link "https://angelbroking1-pk3em7sa.customui-test.leadsquared.com?leadId=18639475-67…" at bounding box center [208, 229] width 95 height 12
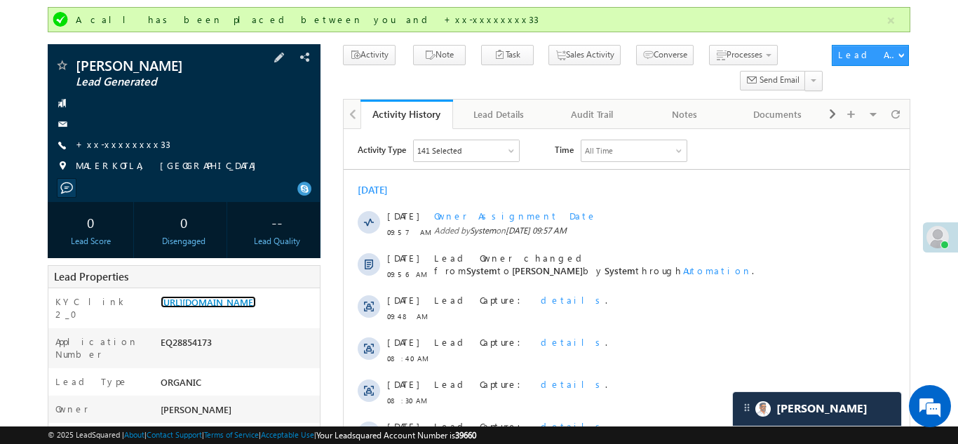
scroll to position [146, 0]
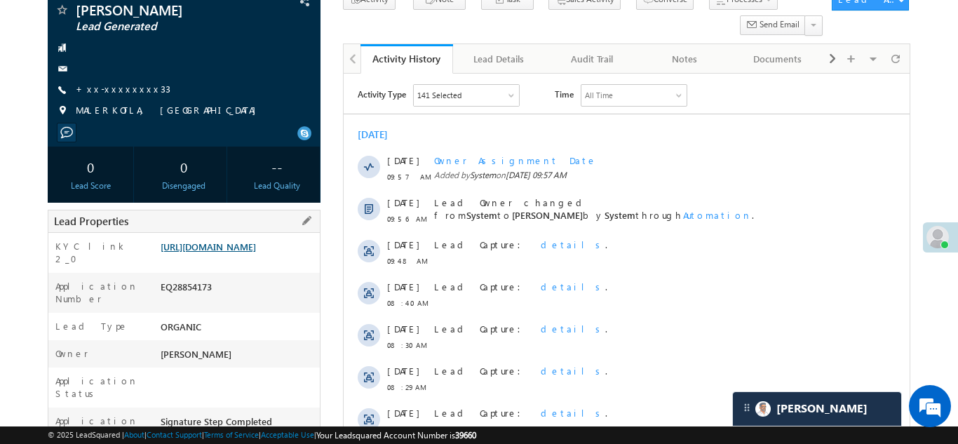
click at [232, 252] on link "https://angelbroking1-pk3em7sa.customui-test.leadsquared.com?leadId=18639475-67…" at bounding box center [208, 246] width 95 height 12
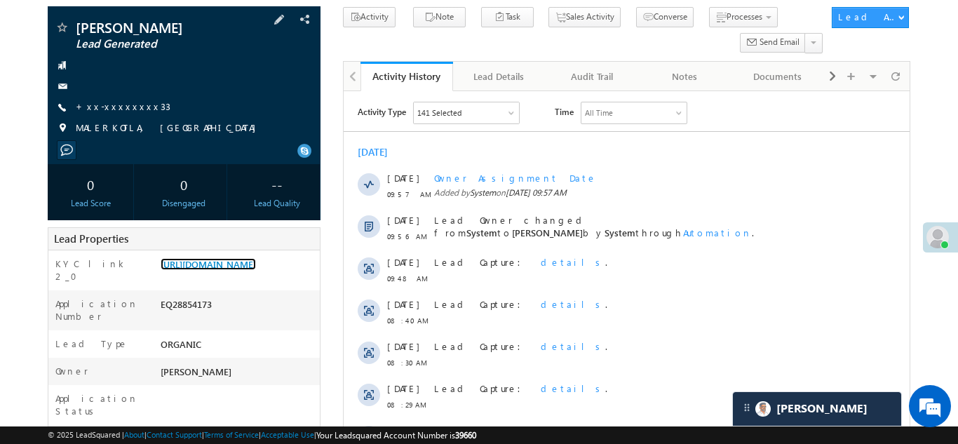
scroll to position [0, 0]
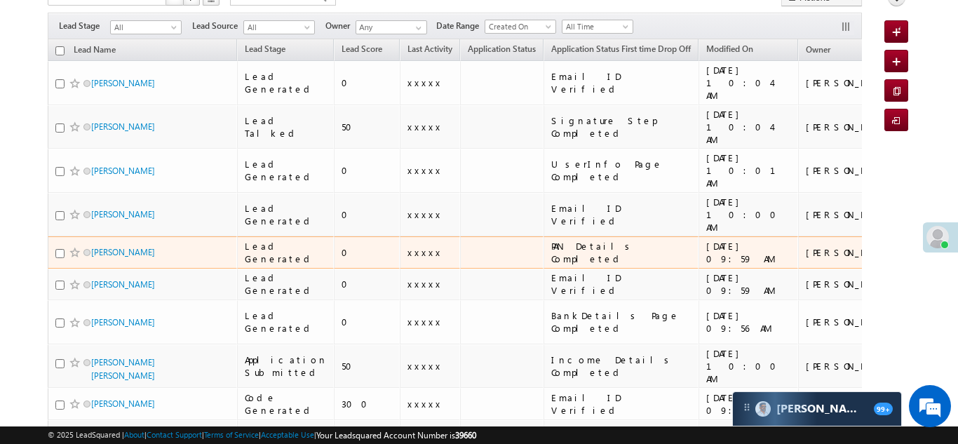
scroll to position [125, 0]
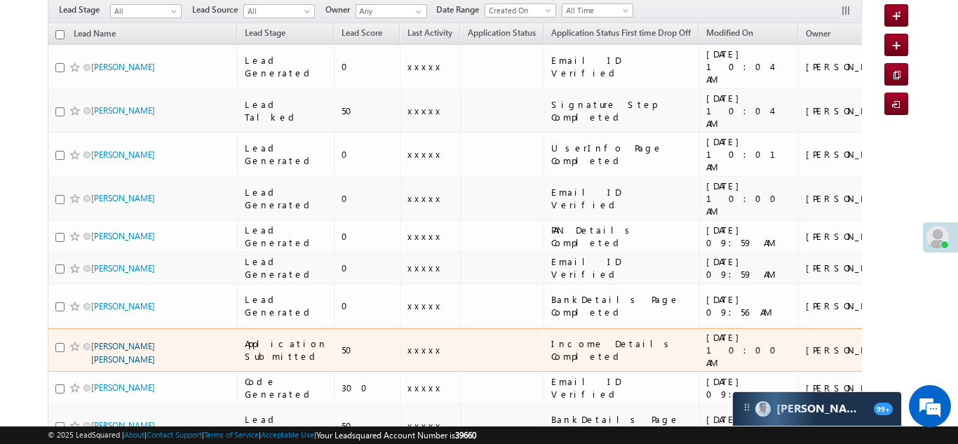
click at [104, 341] on link "Vipul Ashok" at bounding box center [123, 353] width 64 height 24
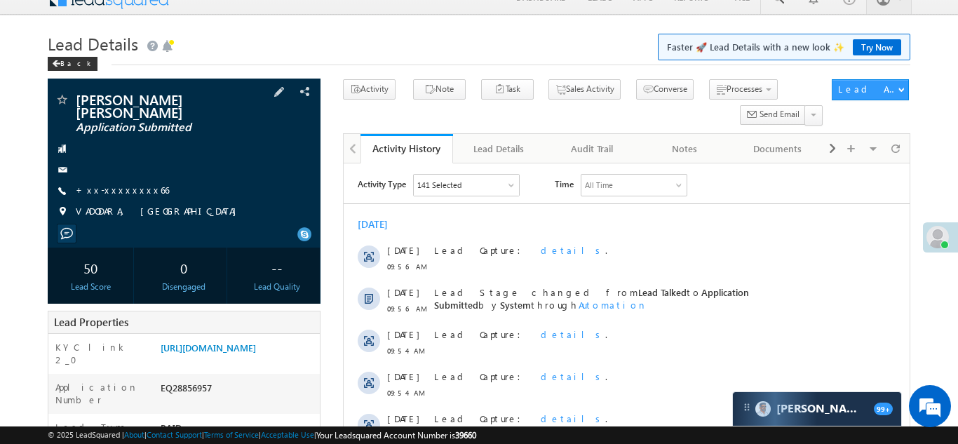
scroll to position [107, 0]
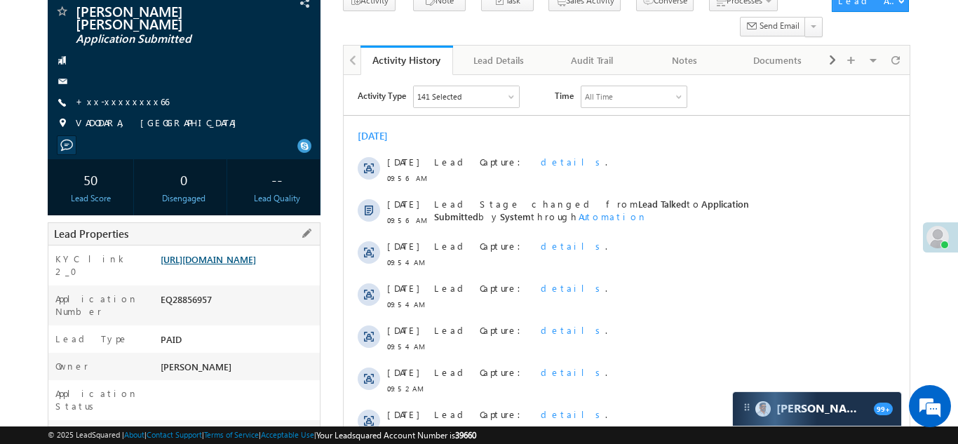
click at [231, 253] on link "[URL][DOMAIN_NAME]" at bounding box center [208, 259] width 95 height 12
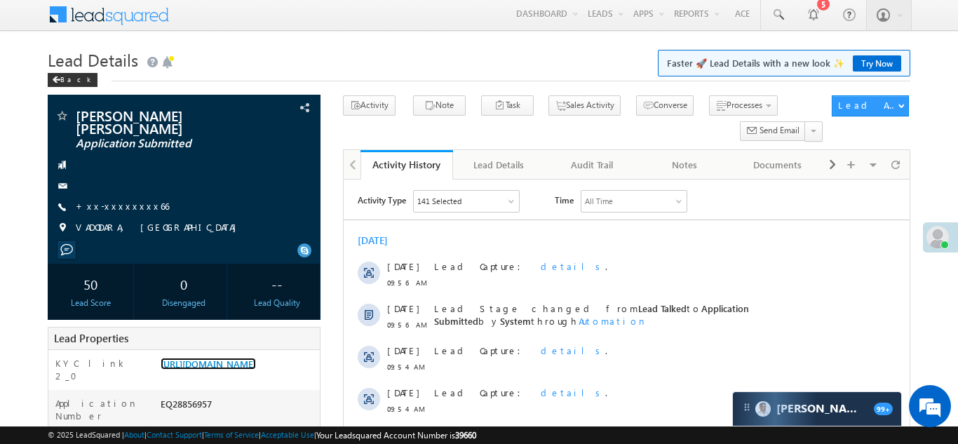
scroll to position [0, 0]
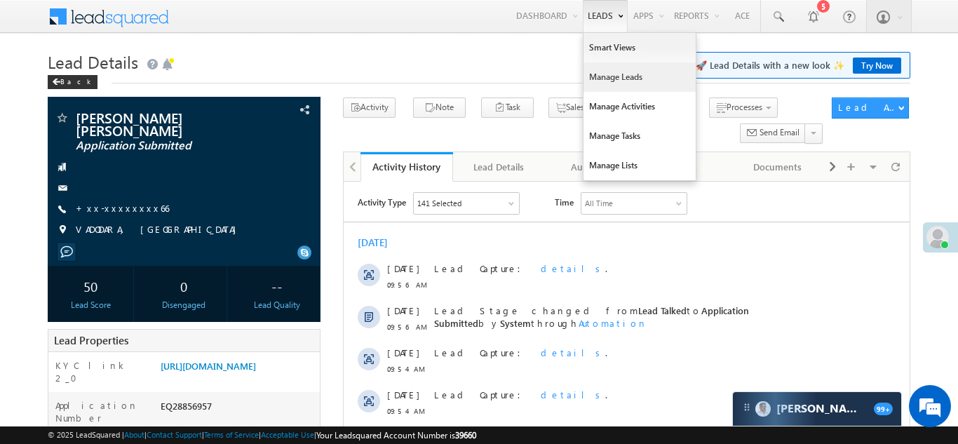
click at [595, 75] on link "Manage Leads" at bounding box center [639, 76] width 112 height 29
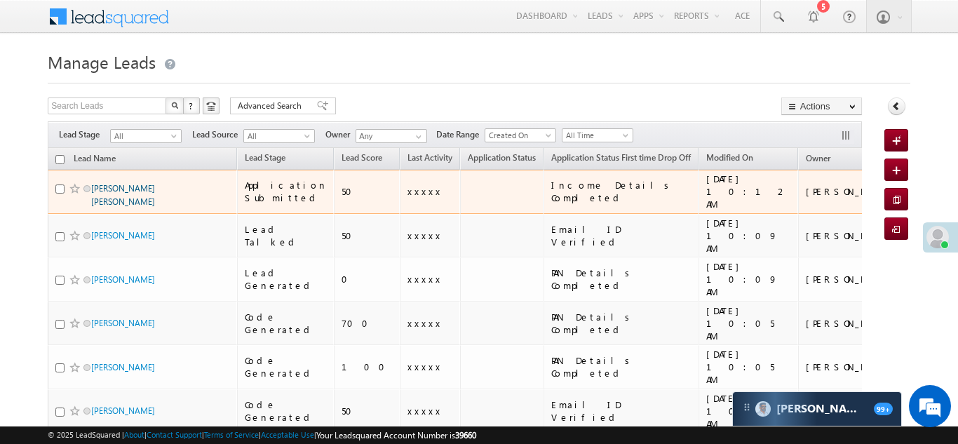
click at [121, 187] on link "[PERSON_NAME] [PERSON_NAME]" at bounding box center [123, 195] width 64 height 24
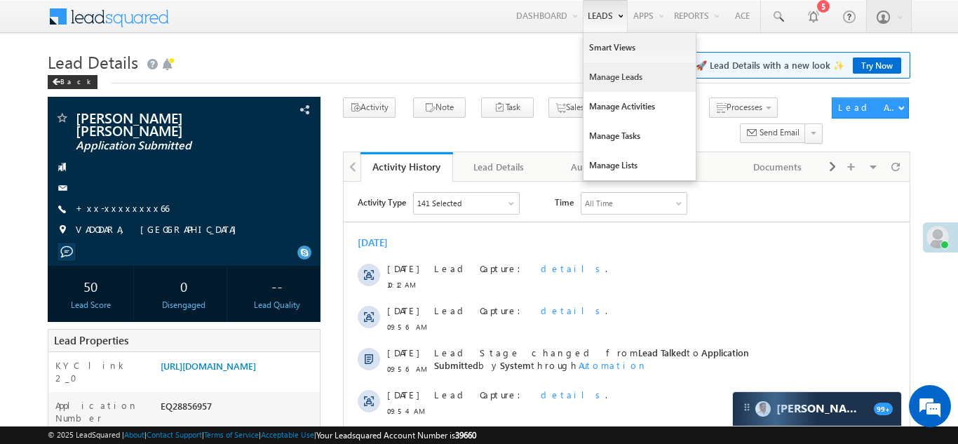
click at [600, 72] on link "Manage Leads" at bounding box center [639, 76] width 112 height 29
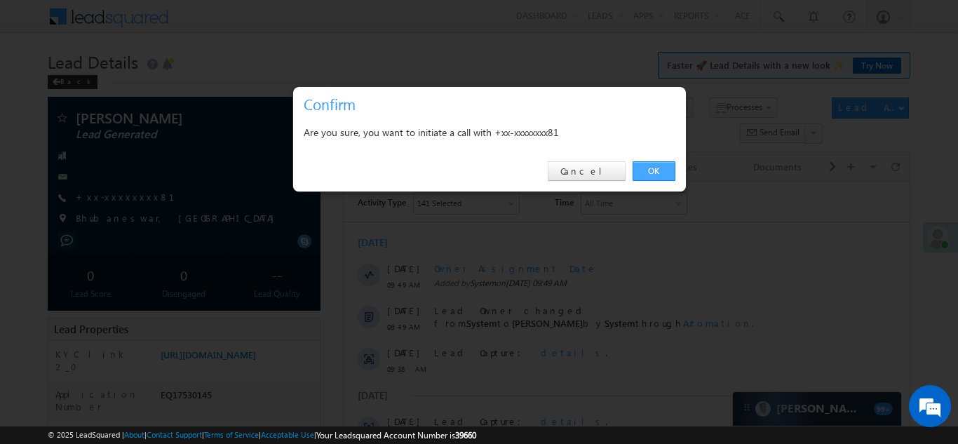
click at [664, 172] on link "OK" at bounding box center [653, 171] width 43 height 20
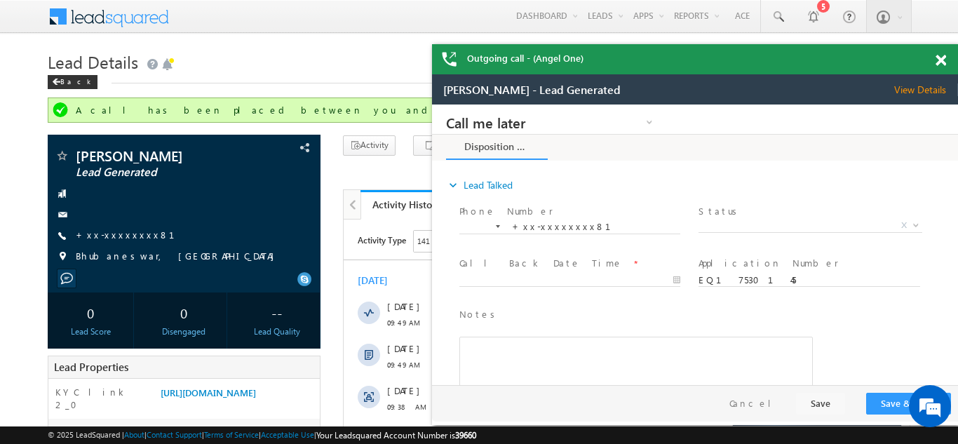
click at [940, 60] on span at bounding box center [940, 61] width 11 height 12
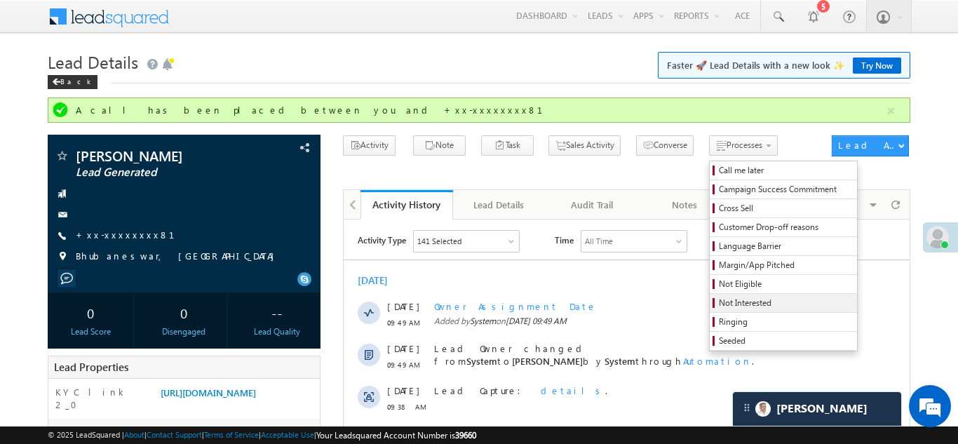
click at [719, 306] on span "Not Interested" at bounding box center [785, 303] width 133 height 13
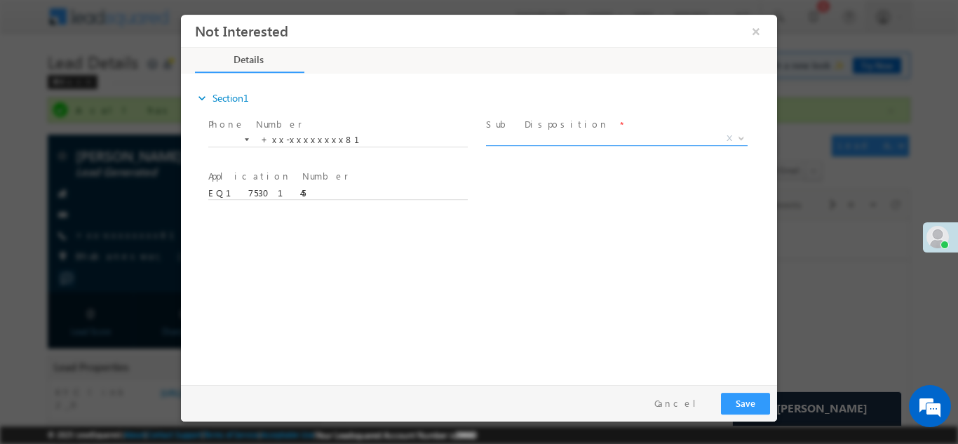
click at [567, 135] on span "X" at bounding box center [616, 138] width 261 height 14
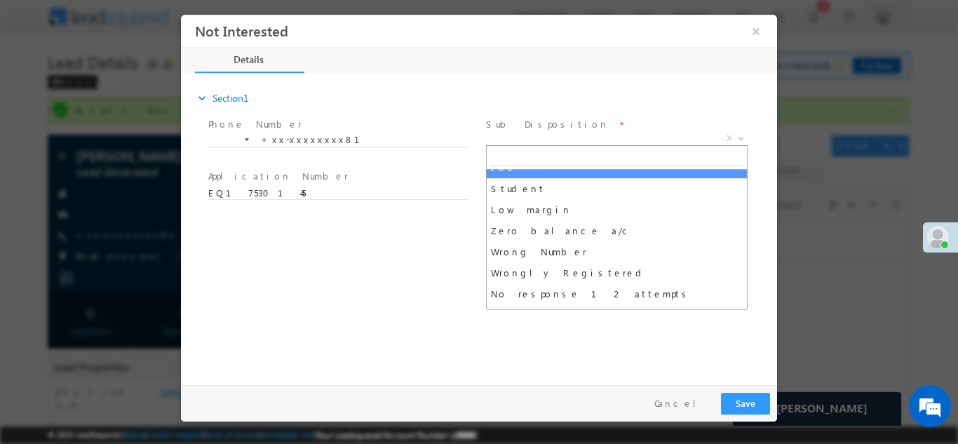
scroll to position [78, 0]
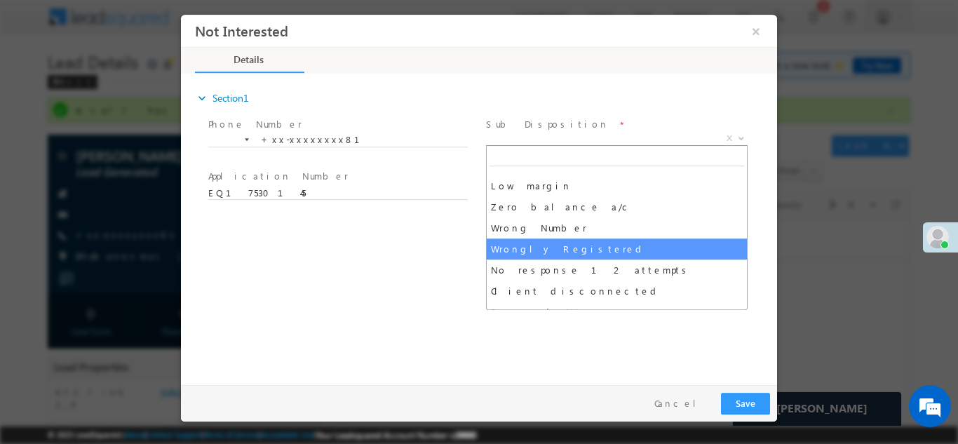
select select "Wrongly Registered"
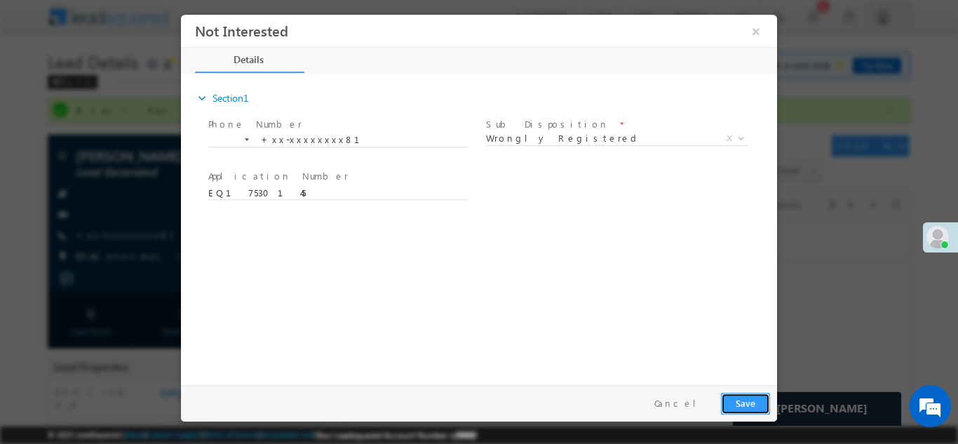
click at [732, 402] on button "Save" at bounding box center [745, 403] width 49 height 22
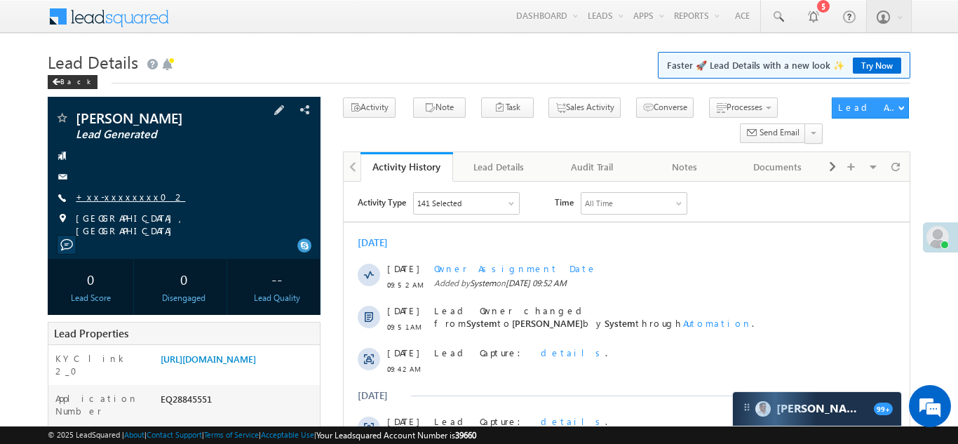
click at [116, 198] on link "+xx-xxxxxxxx02" at bounding box center [130, 197] width 109 height 12
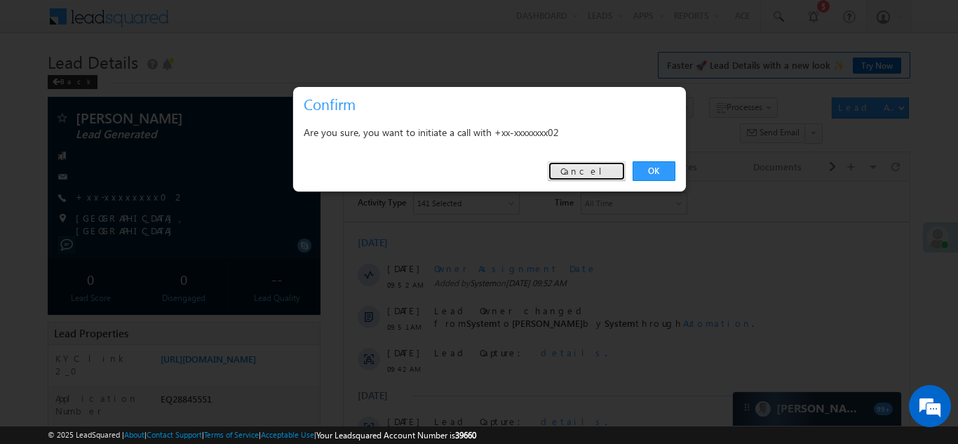
click at [590, 170] on link "Cancel" at bounding box center [587, 171] width 78 height 20
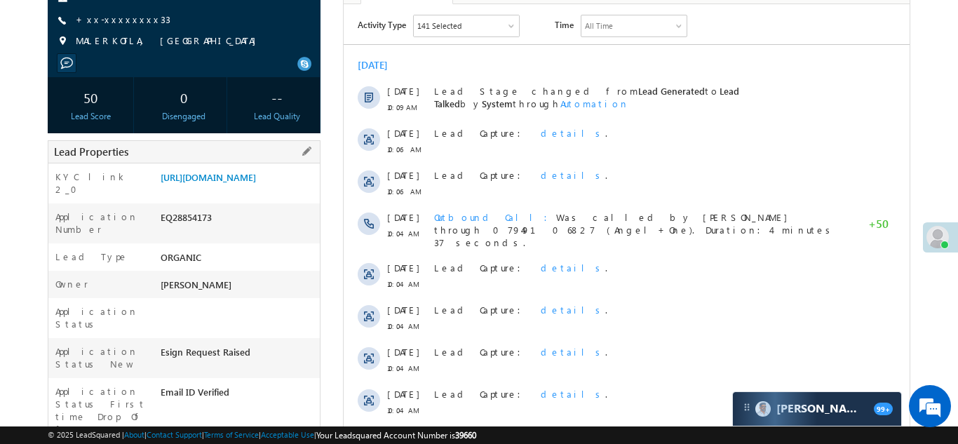
scroll to position [179, 0]
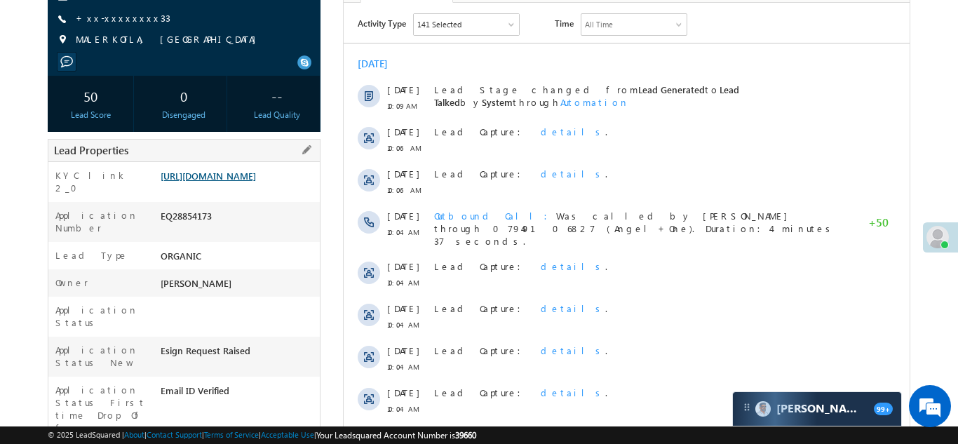
click at [217, 177] on link "[URL][DOMAIN_NAME]" at bounding box center [208, 176] width 95 height 12
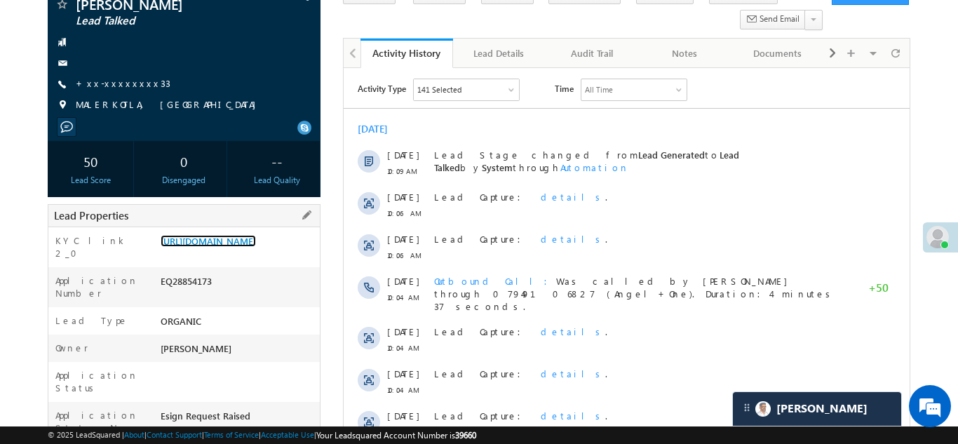
scroll to position [0, 0]
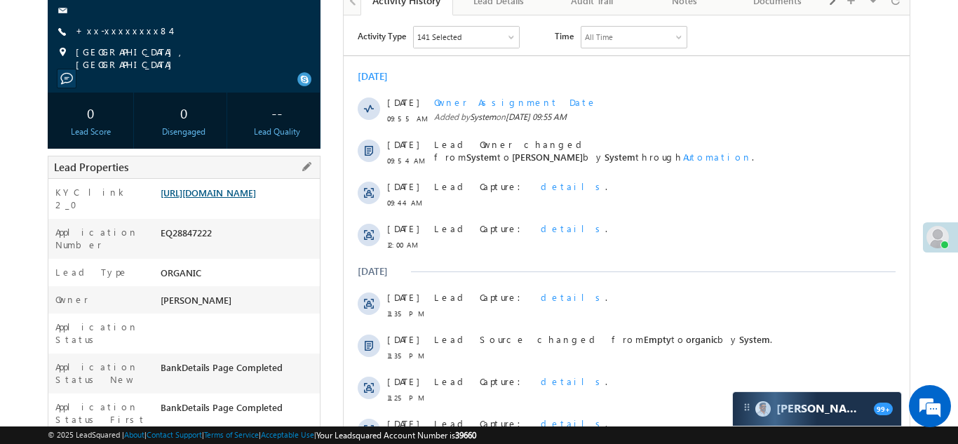
click at [243, 198] on link "https://angelbroking1-pk3em7sa.customui-test.leadsquared.com?leadId=ebb5a599-6e…" at bounding box center [208, 192] width 95 height 12
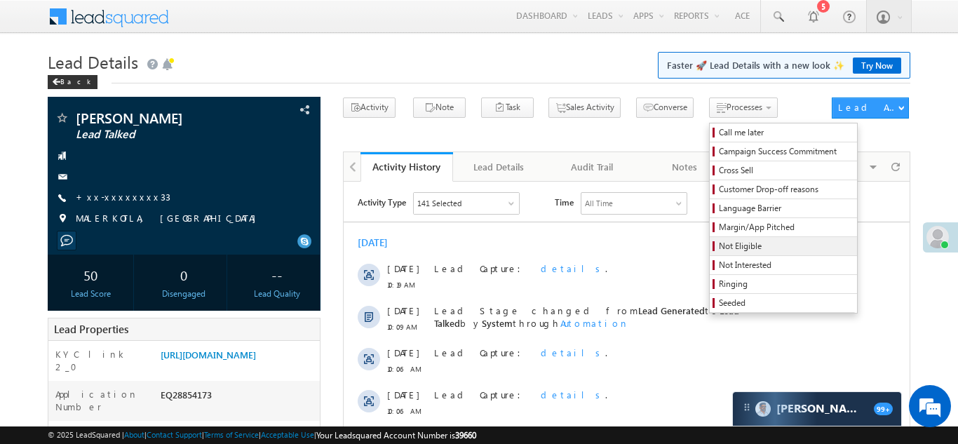
click at [719, 246] on span "Not Eligible" at bounding box center [785, 246] width 133 height 13
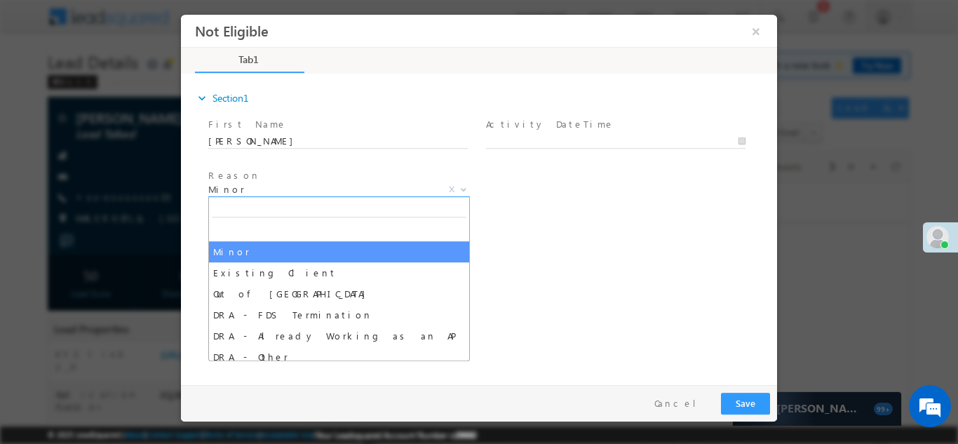
click at [248, 185] on span "Minor" at bounding box center [322, 188] width 228 height 13
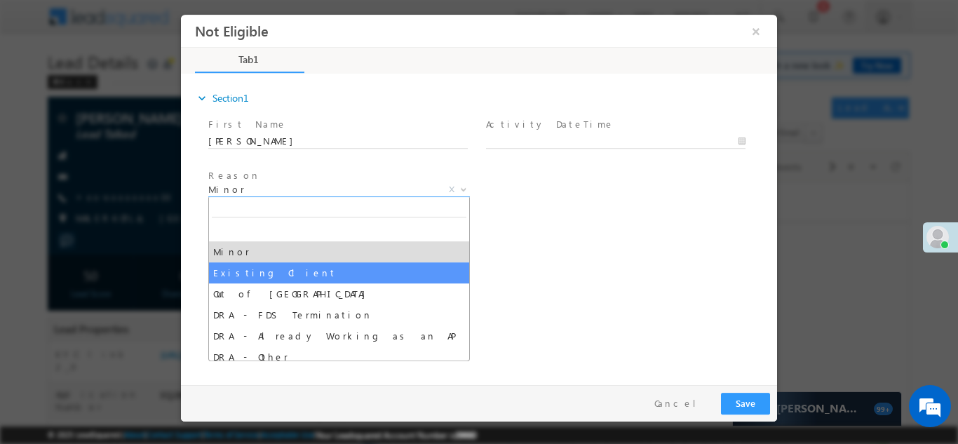
select select "Existing Client"
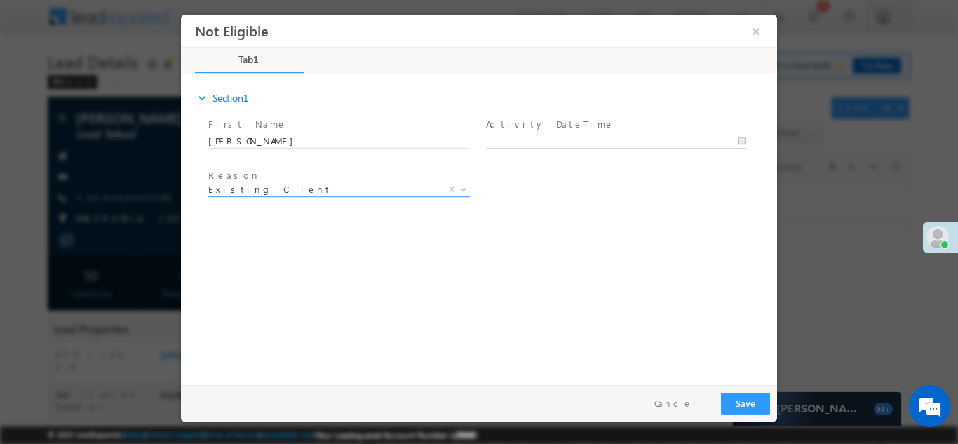
type input "09/13/25 10:20 AM"
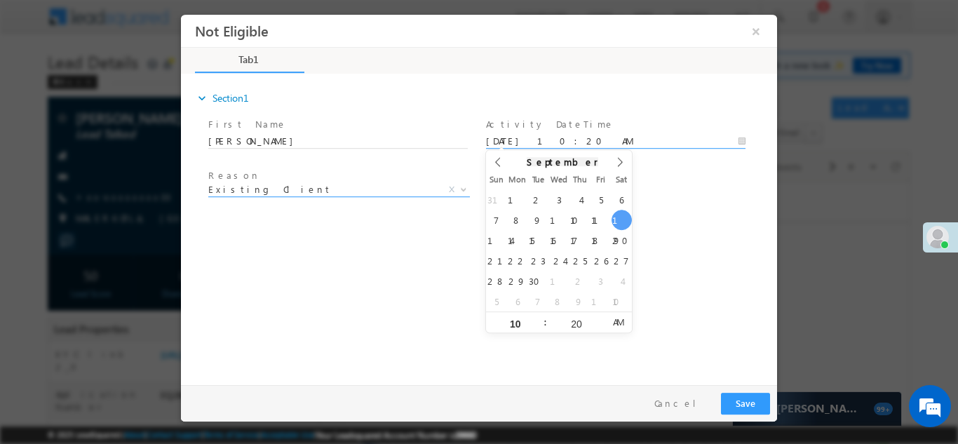
click at [553, 145] on body "Not Eligible ×" at bounding box center [479, 196] width 596 height 364
click at [674, 282] on div "expand_more Section1 First Name *" at bounding box center [482, 226] width 589 height 303
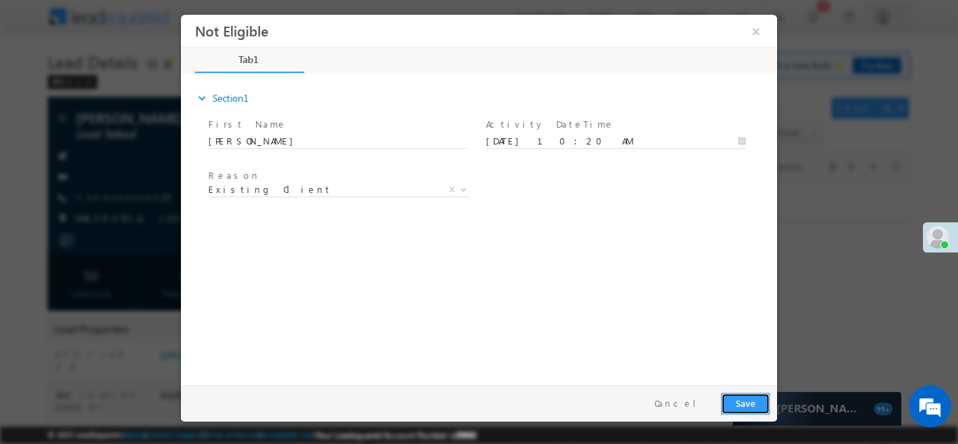
click at [748, 405] on button "Save" at bounding box center [745, 403] width 49 height 22
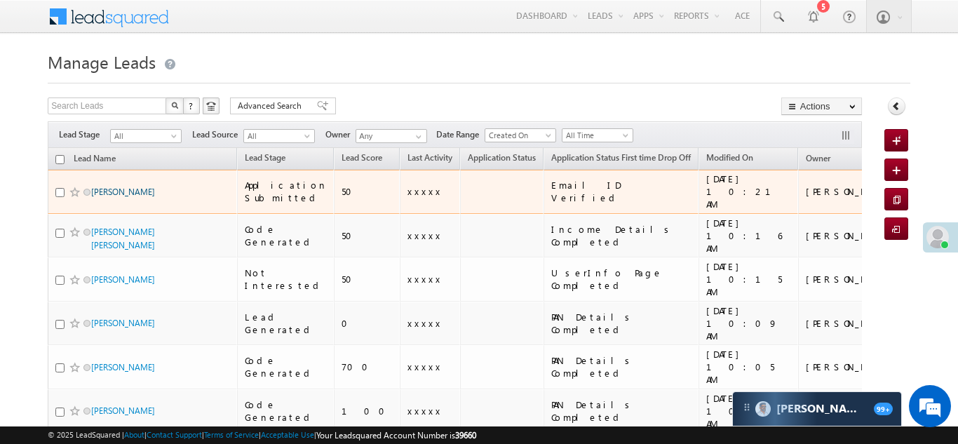
click at [109, 186] on link "[PERSON_NAME]" at bounding box center [123, 191] width 64 height 11
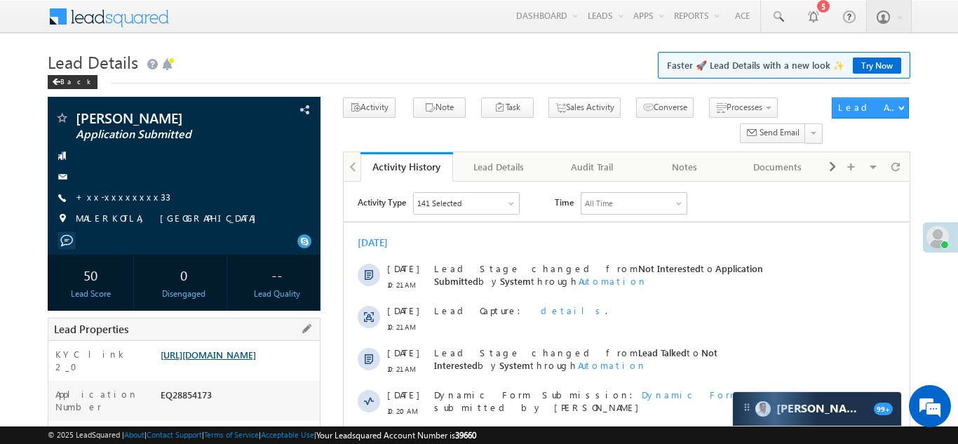
click at [229, 360] on link "https://angelbroking1-pk3em7sa.customui-test.leadsquared.com?leadId=18639475-67…" at bounding box center [208, 354] width 95 height 12
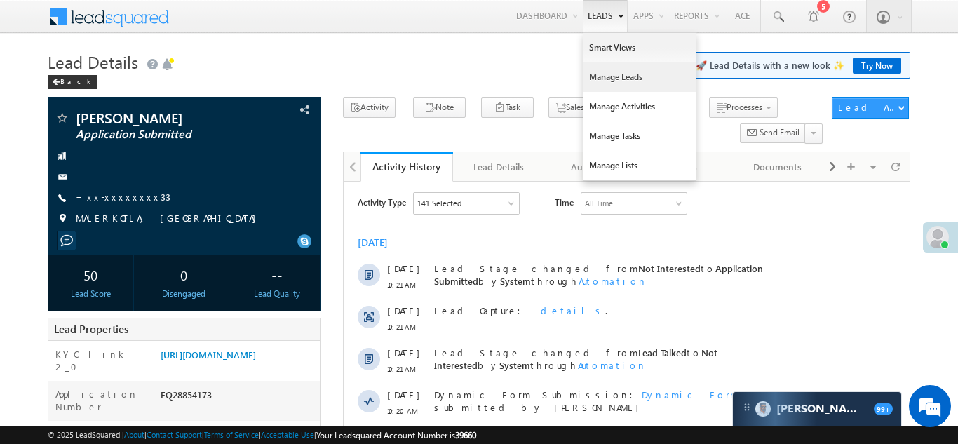
click at [606, 79] on link "Manage Leads" at bounding box center [639, 76] width 112 height 29
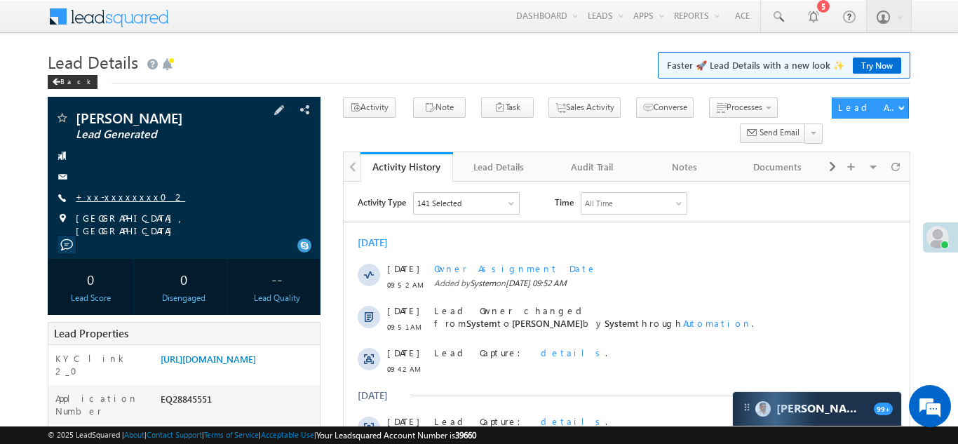
click at [110, 198] on link "+xx-xxxxxxxx02" at bounding box center [130, 197] width 109 height 12
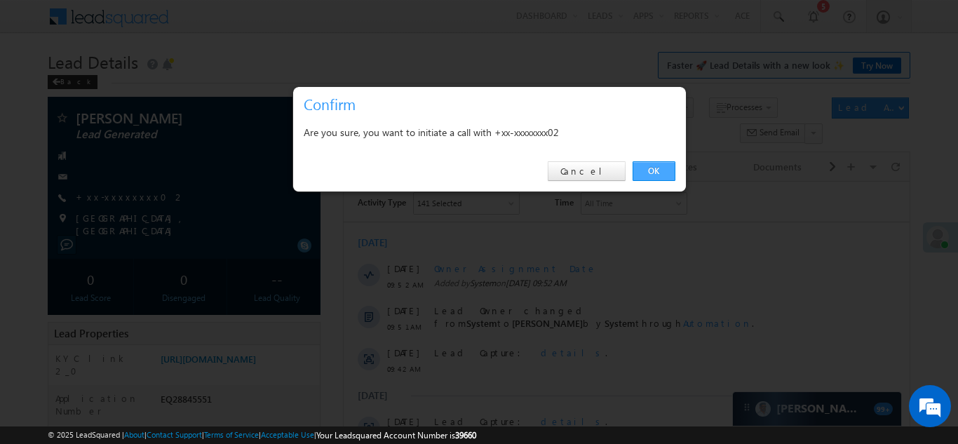
click at [658, 170] on link "OK" at bounding box center [653, 171] width 43 height 20
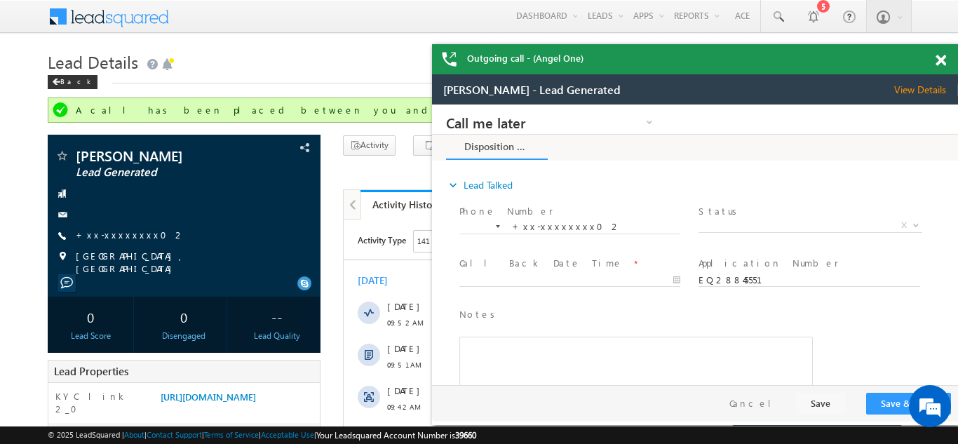
click at [942, 59] on span at bounding box center [940, 61] width 11 height 12
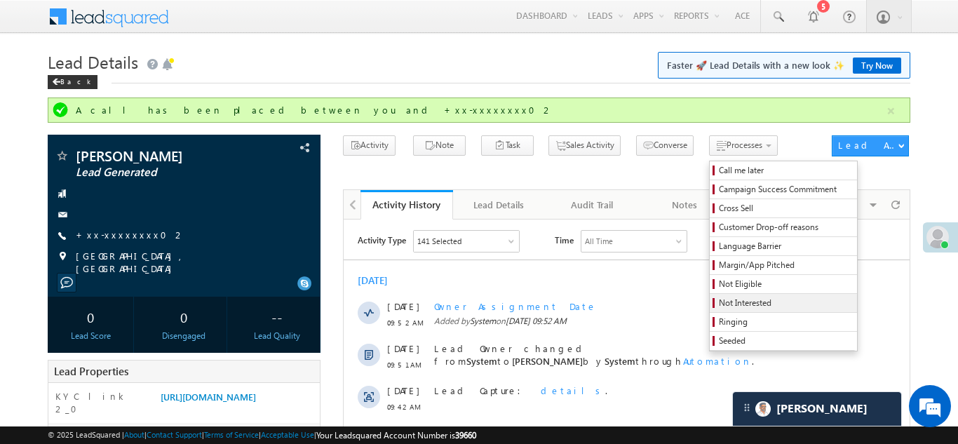
click at [719, 297] on span "Not Interested" at bounding box center [785, 303] width 133 height 13
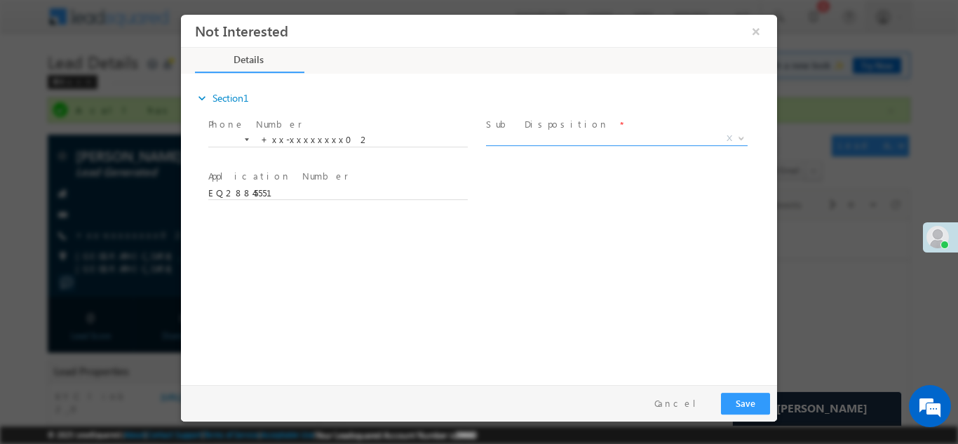
click at [530, 141] on span "X" at bounding box center [616, 138] width 261 height 14
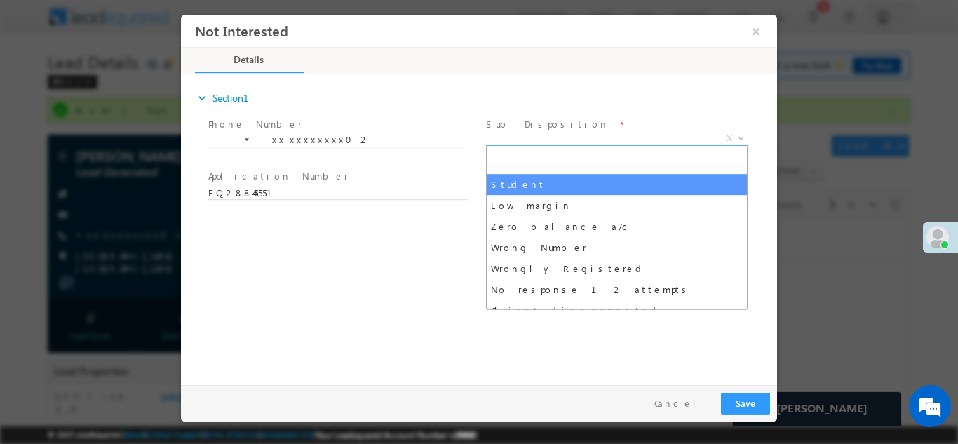
scroll to position [67, 0]
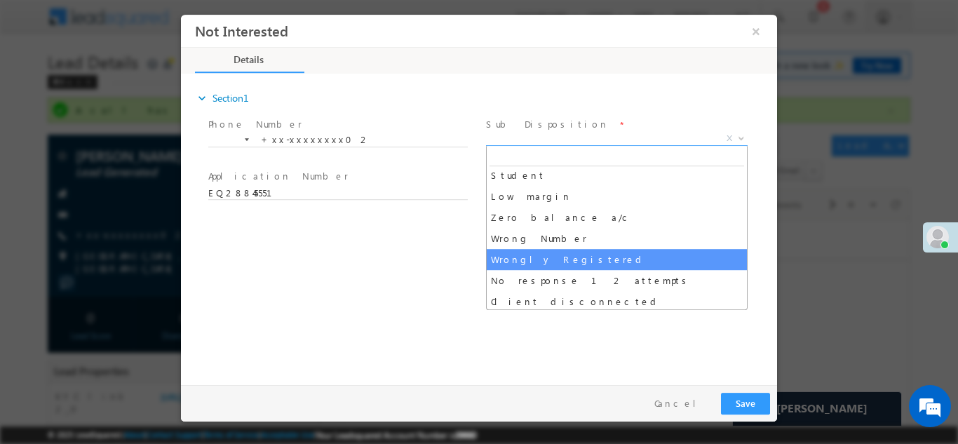
select select "Wrongly Registered"
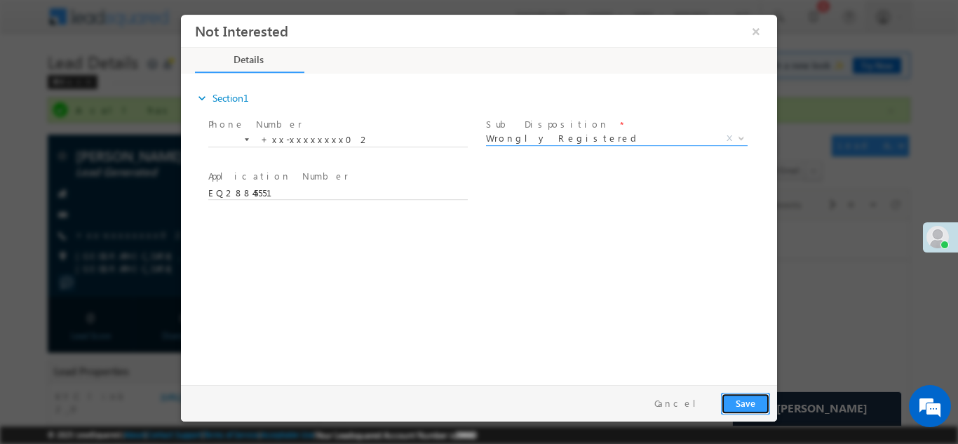
click at [745, 397] on button "Save" at bounding box center [745, 403] width 49 height 22
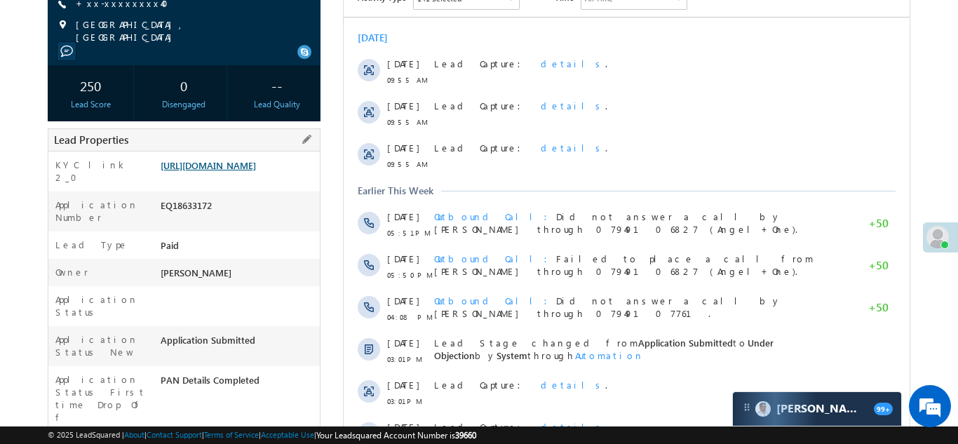
scroll to position [215, 0]
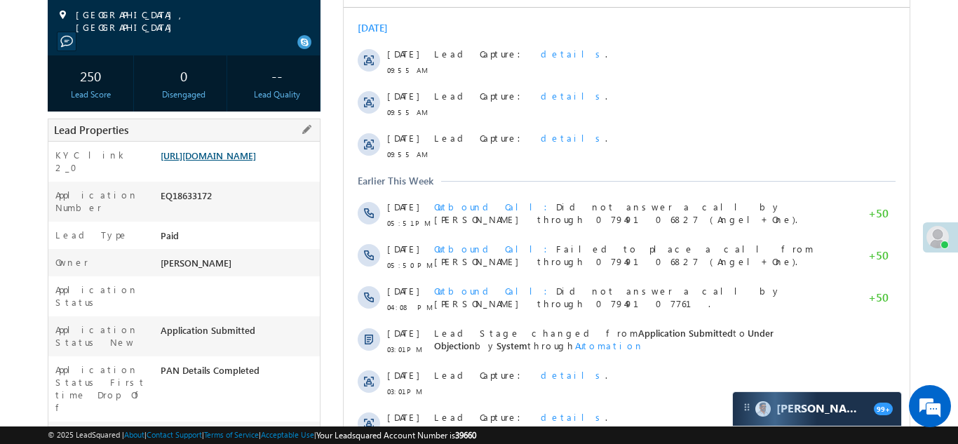
click at [232, 159] on link "https://angelbroking1-pk3em7sa.customui-test.leadsquared.com?leadId=33c0a08f-a3…" at bounding box center [208, 155] width 95 height 12
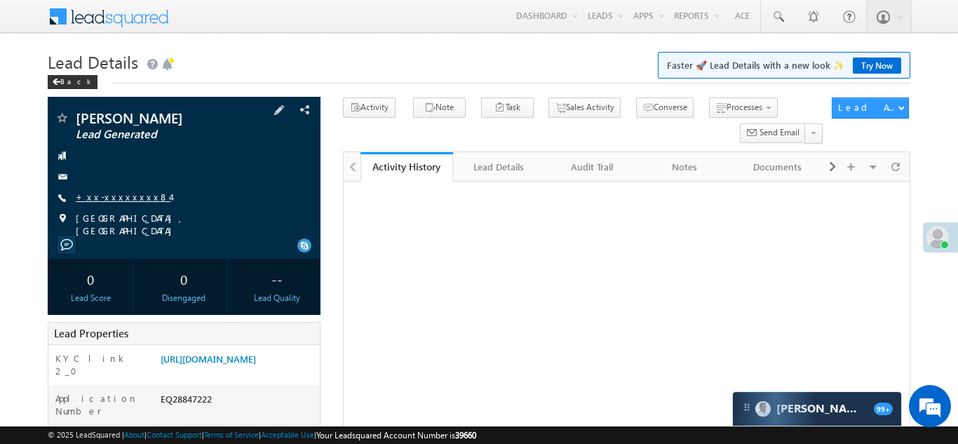
click at [118, 202] on link "+xx-xxxxxxxx84" at bounding box center [123, 197] width 95 height 12
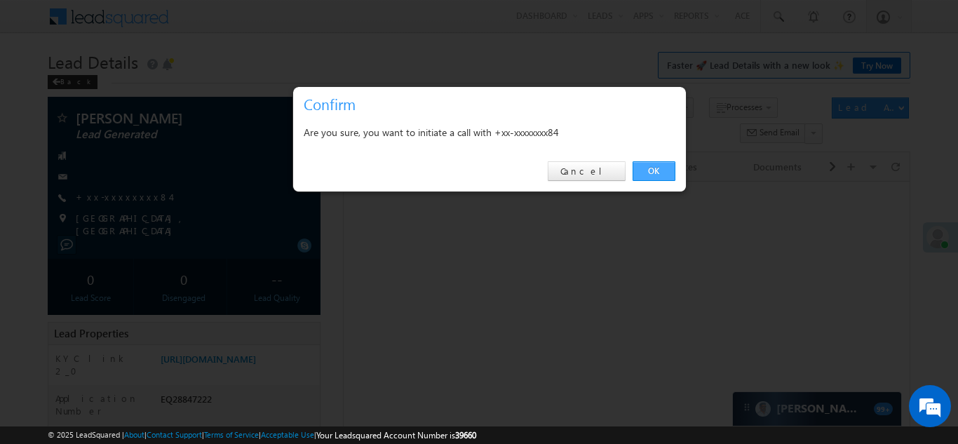
click at [653, 169] on link "OK" at bounding box center [653, 171] width 43 height 20
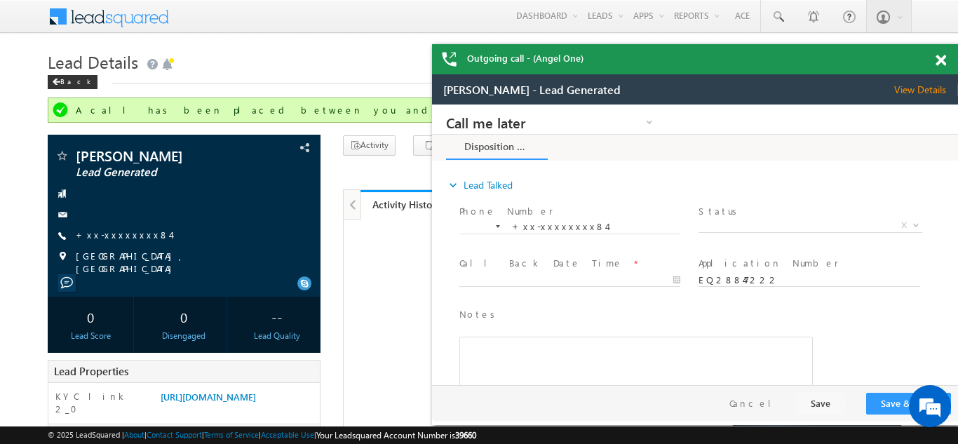
click at [939, 62] on span at bounding box center [940, 61] width 11 height 12
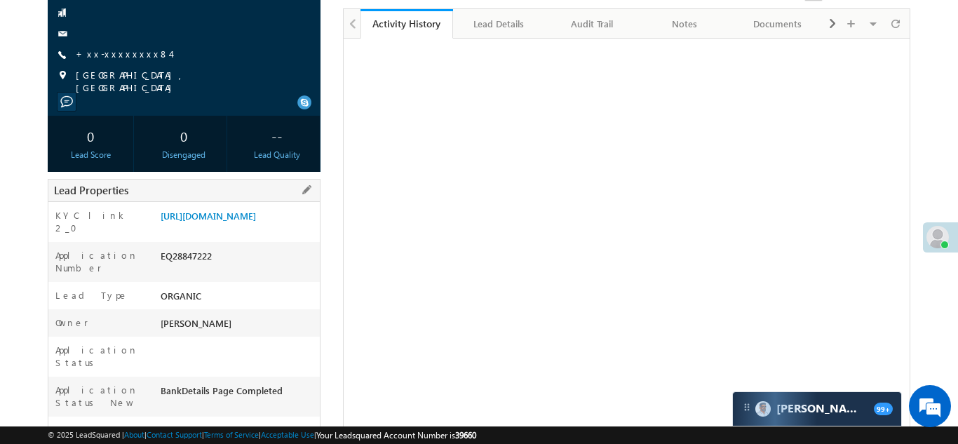
scroll to position [163, 0]
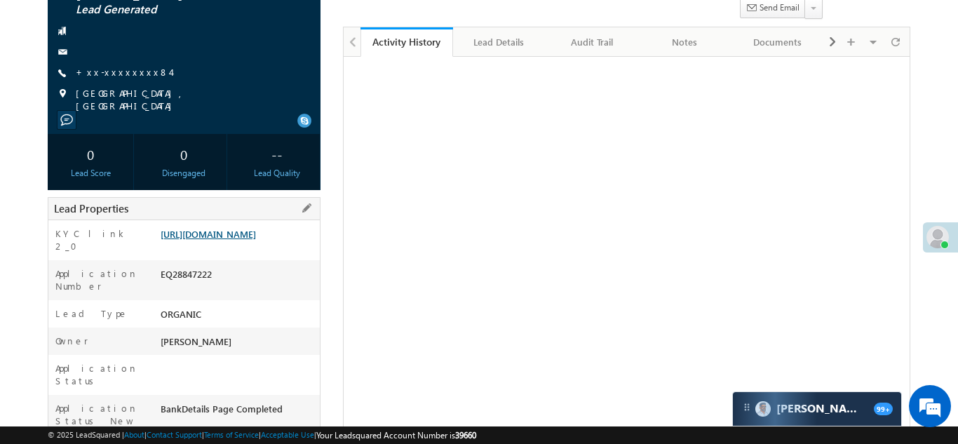
click at [231, 240] on link "https://angelbroking1-pk3em7sa.customui-test.leadsquared.com?leadId=ebb5a599-6e…" at bounding box center [208, 234] width 95 height 12
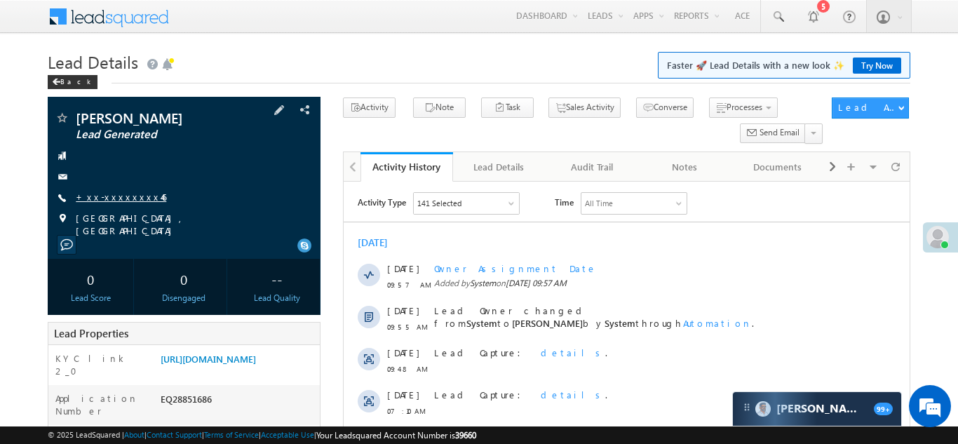
click at [111, 192] on link "+xx-xxxxxxxx46" at bounding box center [121, 197] width 90 height 12
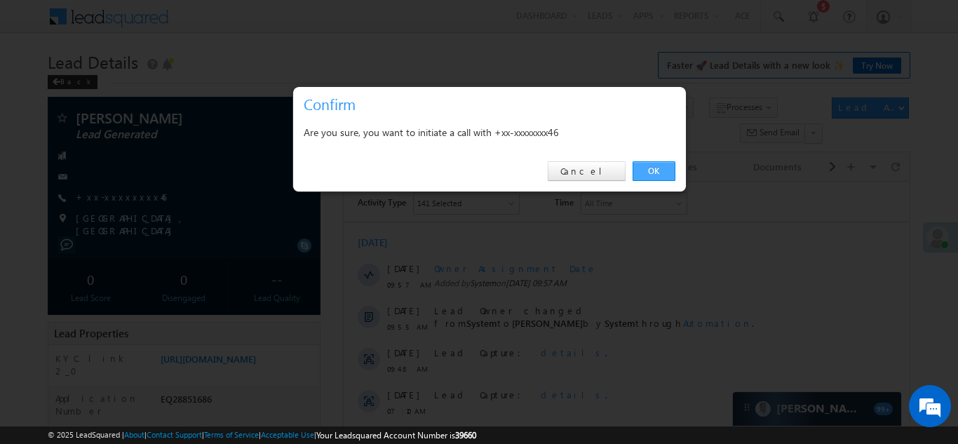
click at [651, 166] on link "OK" at bounding box center [653, 171] width 43 height 20
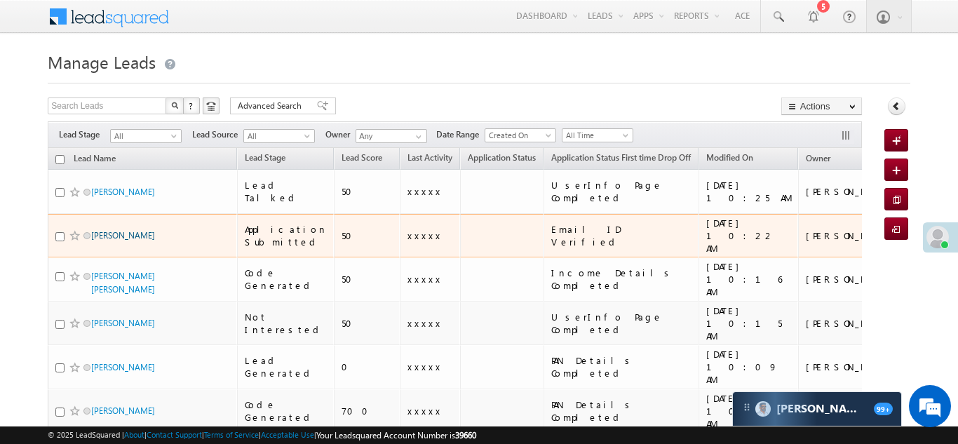
click at [121, 230] on link "[PERSON_NAME]" at bounding box center [123, 235] width 64 height 11
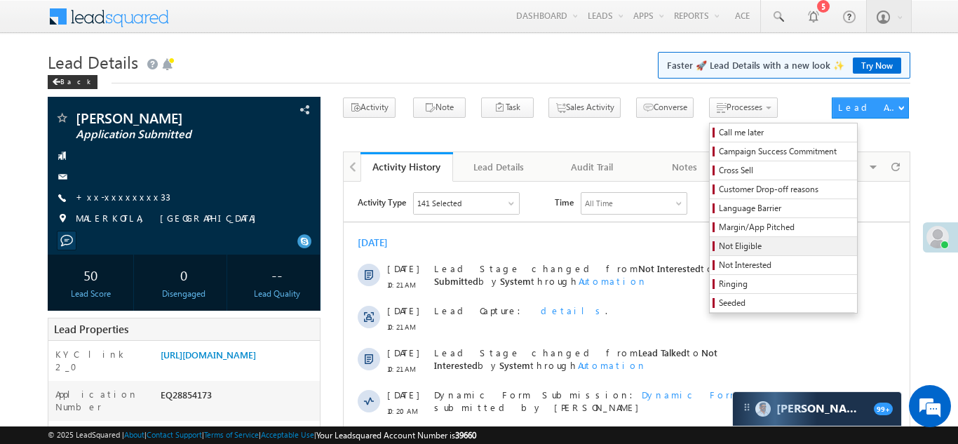
click at [719, 250] on span "Not Eligible" at bounding box center [785, 246] width 133 height 13
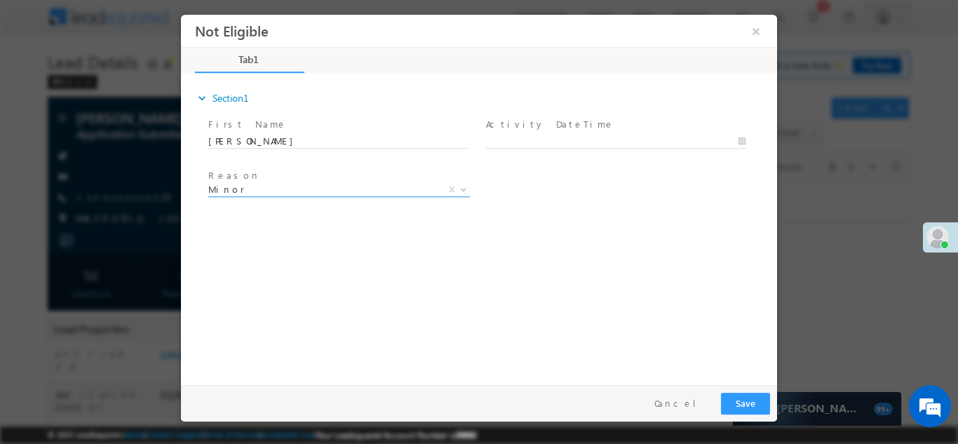
click at [247, 186] on span "Minor" at bounding box center [322, 188] width 228 height 13
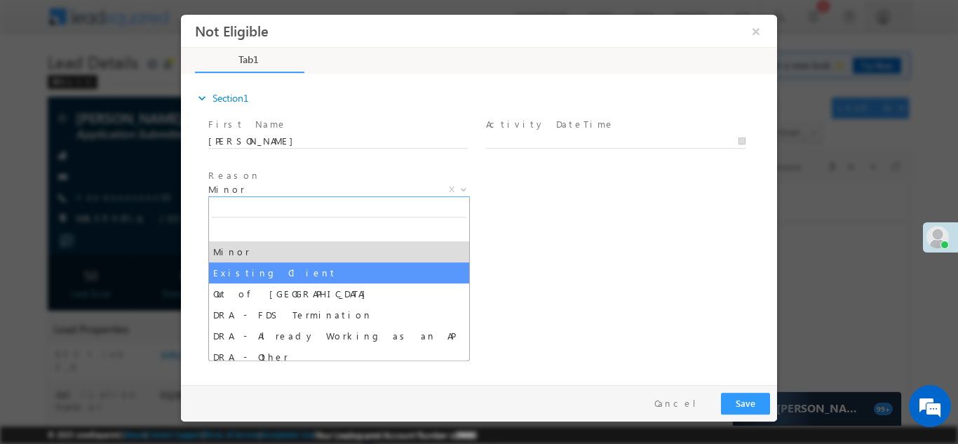
select select "Existing Client"
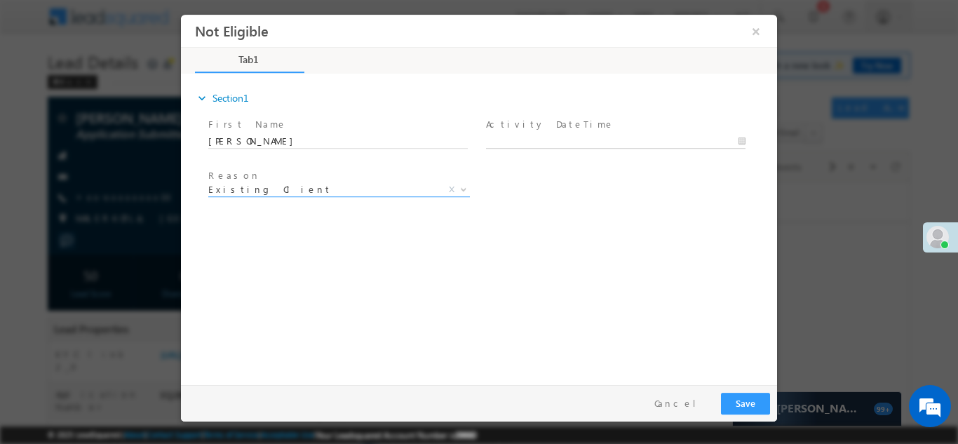
type input "[DATE] 10:28 AM"
click at [569, 137] on input "[DATE] 10:28 AM" at bounding box center [615, 141] width 259 height 14
click at [706, 232] on div "expand_more Section1 First Name *" at bounding box center [482, 226] width 589 height 303
click at [745, 399] on button "Save" at bounding box center [745, 403] width 49 height 22
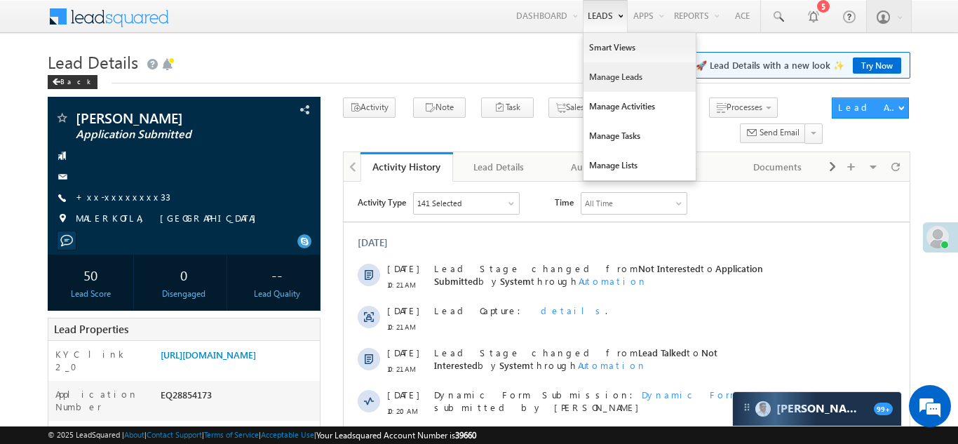
click at [599, 79] on link "Manage Leads" at bounding box center [639, 76] width 112 height 29
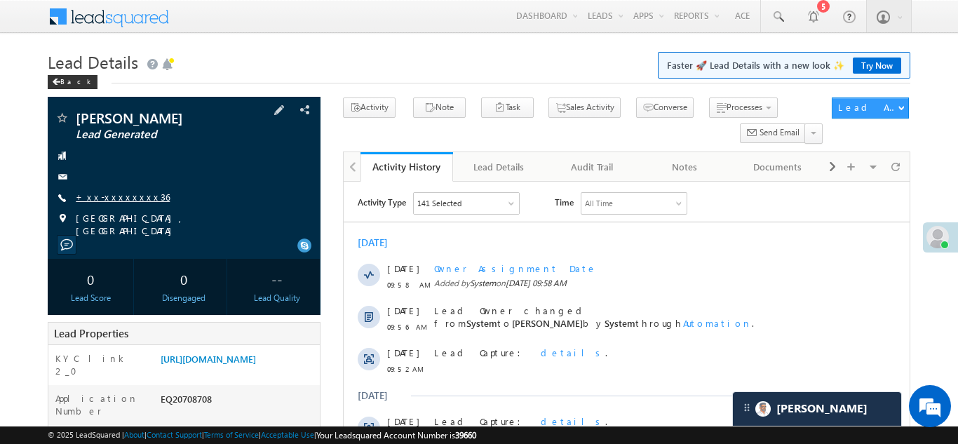
click at [109, 196] on link "+xx-xxxxxxxx36" at bounding box center [123, 197] width 94 height 12
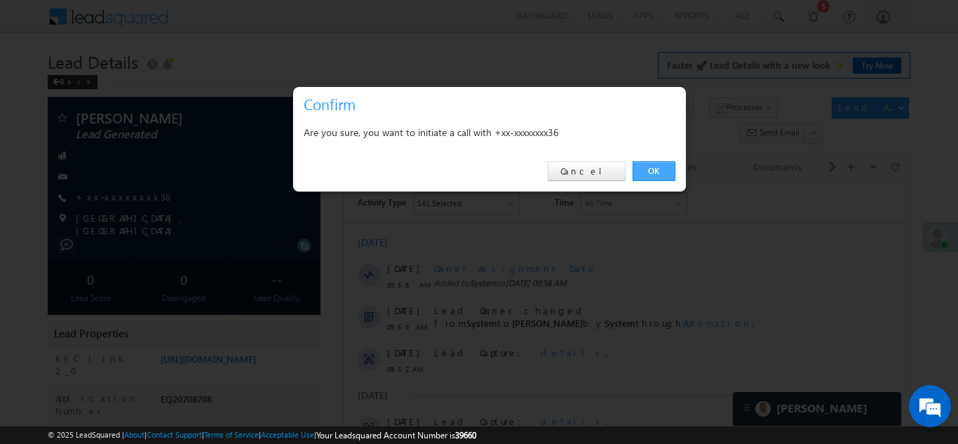
click at [656, 166] on link "OK" at bounding box center [653, 171] width 43 height 20
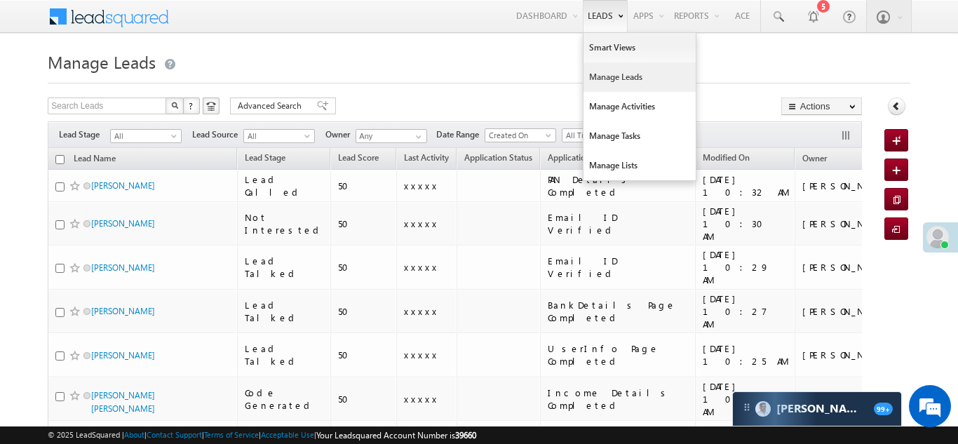
click at [600, 76] on link "Manage Leads" at bounding box center [639, 76] width 112 height 29
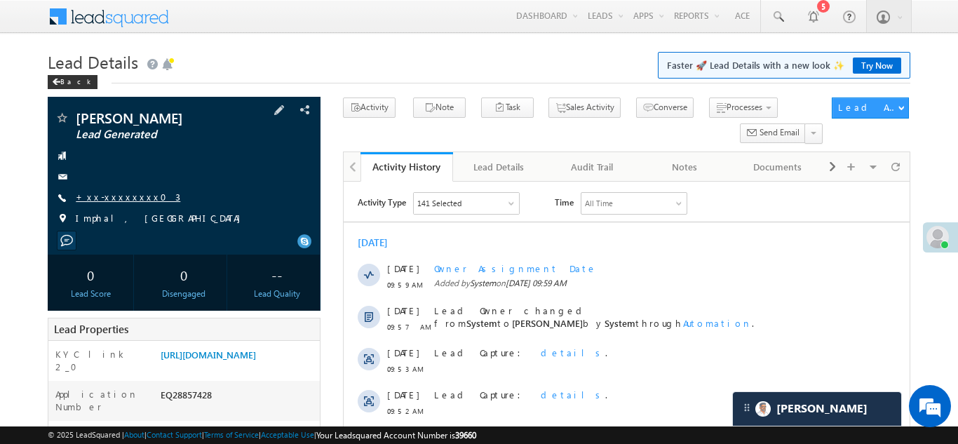
click at [112, 197] on link "+xx-xxxxxxxx03" at bounding box center [128, 197] width 104 height 12
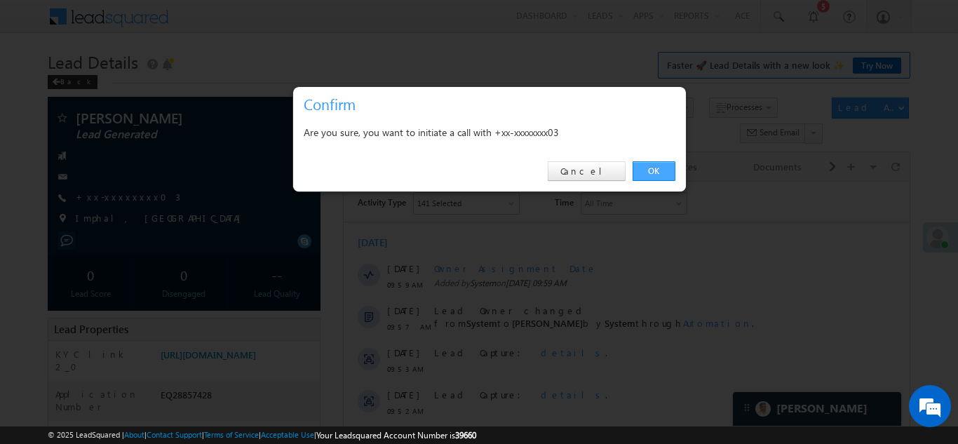
click at [658, 172] on link "OK" at bounding box center [653, 171] width 43 height 20
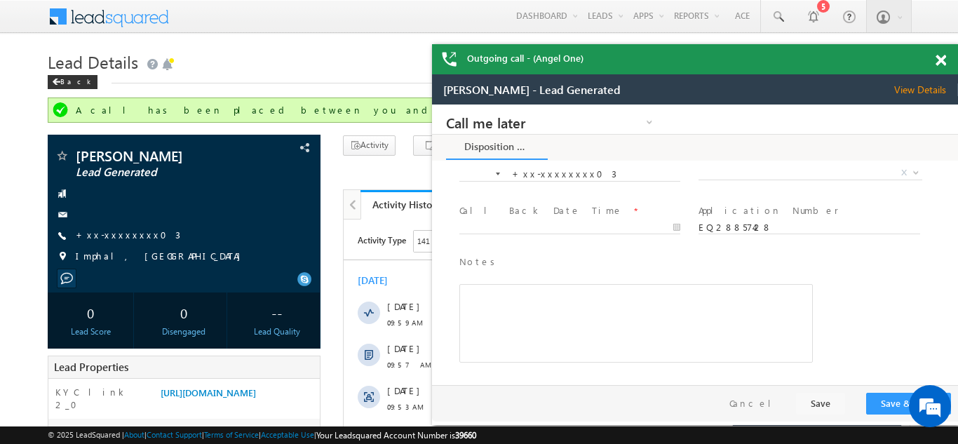
click at [939, 58] on div "Outgoing call - (Angel One)" at bounding box center [695, 59] width 526 height 30
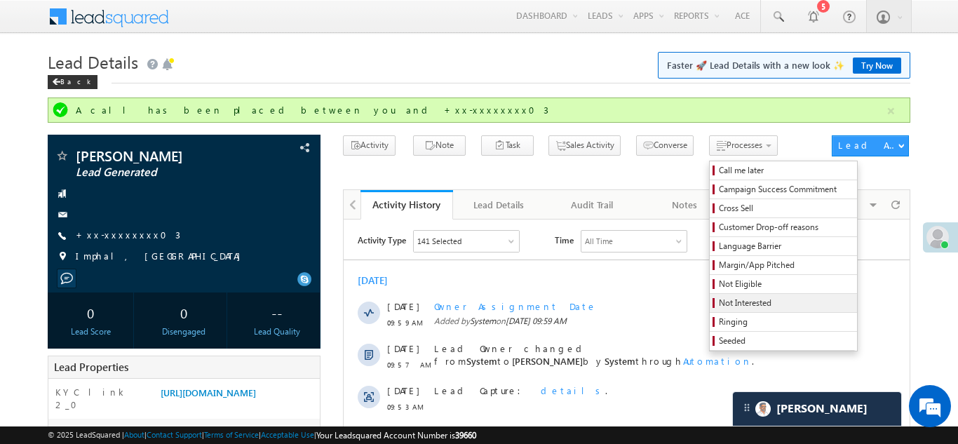
click at [720, 300] on span "Not Interested" at bounding box center [785, 303] width 133 height 13
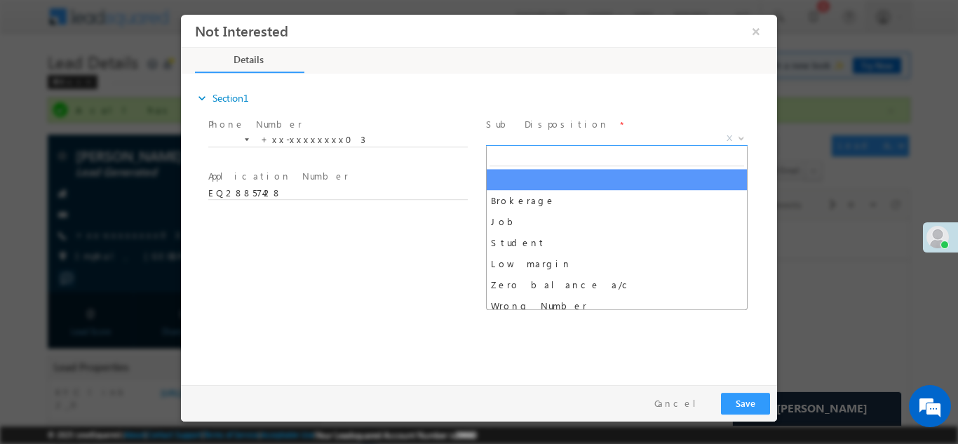
click at [541, 139] on span "X" at bounding box center [616, 138] width 261 height 14
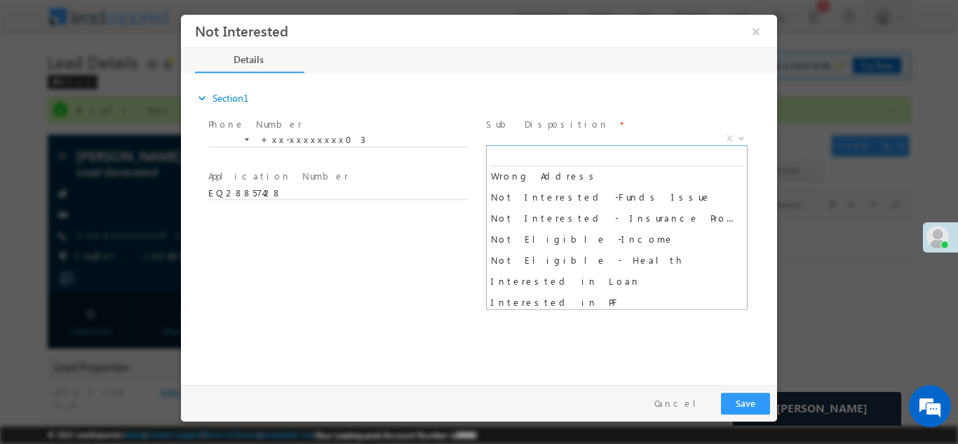
scroll to position [278, 0]
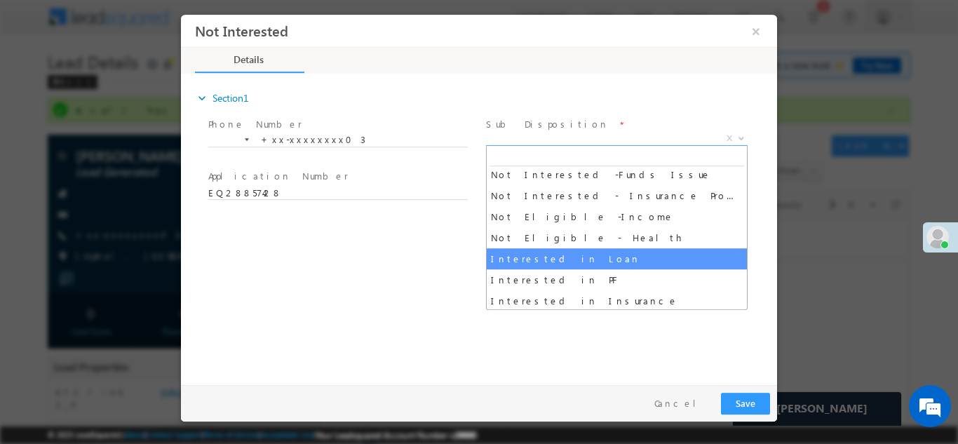
select select "Interested in Loan"
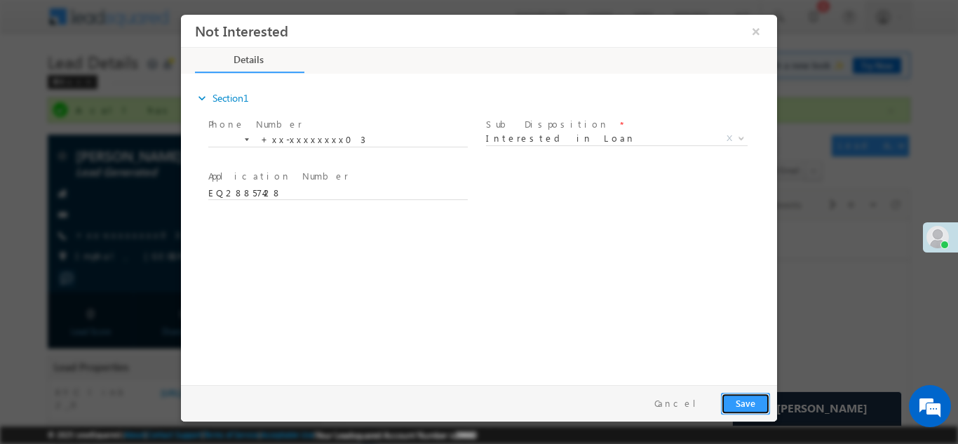
click at [742, 405] on button "Save" at bounding box center [745, 403] width 49 height 22
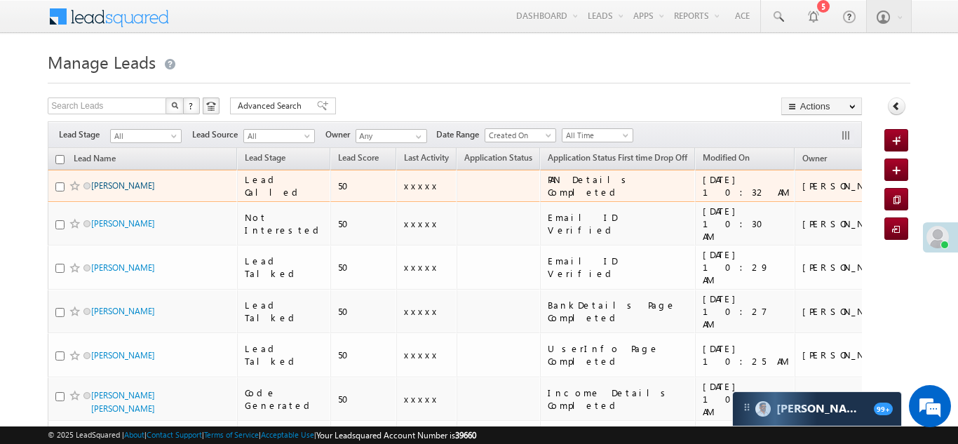
click at [124, 183] on link "[PERSON_NAME]" at bounding box center [123, 185] width 64 height 11
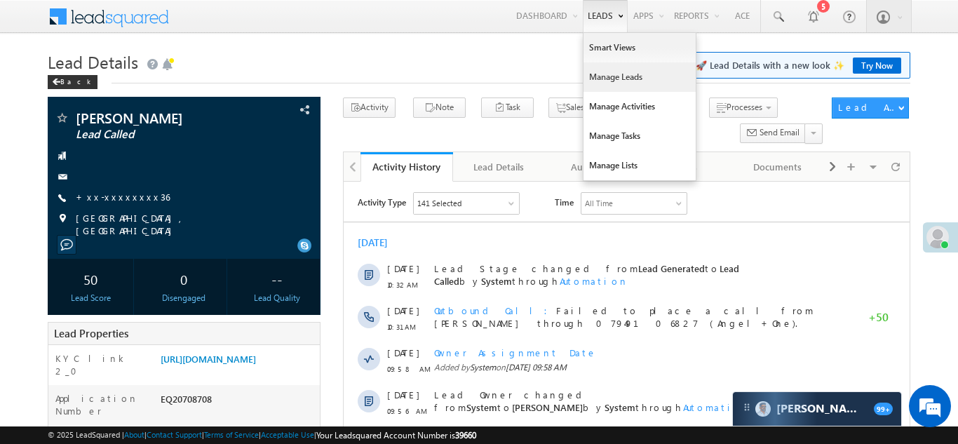
click link "Manage Leads"
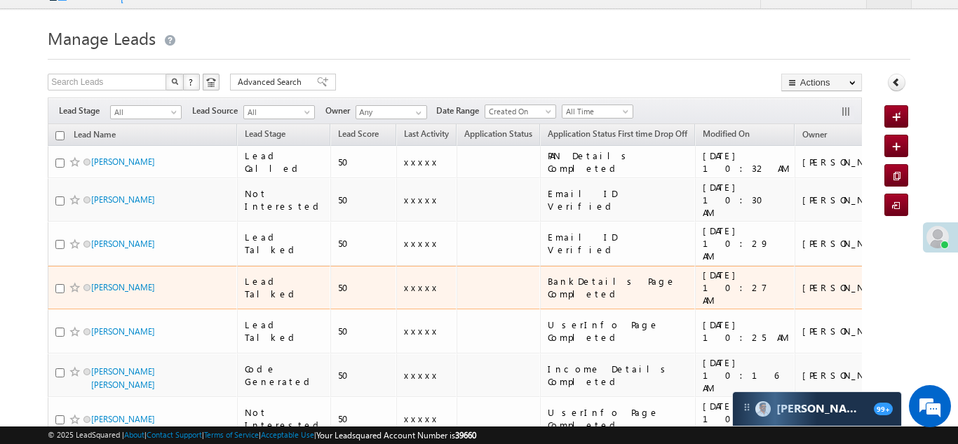
scroll to position [39, 0]
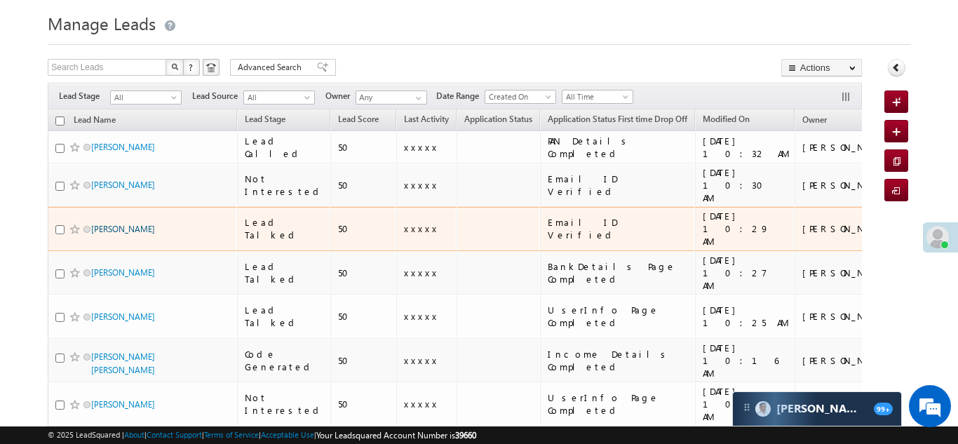
click at [124, 224] on link "[PERSON_NAME]" at bounding box center [123, 229] width 64 height 11
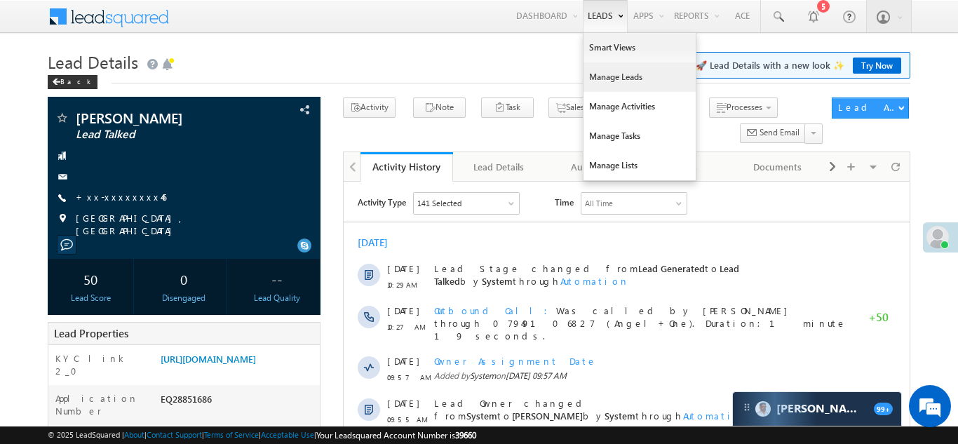
click at [616, 84] on link "Manage Leads" at bounding box center [639, 76] width 112 height 29
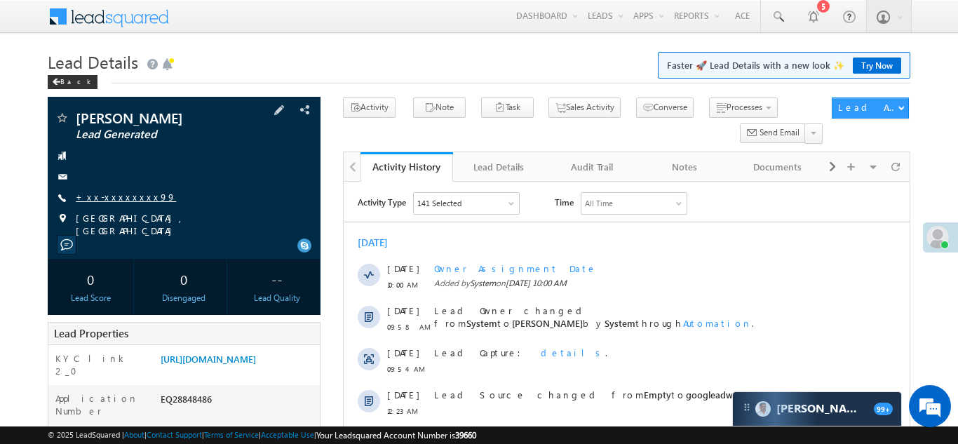
click at [117, 196] on link "+xx-xxxxxxxx99" at bounding box center [126, 197] width 100 height 12
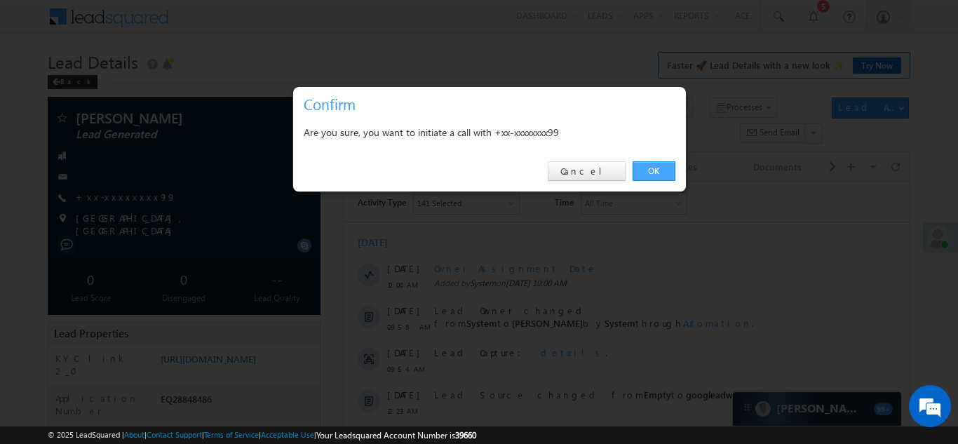
click at [654, 173] on link "OK" at bounding box center [653, 171] width 43 height 20
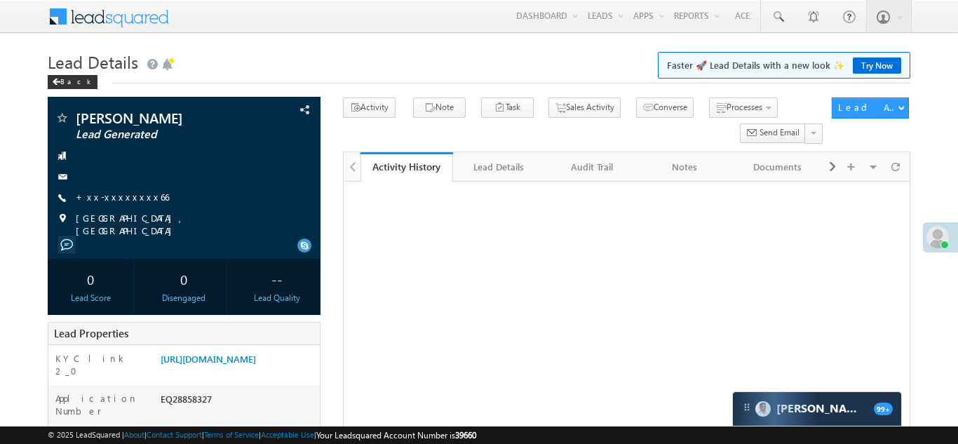
click at [105, 196] on link "+xx-xxxxxxxx66" at bounding box center [122, 197] width 93 height 12
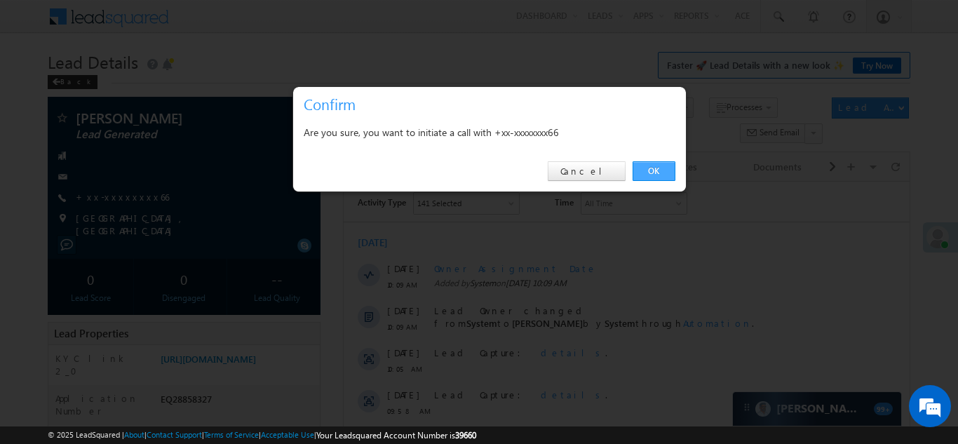
click at [637, 167] on link "OK" at bounding box center [653, 171] width 43 height 20
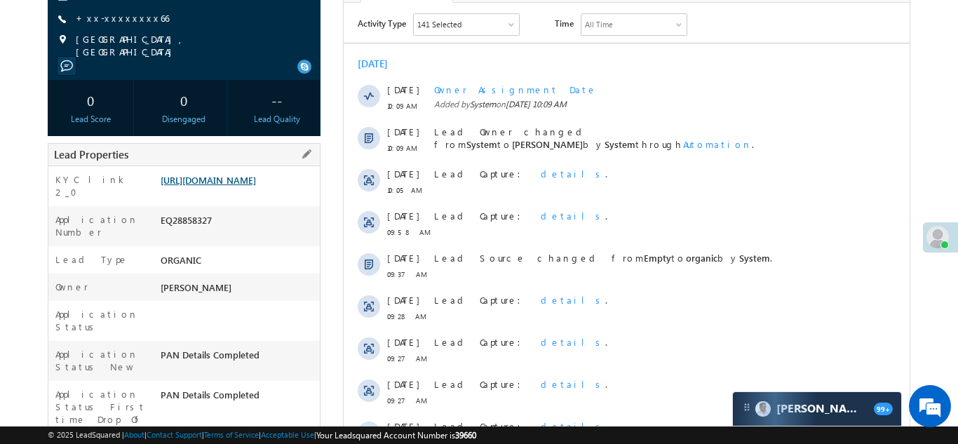
scroll to position [217, 0]
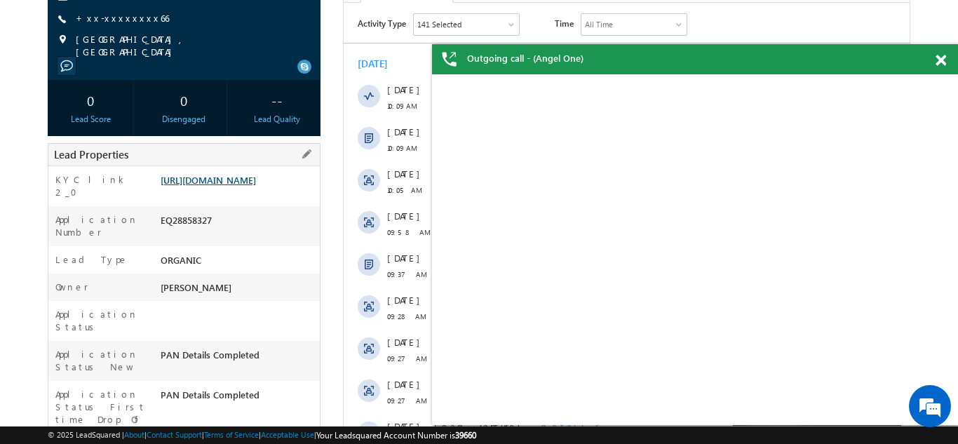
click at [224, 184] on link "https://angelbroking1-pk3em7sa.customui-test.leadsquared.com?leadId=734f99eb-73…" at bounding box center [208, 180] width 95 height 12
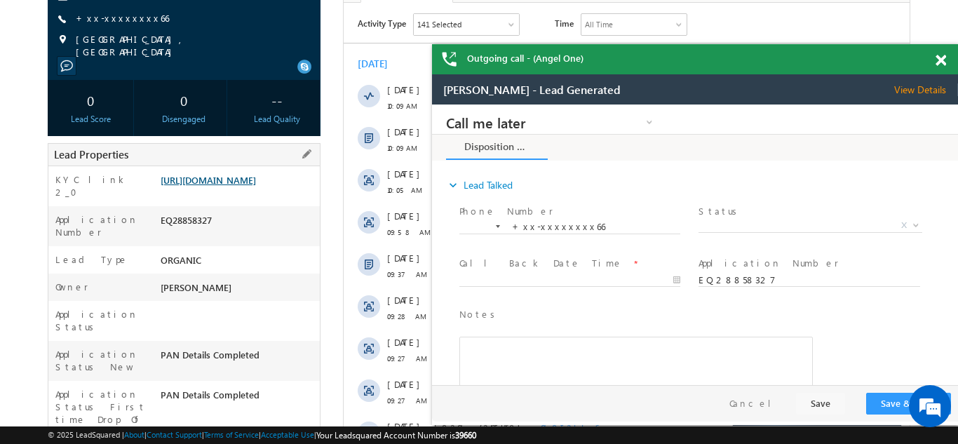
scroll to position [0, 0]
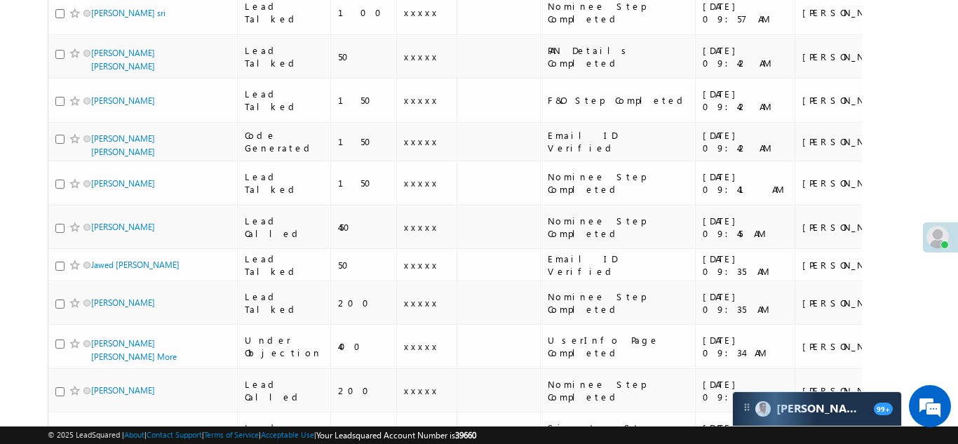
scroll to position [925, 0]
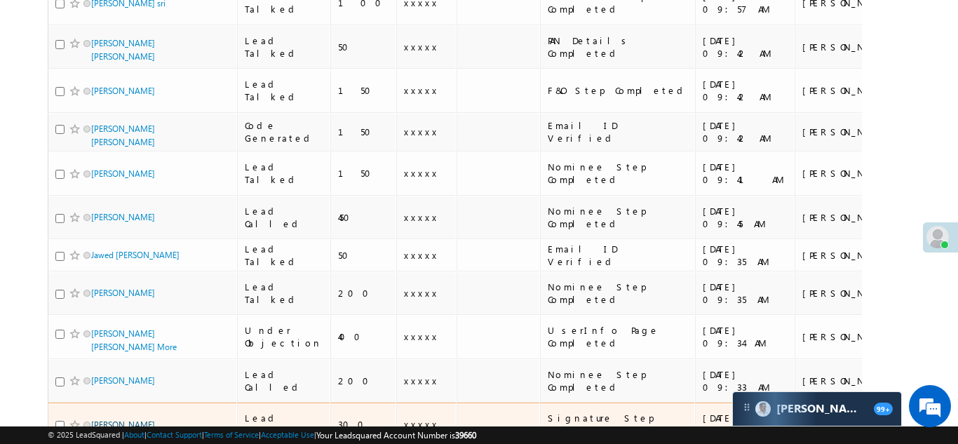
click at [125, 419] on link "[PERSON_NAME]" at bounding box center [123, 424] width 64 height 11
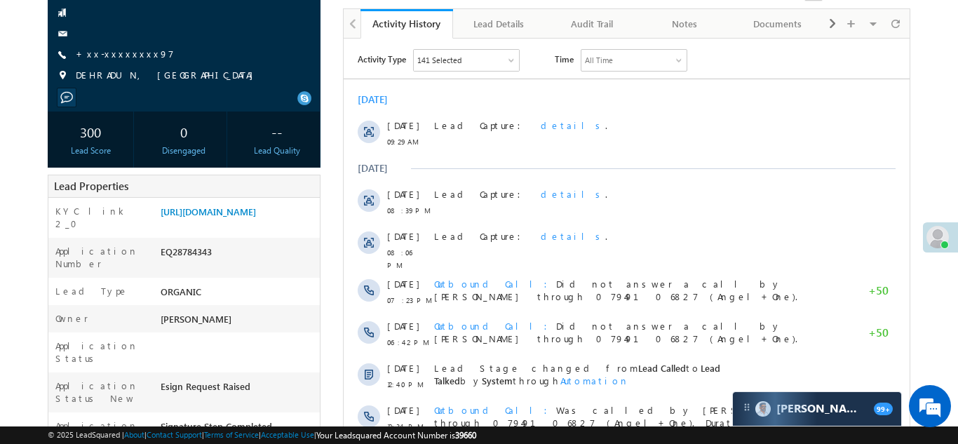
scroll to position [154, 0]
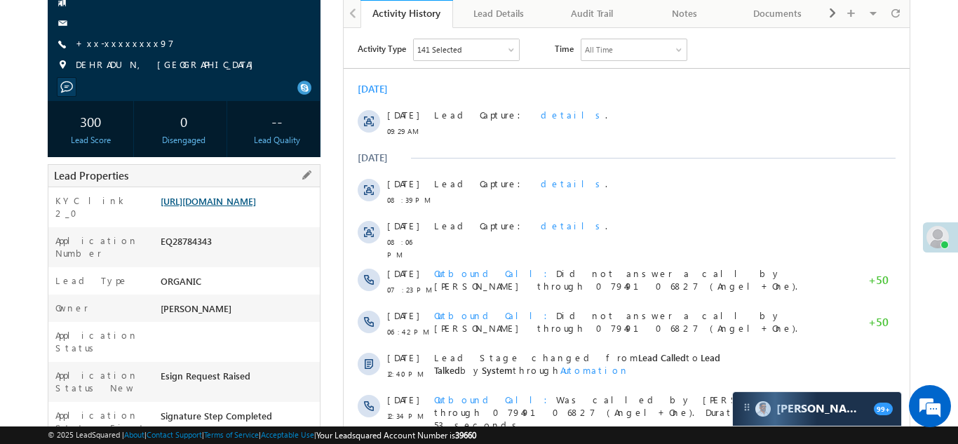
click at [233, 207] on link "https://angelbroking1-pk3em7sa.customui-test.leadsquared.com?leadId=eca61c2b-93…" at bounding box center [208, 201] width 95 height 12
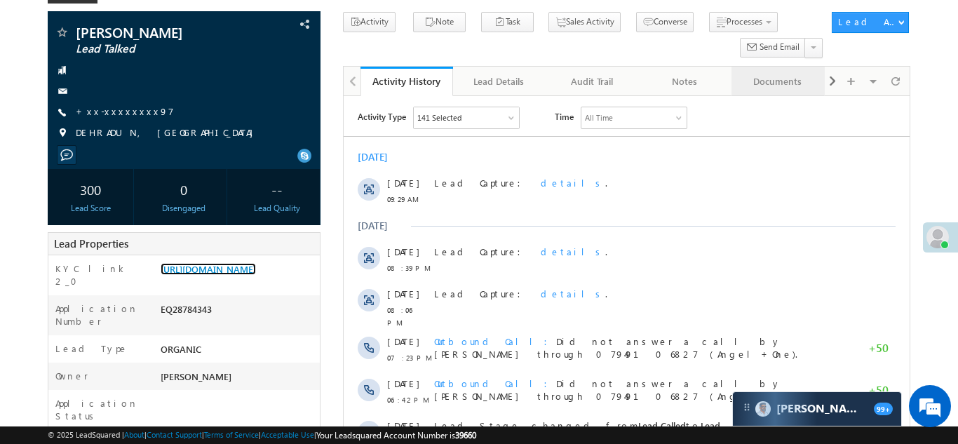
scroll to position [0, 0]
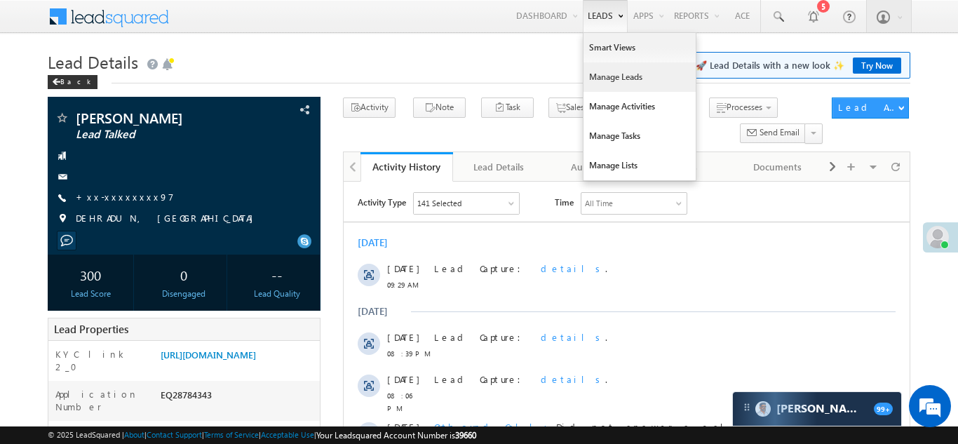
click at [609, 74] on link "Manage Leads" at bounding box center [639, 76] width 112 height 29
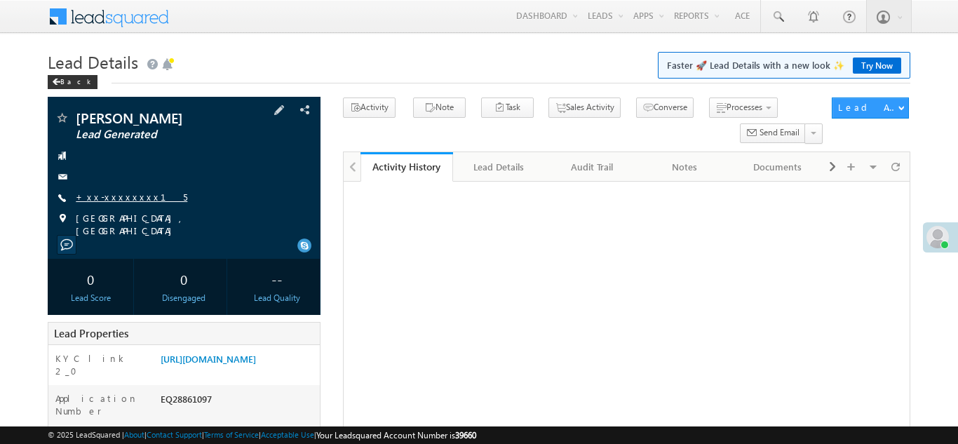
click at [112, 198] on link "+xx-xxxxxxxx15" at bounding box center [131, 197] width 111 height 12
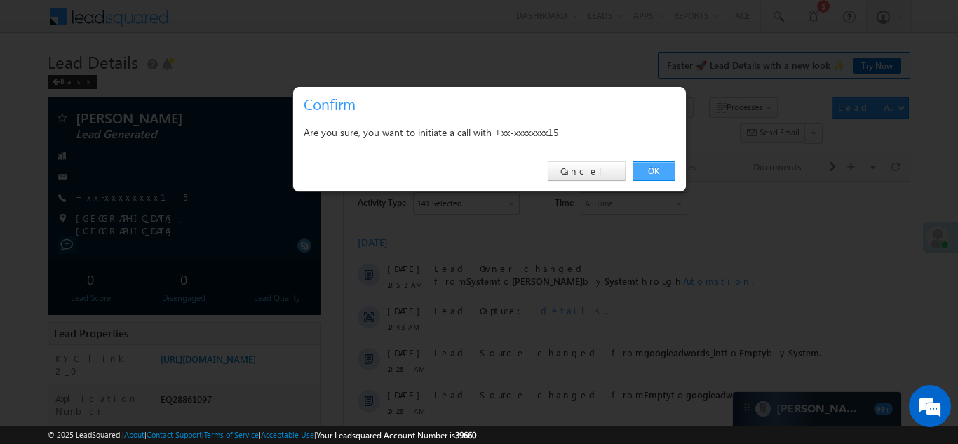
click at [651, 171] on link "OK" at bounding box center [653, 171] width 43 height 20
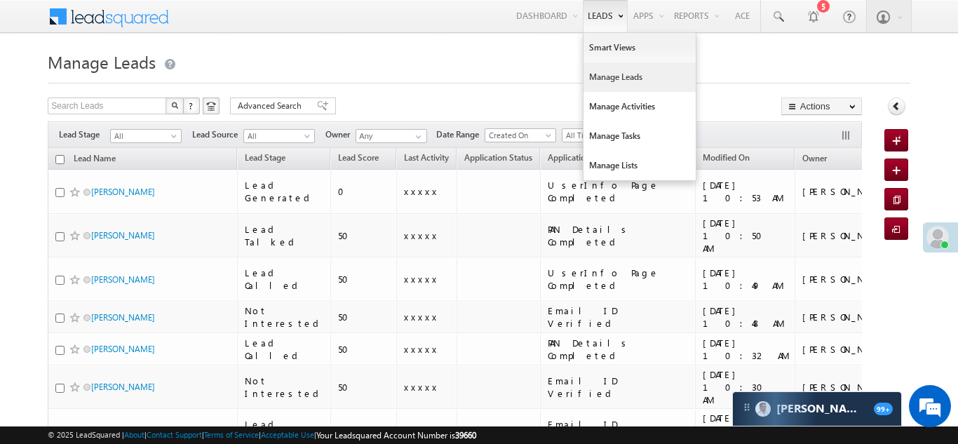
click at [595, 74] on link "Manage Leads" at bounding box center [639, 76] width 112 height 29
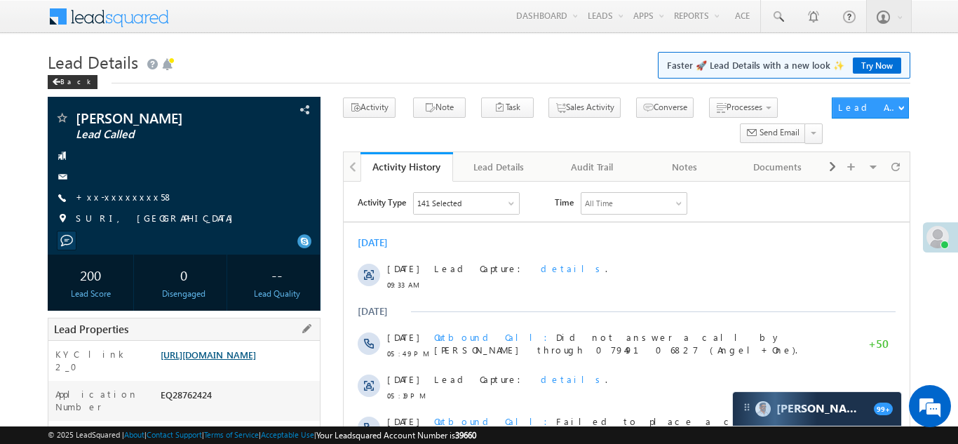
click at [227, 353] on link "[URL][DOMAIN_NAME]" at bounding box center [208, 354] width 95 height 12
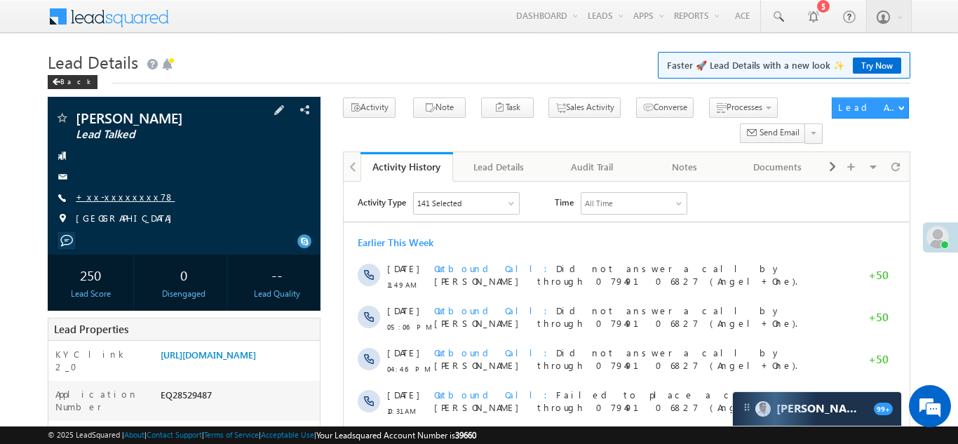
click at [114, 193] on link "+xx-xxxxxxxx78" at bounding box center [125, 197] width 99 height 12
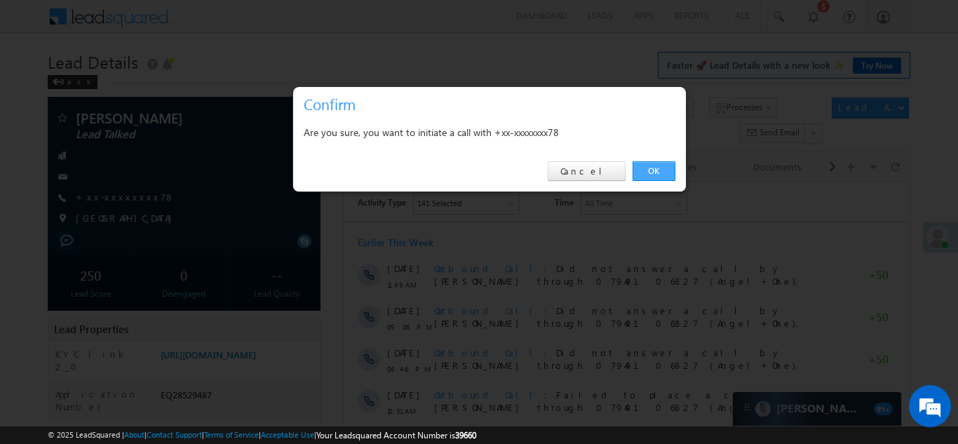
click at [650, 171] on link "OK" at bounding box center [653, 171] width 43 height 20
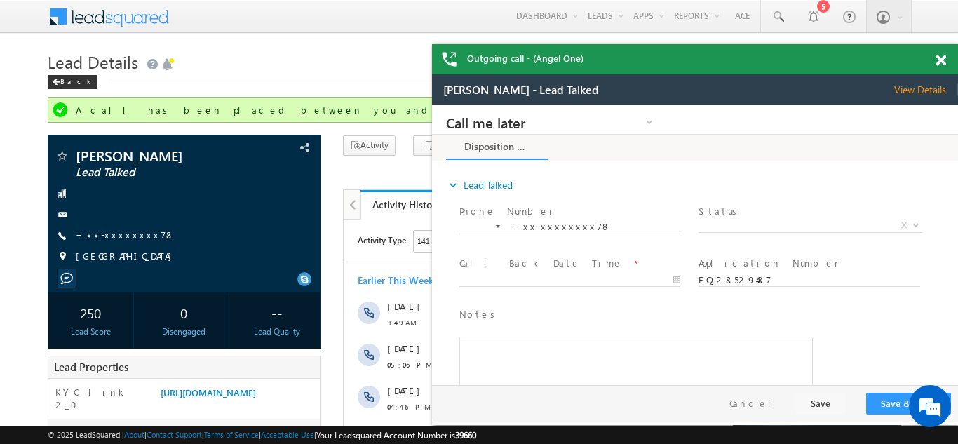
click at [942, 62] on span at bounding box center [940, 61] width 11 height 12
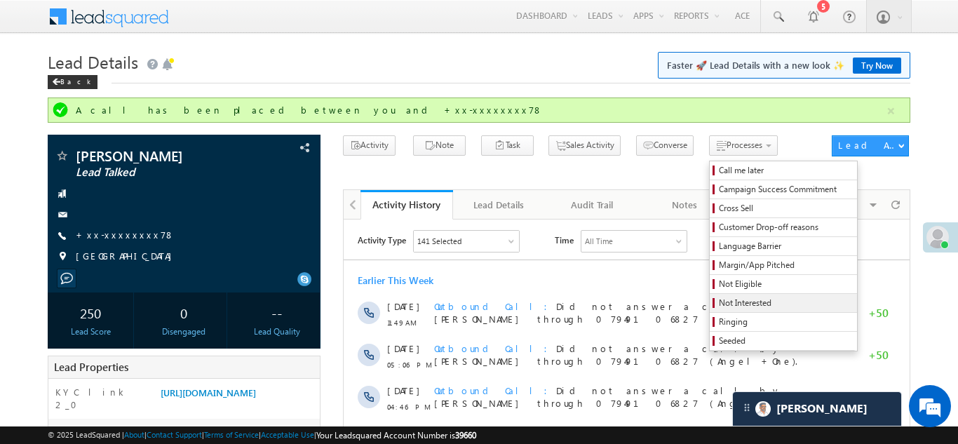
click at [719, 301] on span "Not Interested" at bounding box center [785, 303] width 133 height 13
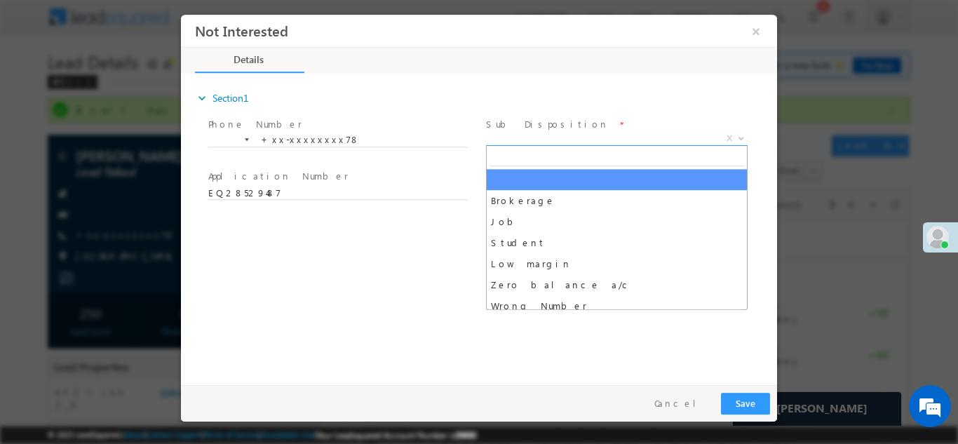
click at [544, 140] on span "X" at bounding box center [616, 138] width 261 height 14
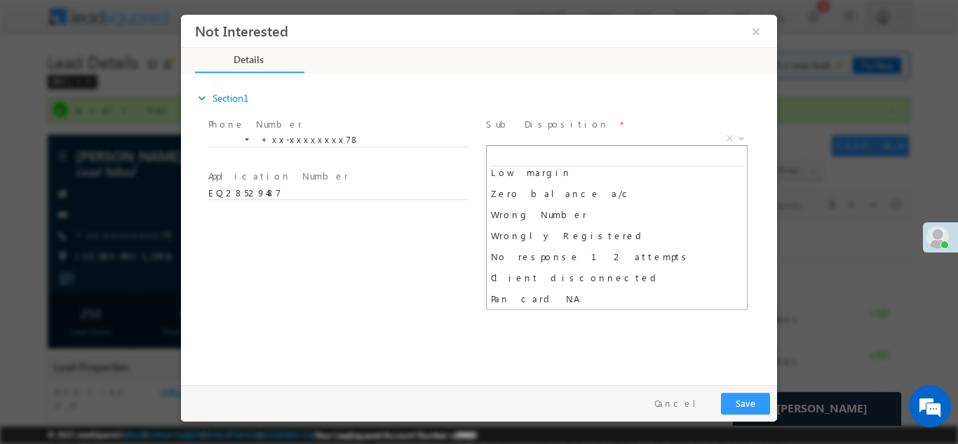
scroll to position [101, 0]
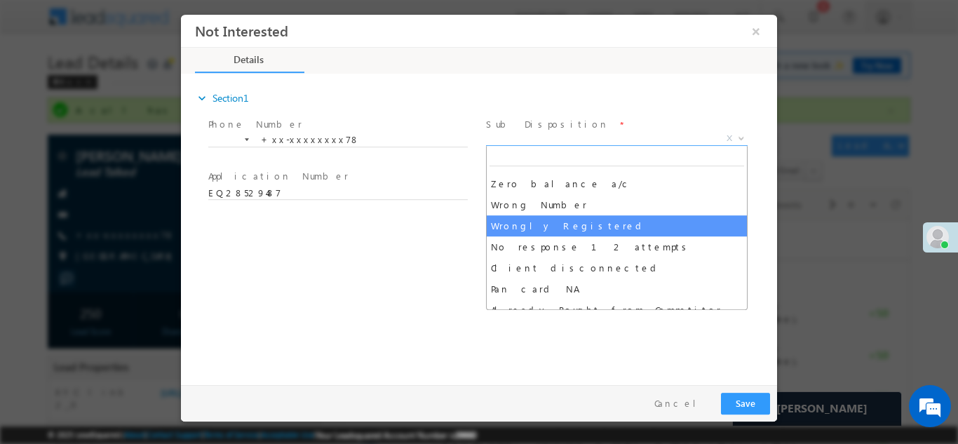
select select "Wrongly Registered"
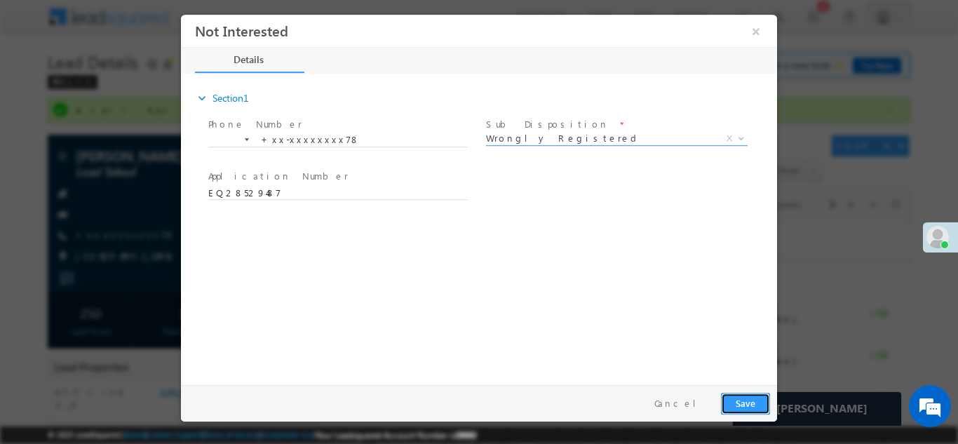
click at [738, 407] on button "Save" at bounding box center [745, 403] width 49 height 22
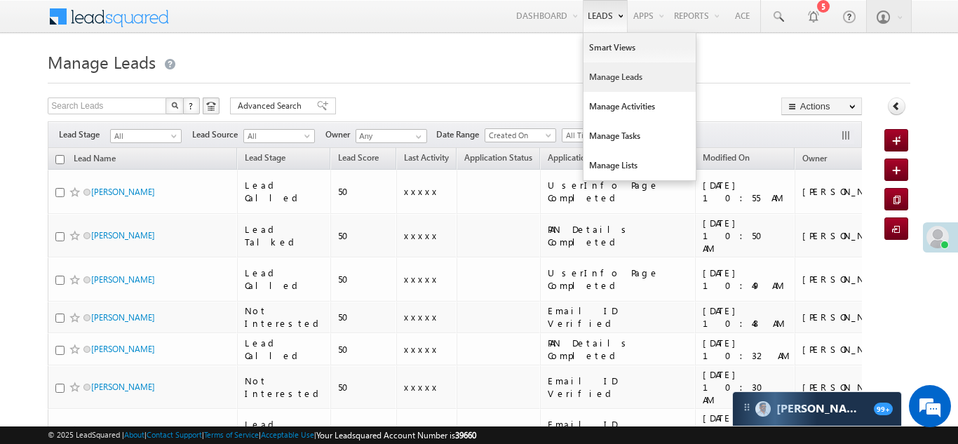
click at [599, 78] on link "Manage Leads" at bounding box center [639, 76] width 112 height 29
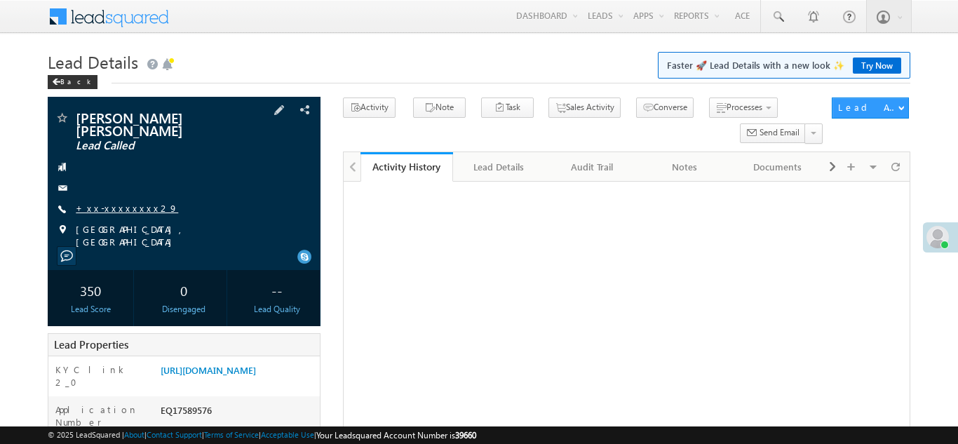
click at [105, 202] on link "+xx-xxxxxxxx29" at bounding box center [127, 208] width 102 height 12
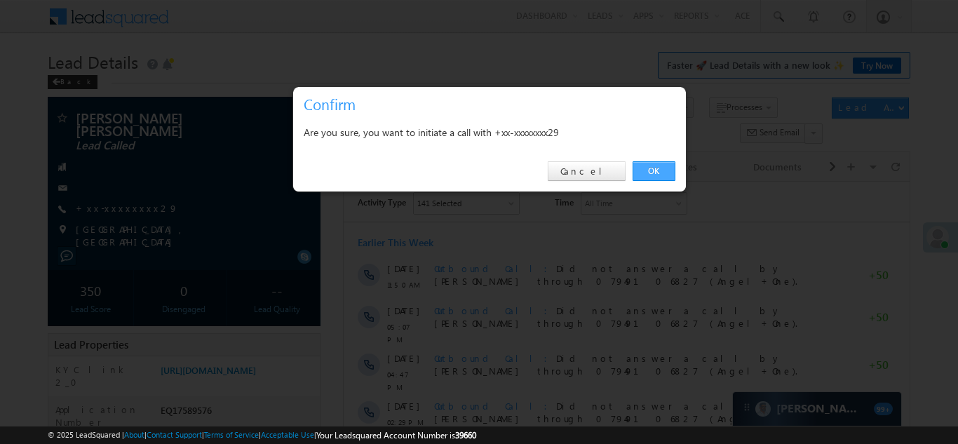
click at [649, 172] on link "OK" at bounding box center [653, 171] width 43 height 20
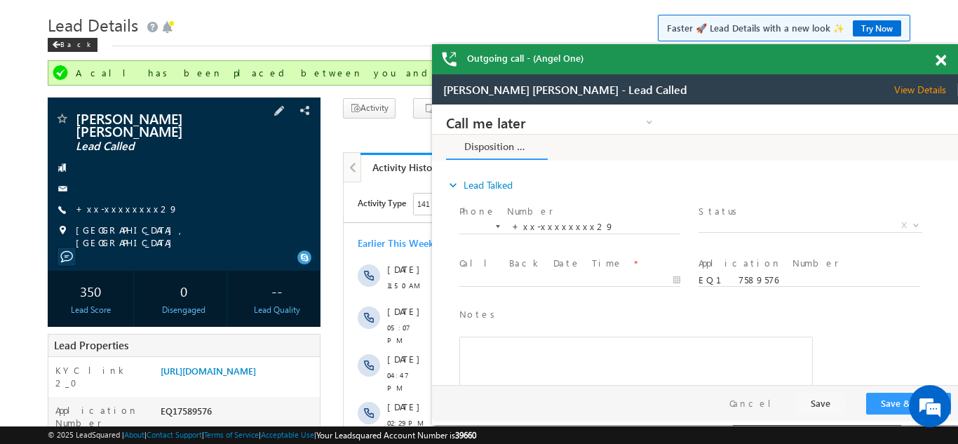
scroll to position [39, 0]
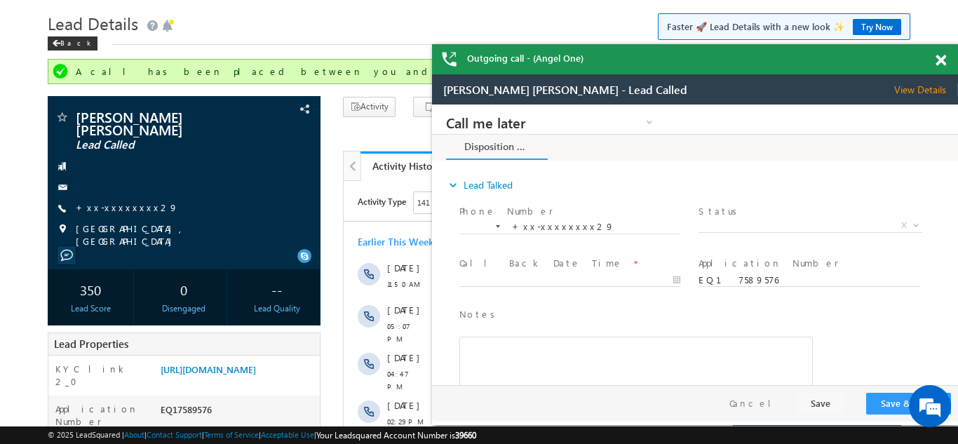
click at [938, 57] on span at bounding box center [940, 61] width 11 height 12
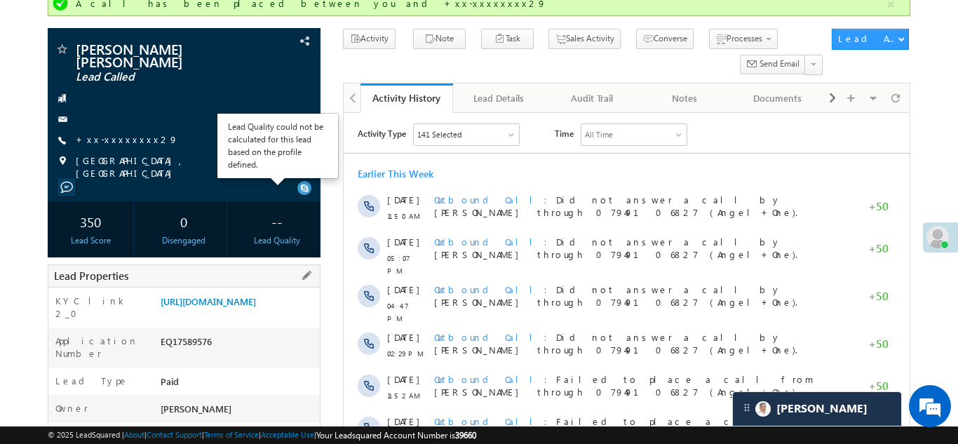
scroll to position [208, 0]
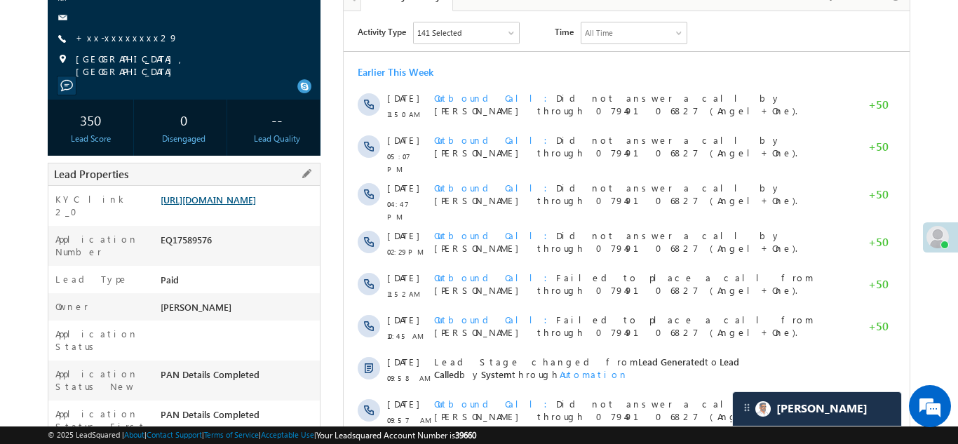
click at [231, 193] on link "https://angelbroking1-pk3em7sa.customui-test.leadsquared.com?leadId=2e6897d5-70…" at bounding box center [208, 199] width 95 height 12
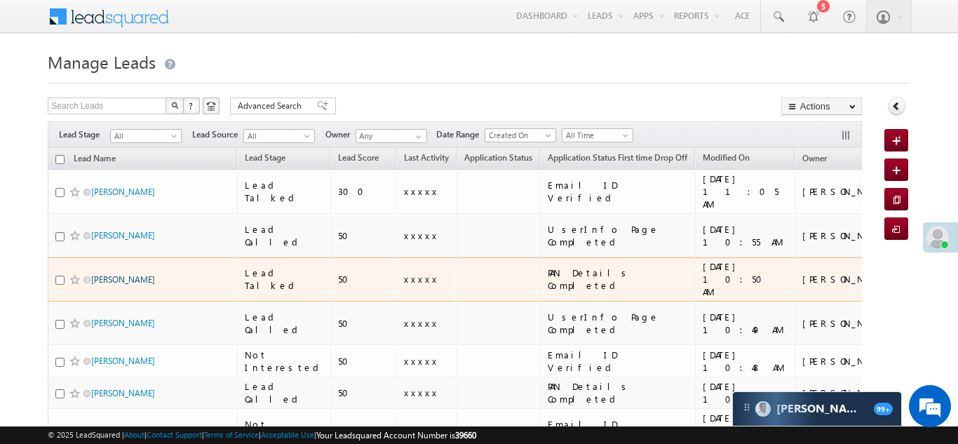
click at [123, 274] on link "[PERSON_NAME]" at bounding box center [123, 279] width 64 height 11
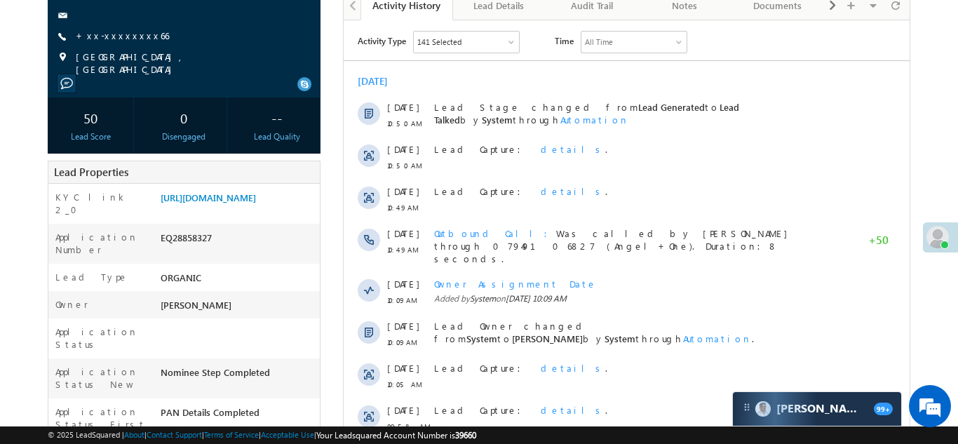
scroll to position [183, 0]
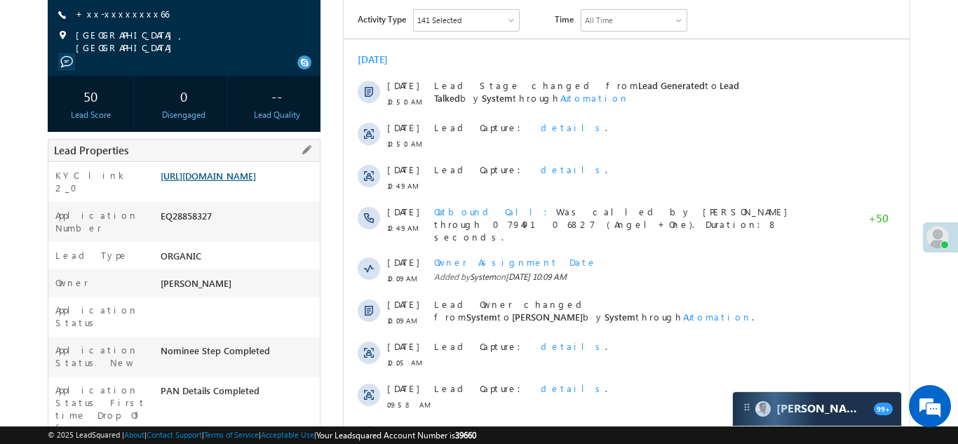
click at [242, 182] on link "[URL][DOMAIN_NAME]" at bounding box center [208, 176] width 95 height 12
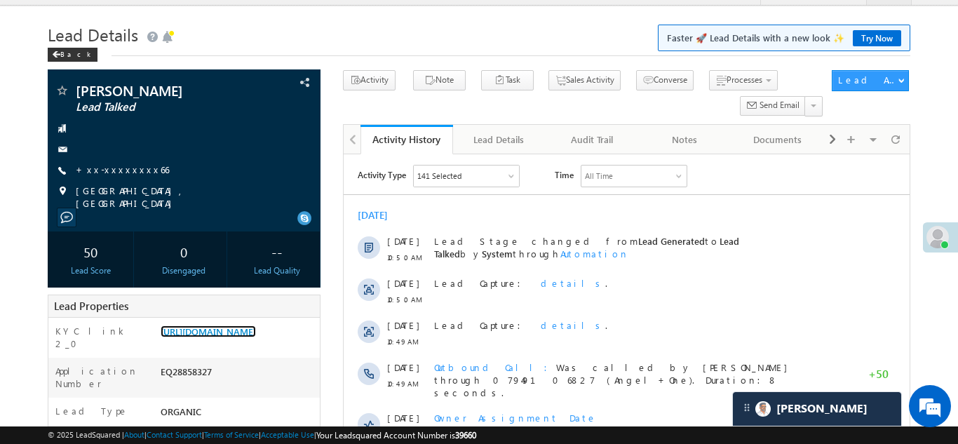
scroll to position [0, 0]
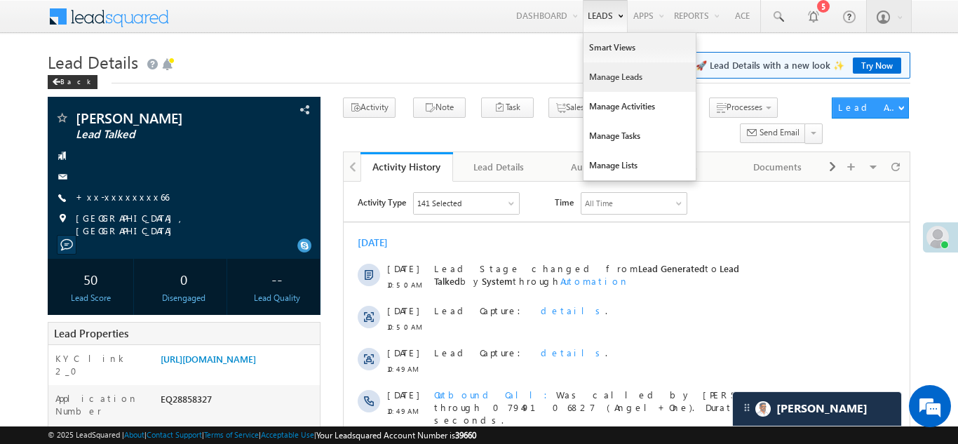
click at [598, 75] on link "Manage Leads" at bounding box center [639, 76] width 112 height 29
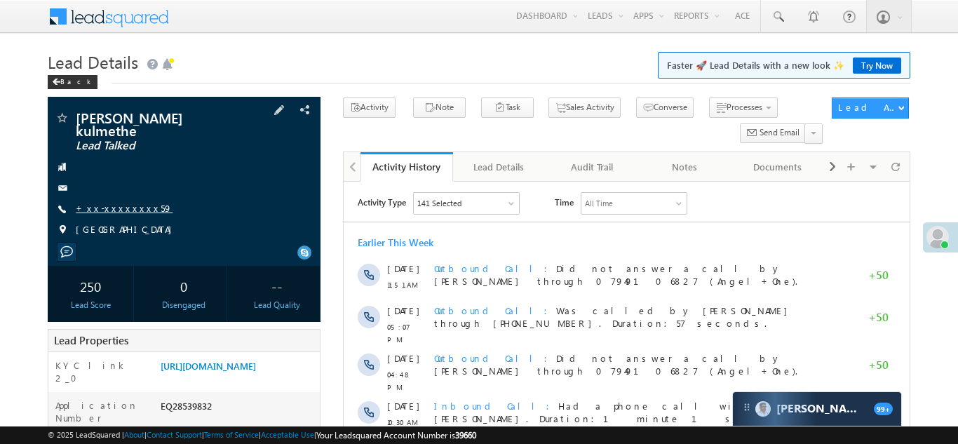
click at [114, 202] on link "+xx-xxxxxxxx59" at bounding box center [124, 208] width 97 height 12
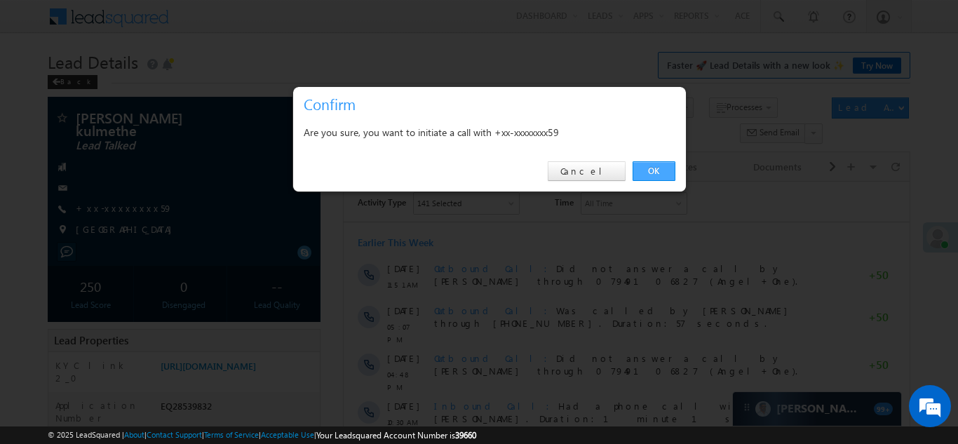
click at [648, 172] on link "OK" at bounding box center [653, 171] width 43 height 20
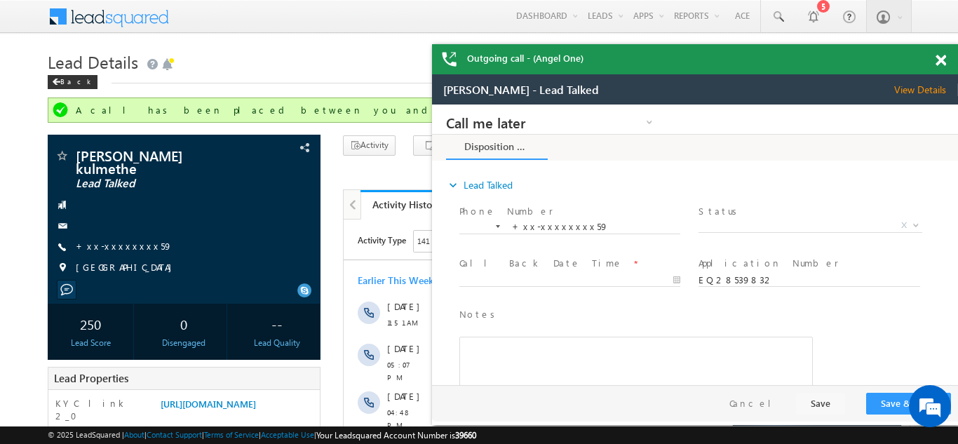
click at [942, 64] on span at bounding box center [940, 61] width 11 height 12
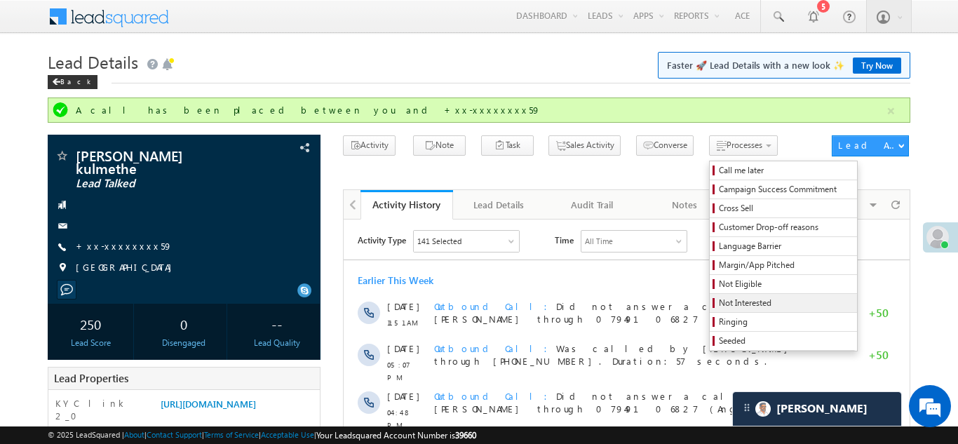
click at [719, 301] on span "Not Interested" at bounding box center [785, 303] width 133 height 13
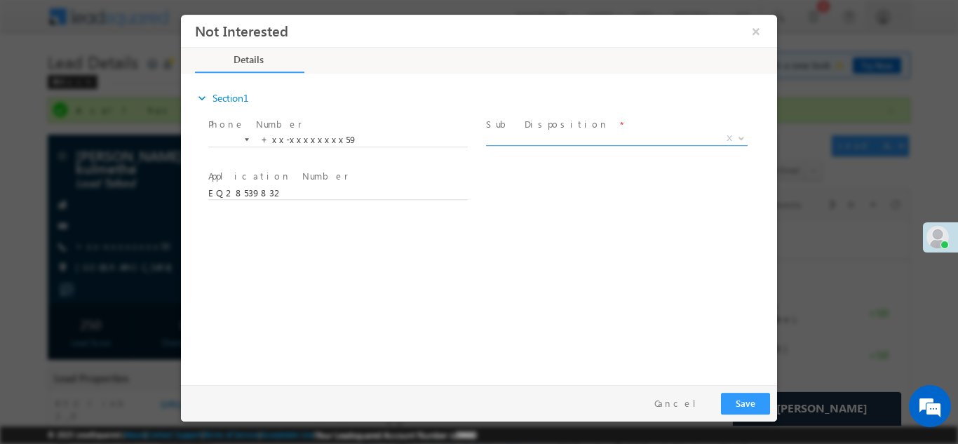
click at [569, 136] on span "X" at bounding box center [616, 138] width 261 height 14
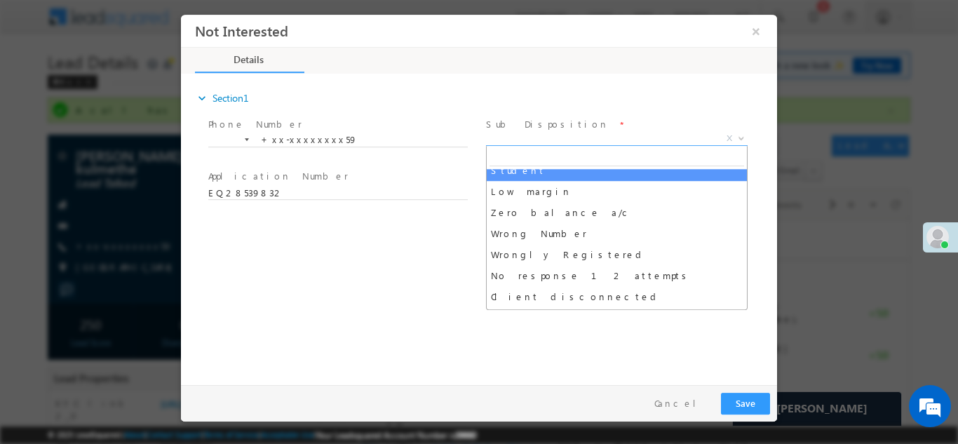
scroll to position [73, 0]
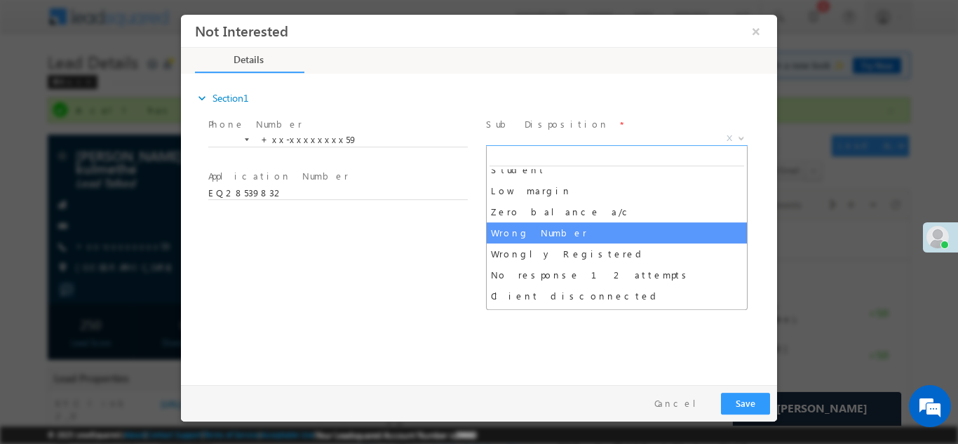
select select "Wrong Number"
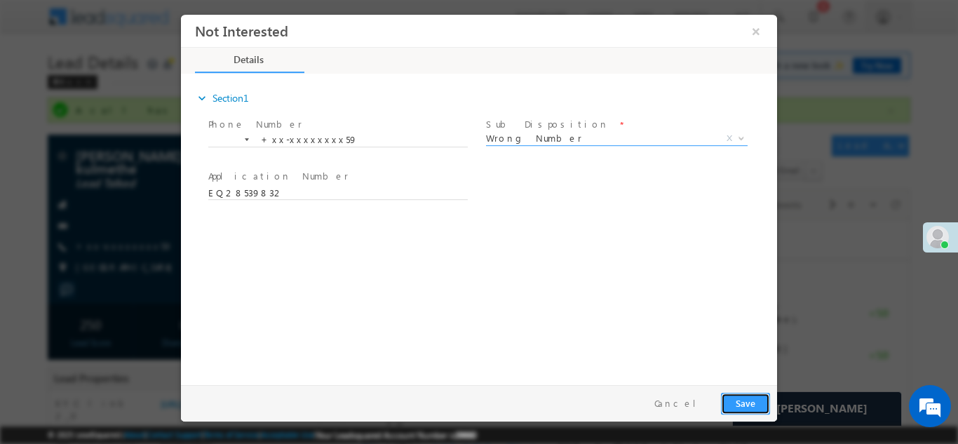
click at [744, 395] on button "Save" at bounding box center [745, 403] width 49 height 22
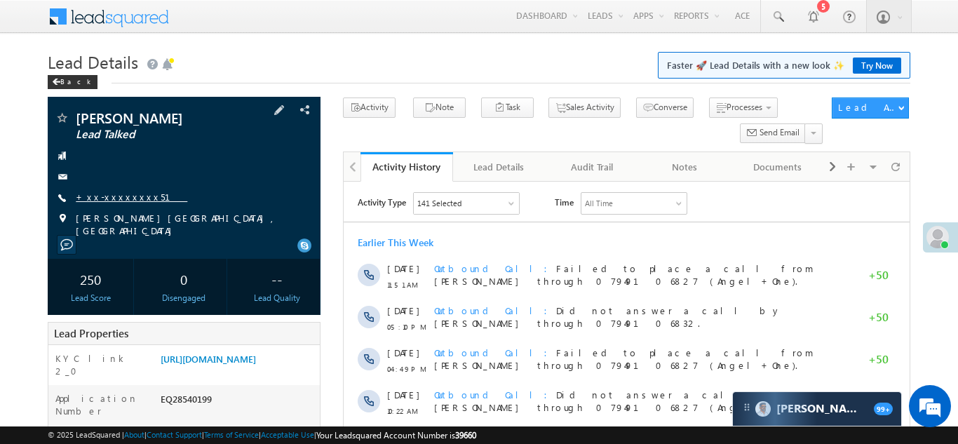
click at [109, 196] on link "+xx-xxxxxxxx51" at bounding box center [131, 197] width 111 height 12
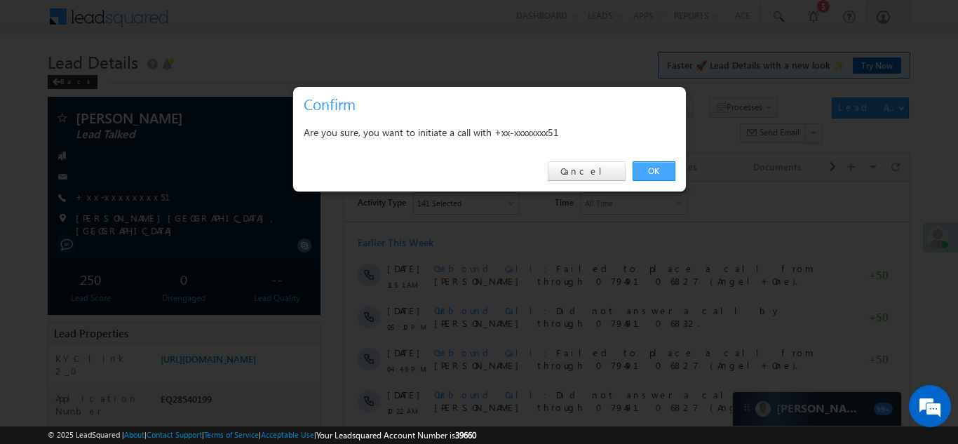
click at [649, 168] on link "OK" at bounding box center [653, 171] width 43 height 20
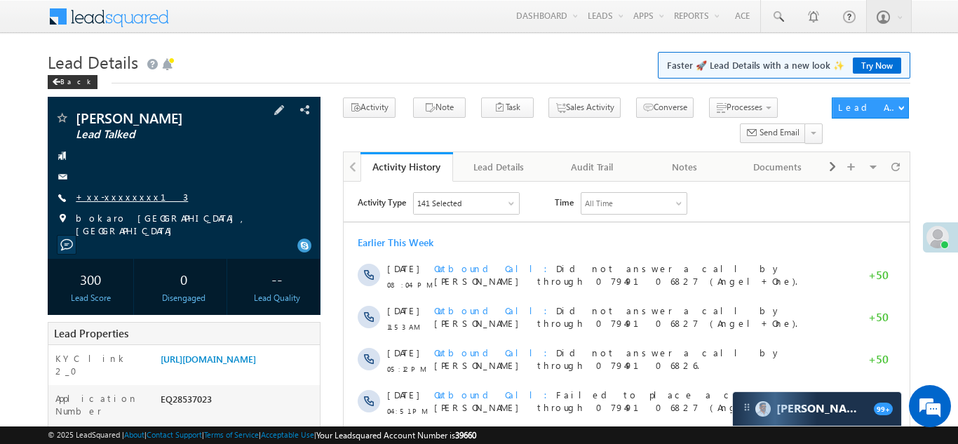
click at [111, 196] on link "+xx-xxxxxxxx13" at bounding box center [132, 197] width 112 height 12
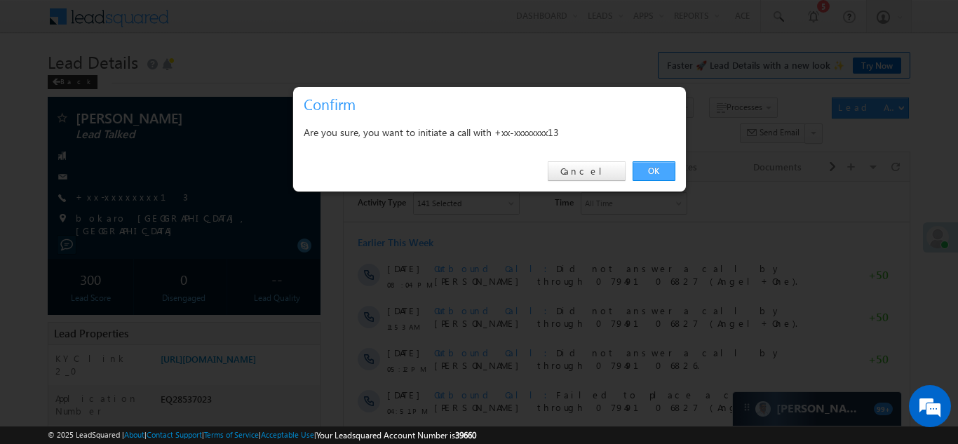
click at [653, 165] on link "OK" at bounding box center [653, 171] width 43 height 20
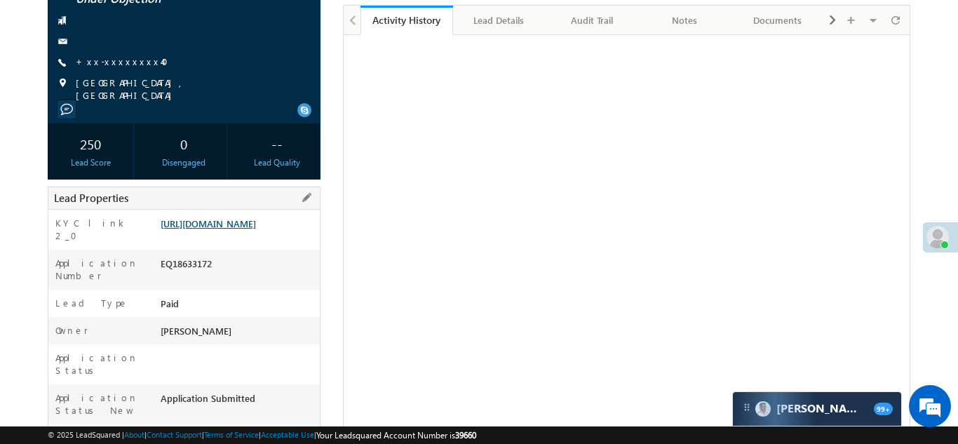
scroll to position [136, 0]
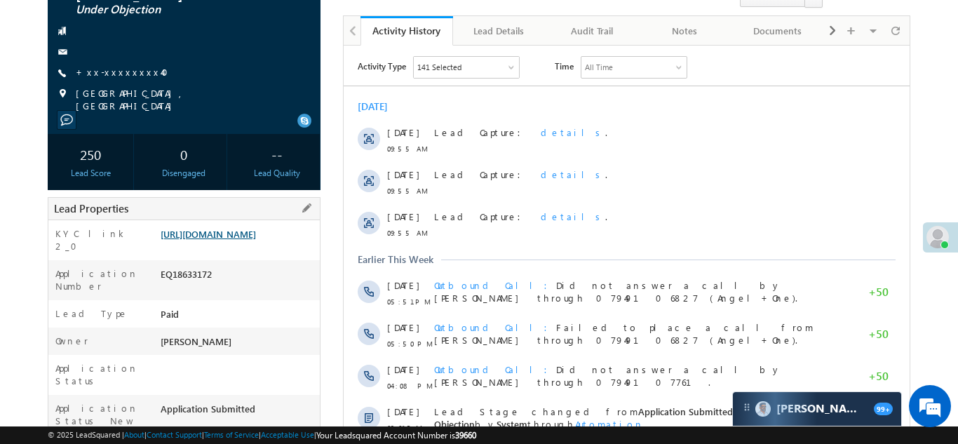
click at [233, 240] on link "[URL][DOMAIN_NAME]" at bounding box center [208, 234] width 95 height 12
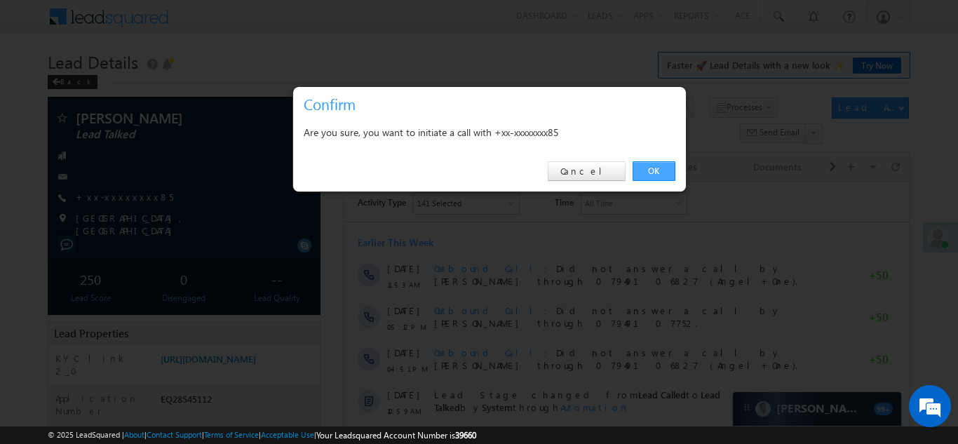
click at [655, 169] on link "OK" at bounding box center [653, 171] width 43 height 20
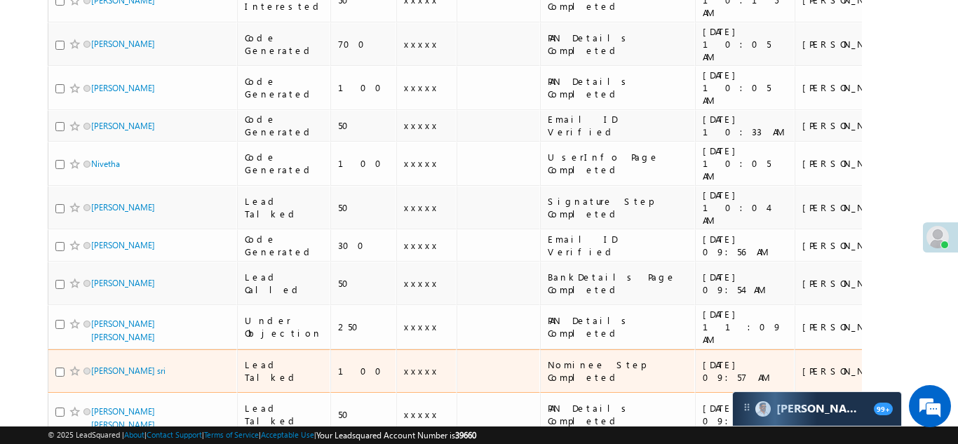
scroll to position [780, 0]
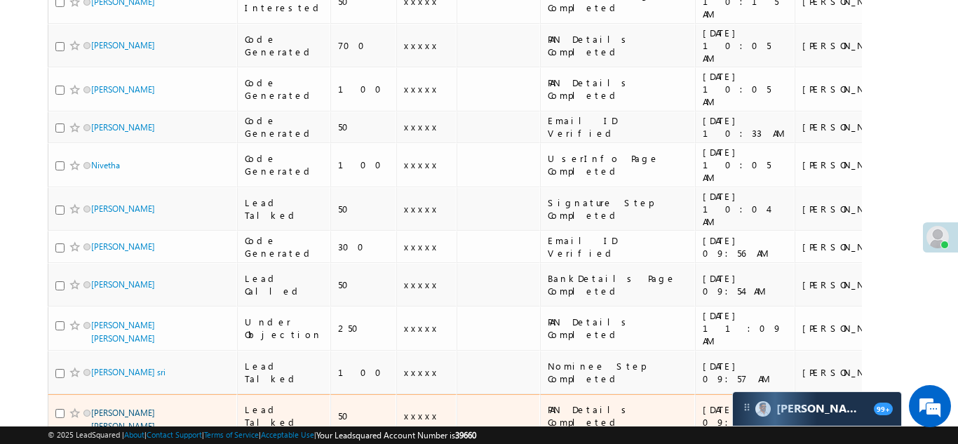
click at [128, 407] on link "Sanket Vishnu Saruk" at bounding box center [123, 419] width 64 height 24
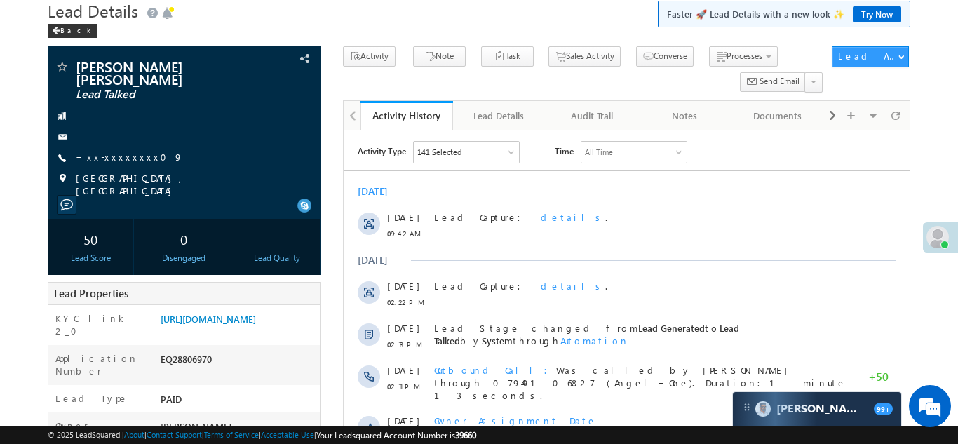
scroll to position [91, 0]
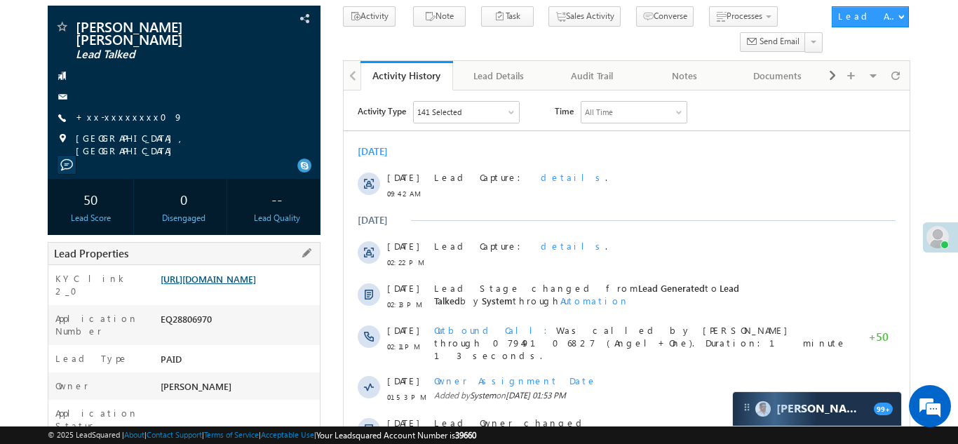
click at [236, 273] on link "[URL][DOMAIN_NAME]" at bounding box center [208, 279] width 95 height 12
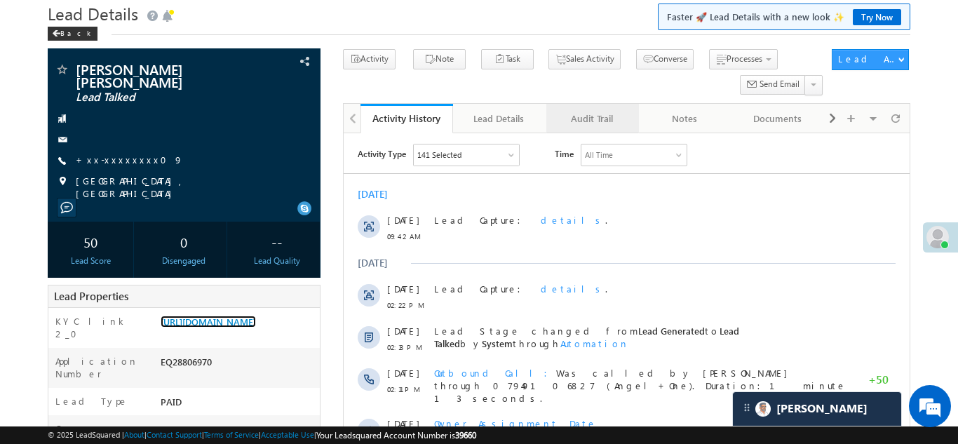
scroll to position [0, 0]
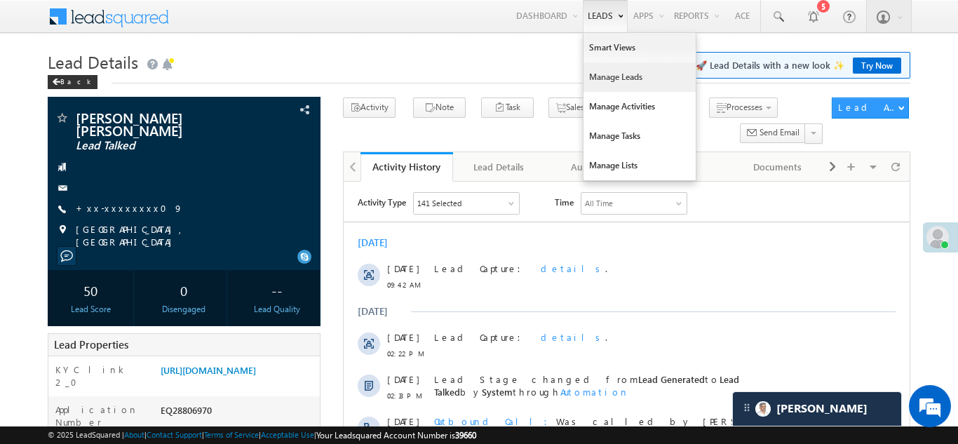
click at [596, 75] on link "Manage Leads" at bounding box center [639, 76] width 112 height 29
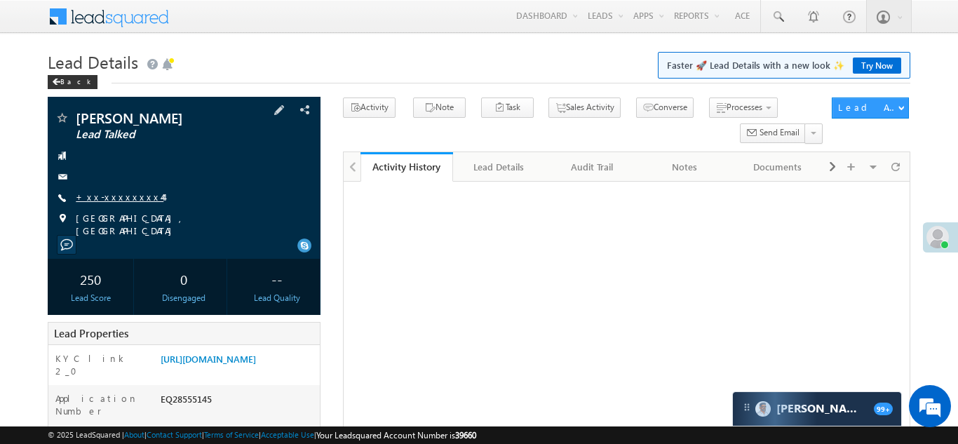
click at [107, 195] on link "+xx-xxxxxxxx44" at bounding box center [120, 197] width 88 height 12
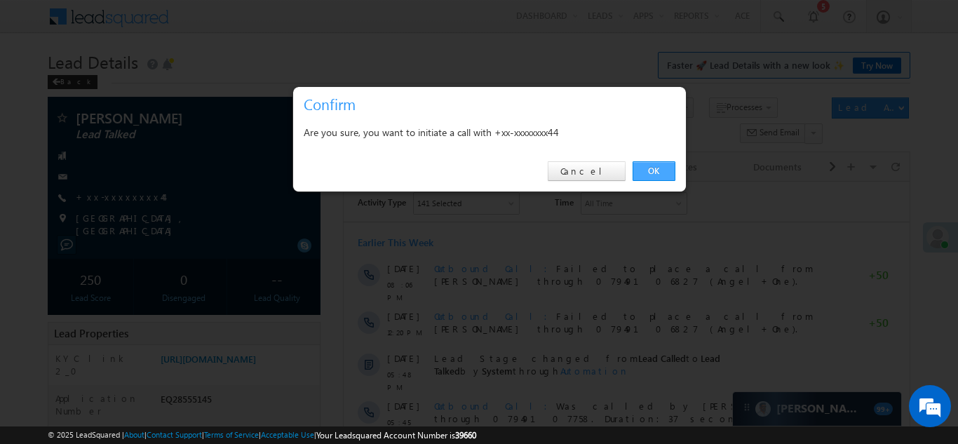
click at [649, 167] on link "OK" at bounding box center [653, 171] width 43 height 20
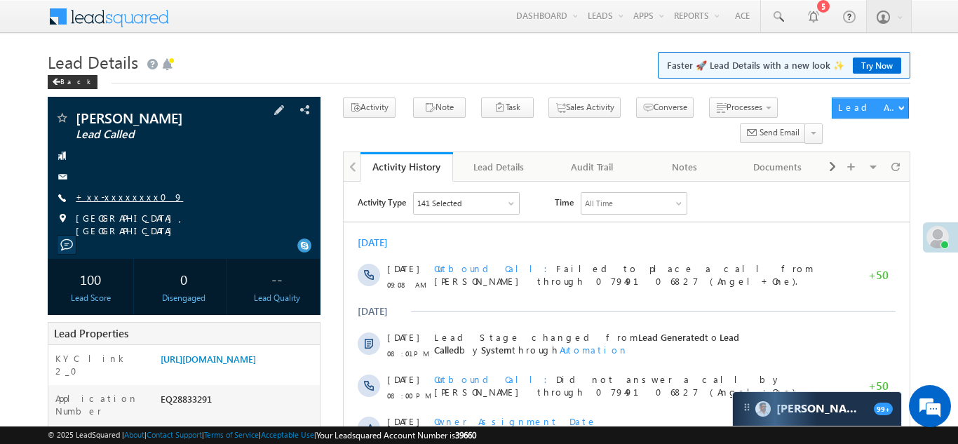
click at [117, 197] on link "+xx-xxxxxxxx09" at bounding box center [129, 197] width 107 height 12
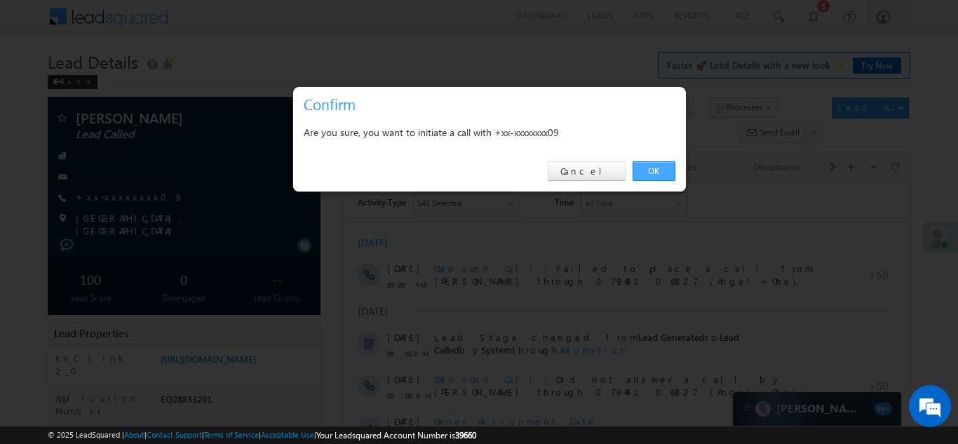
click at [647, 168] on link "OK" at bounding box center [653, 171] width 43 height 20
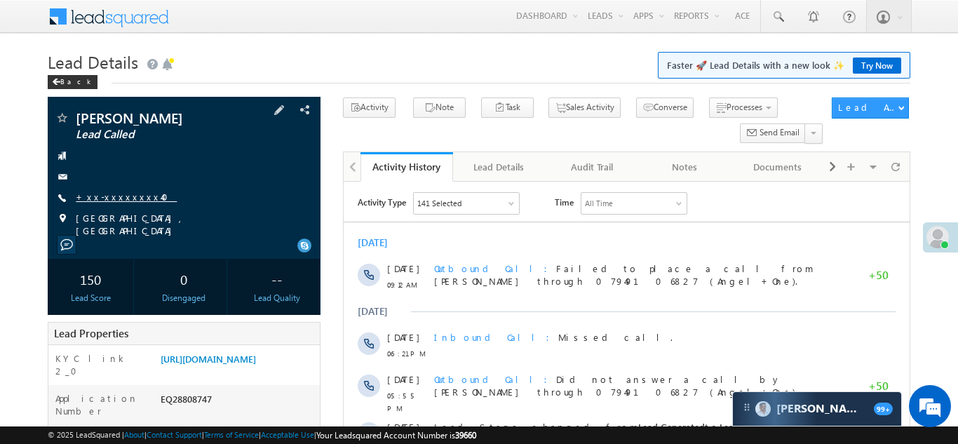
click at [100, 199] on link "+xx-xxxxxxxx40" at bounding box center [126, 197] width 101 height 12
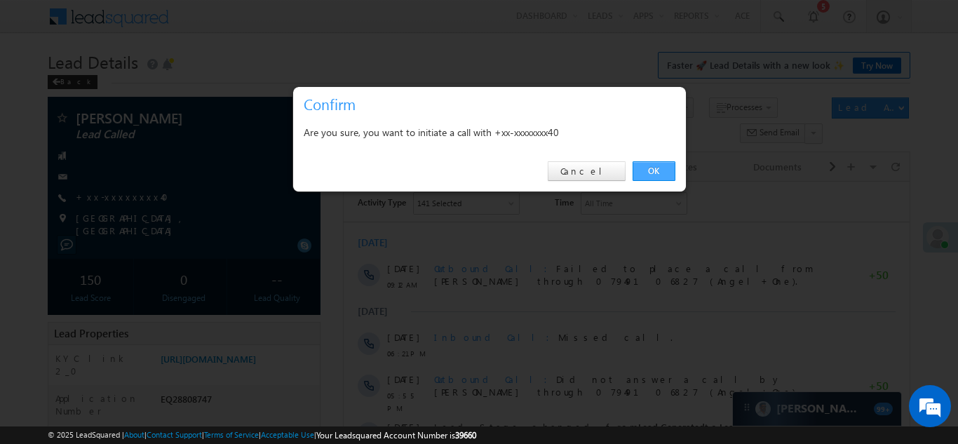
click at [653, 168] on link "OK" at bounding box center [653, 171] width 43 height 20
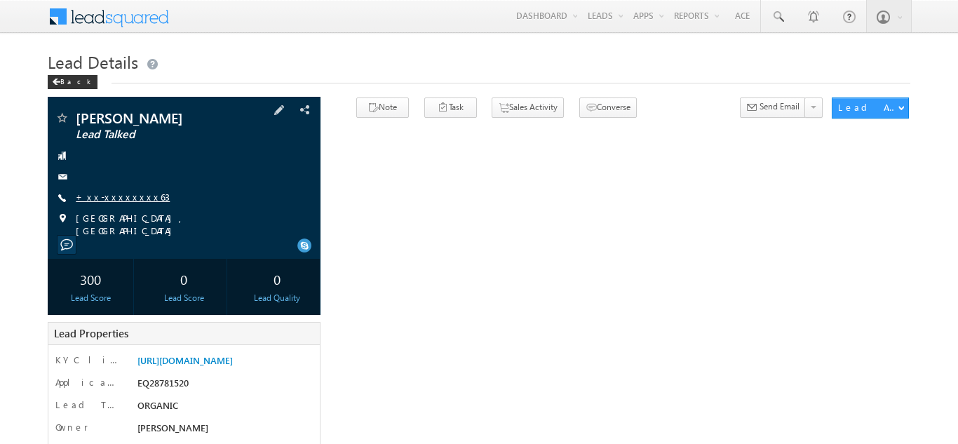
click at [116, 196] on link "+xx-xxxxxxxx63" at bounding box center [123, 197] width 94 height 12
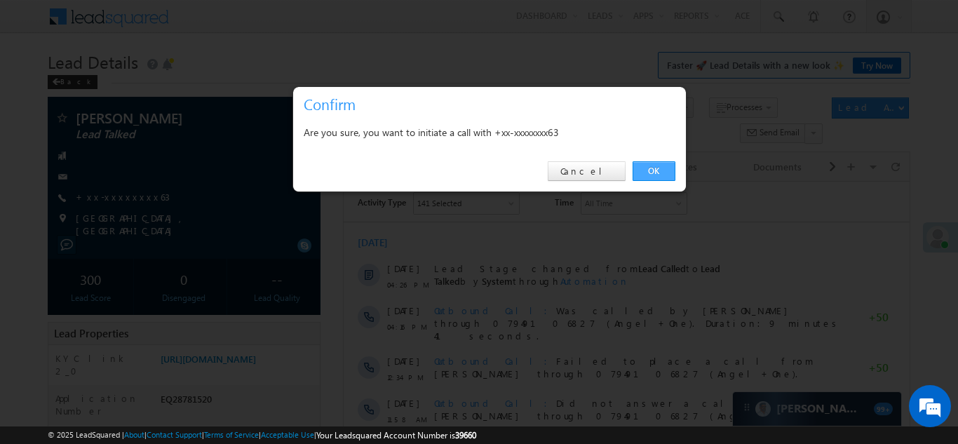
click at [648, 170] on link "OK" at bounding box center [653, 171] width 43 height 20
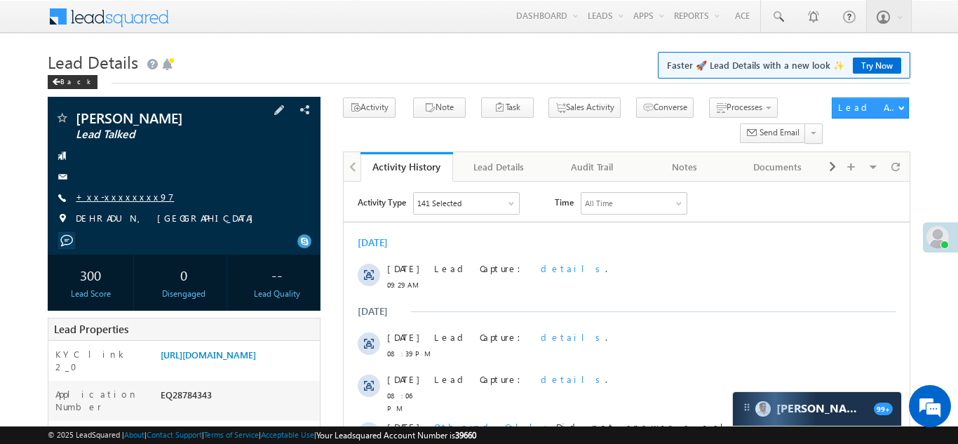
click at [103, 199] on link "+xx-xxxxxxxx97" at bounding box center [125, 197] width 98 height 12
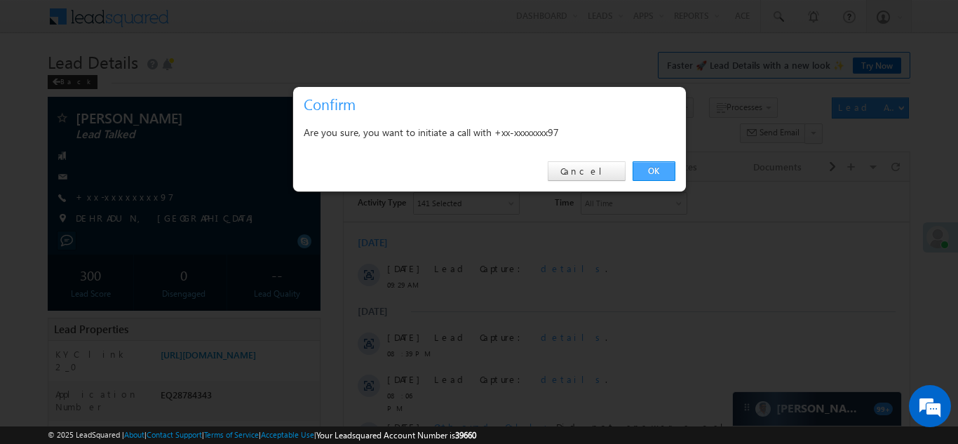
click at [662, 170] on link "OK" at bounding box center [653, 171] width 43 height 20
